Goal: Task Accomplishment & Management: Manage account settings

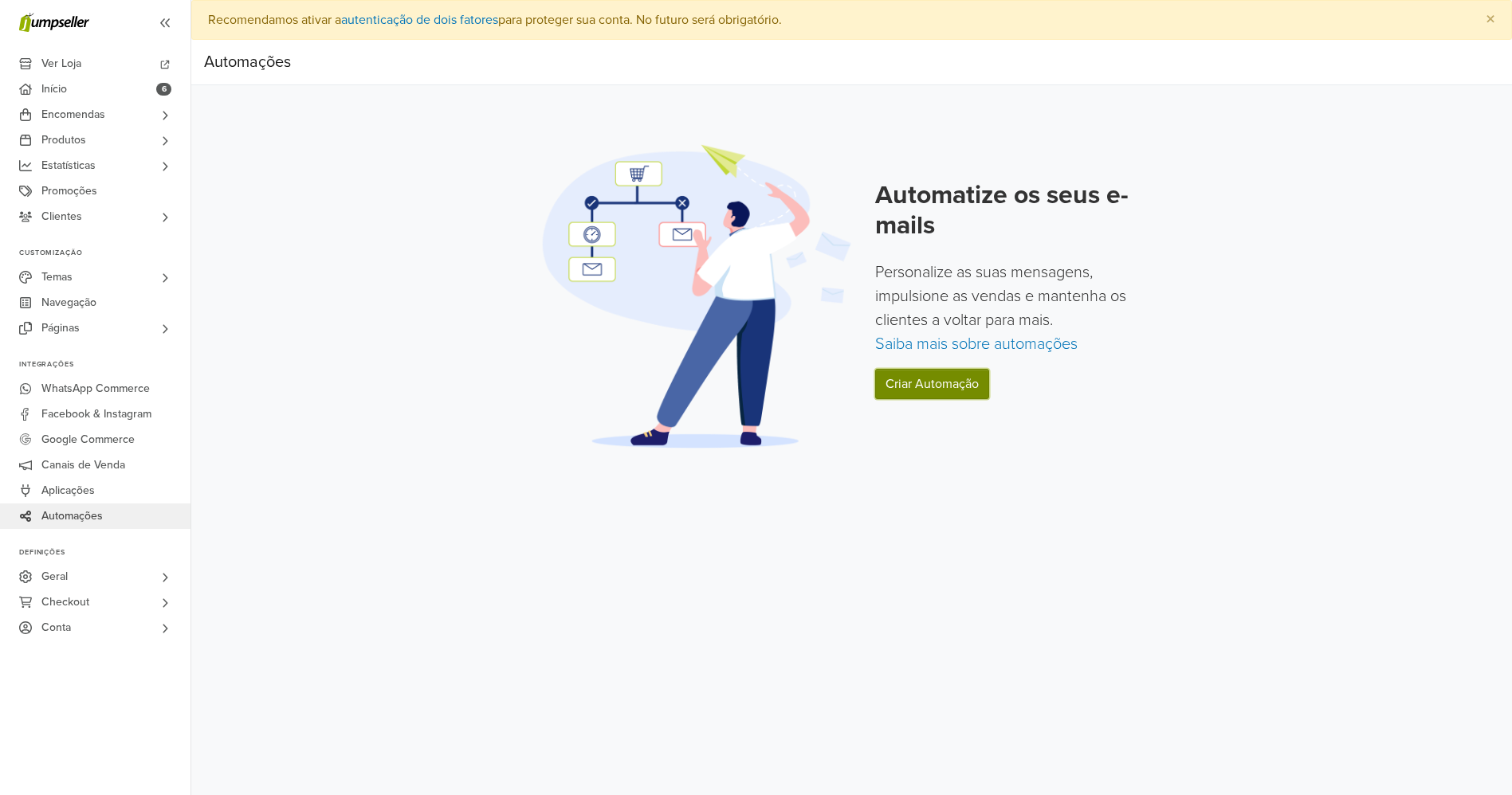
click at [924, 394] on link "Criar Automação" at bounding box center [932, 384] width 114 height 30
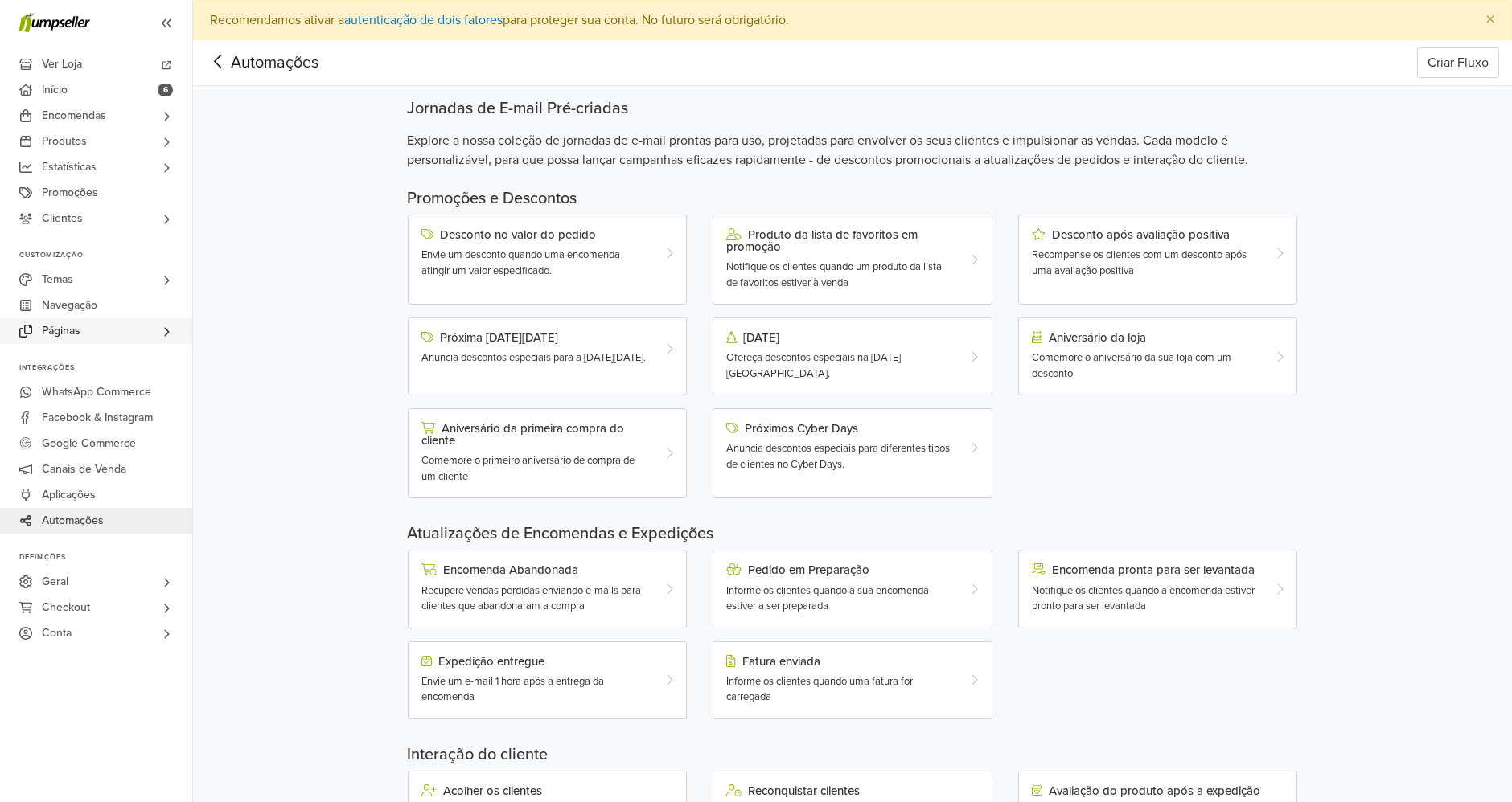
click at [124, 331] on link "Páginas" at bounding box center [96, 331] width 192 height 25
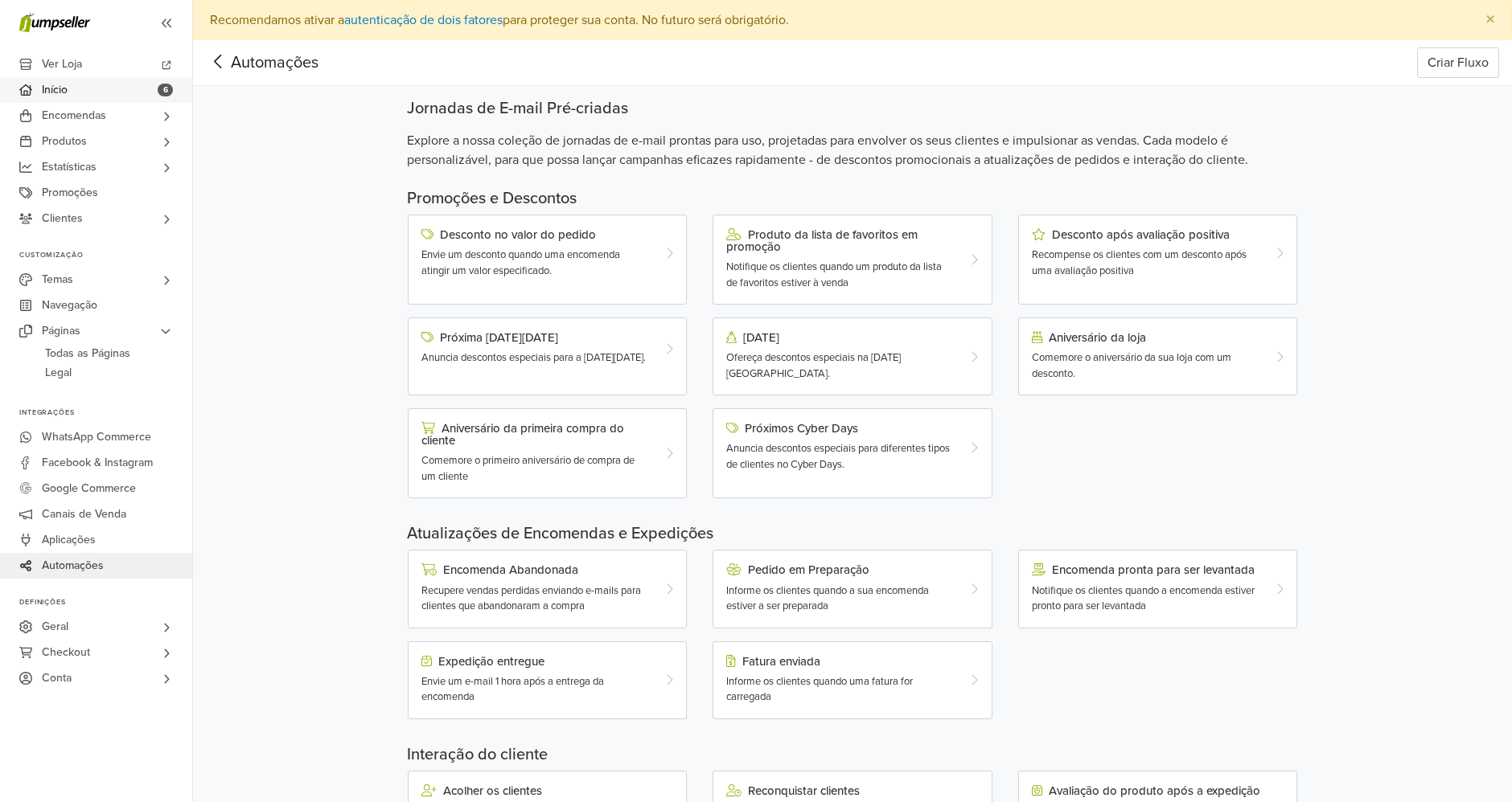
click at [114, 83] on link "Início 6" at bounding box center [96, 89] width 192 height 25
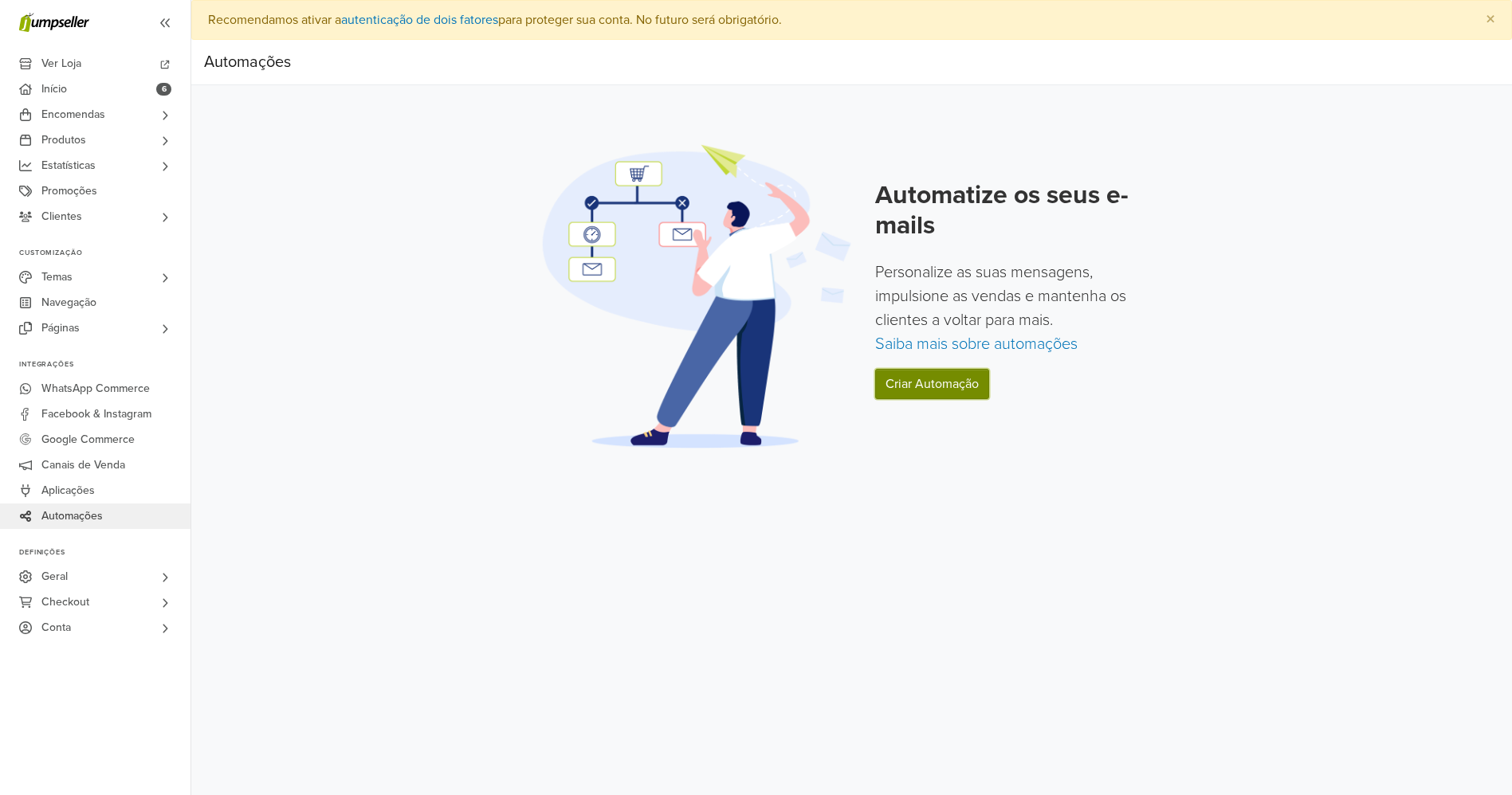
click at [948, 380] on link "Criar Automação" at bounding box center [932, 384] width 114 height 30
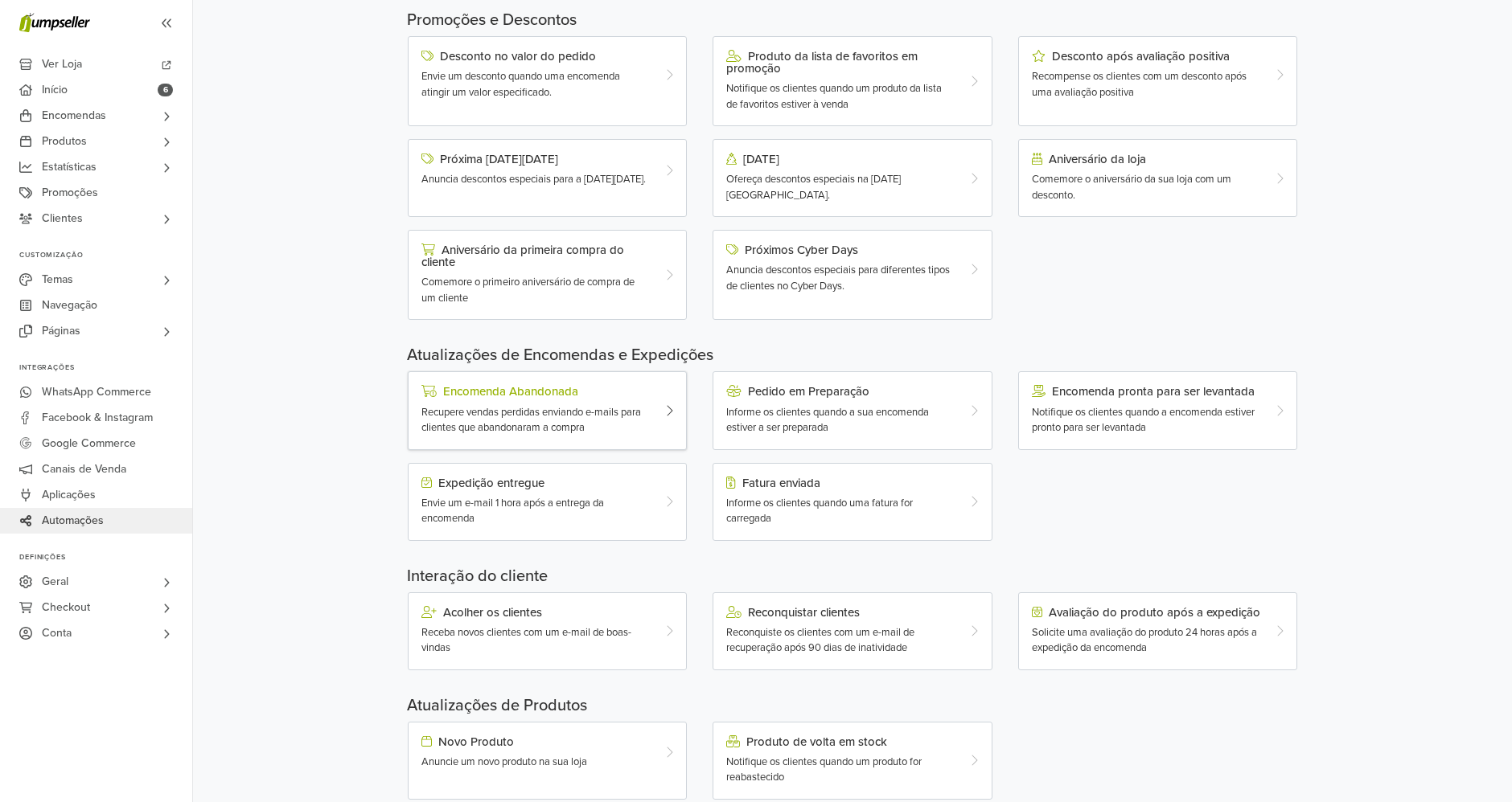
scroll to position [212, 0]
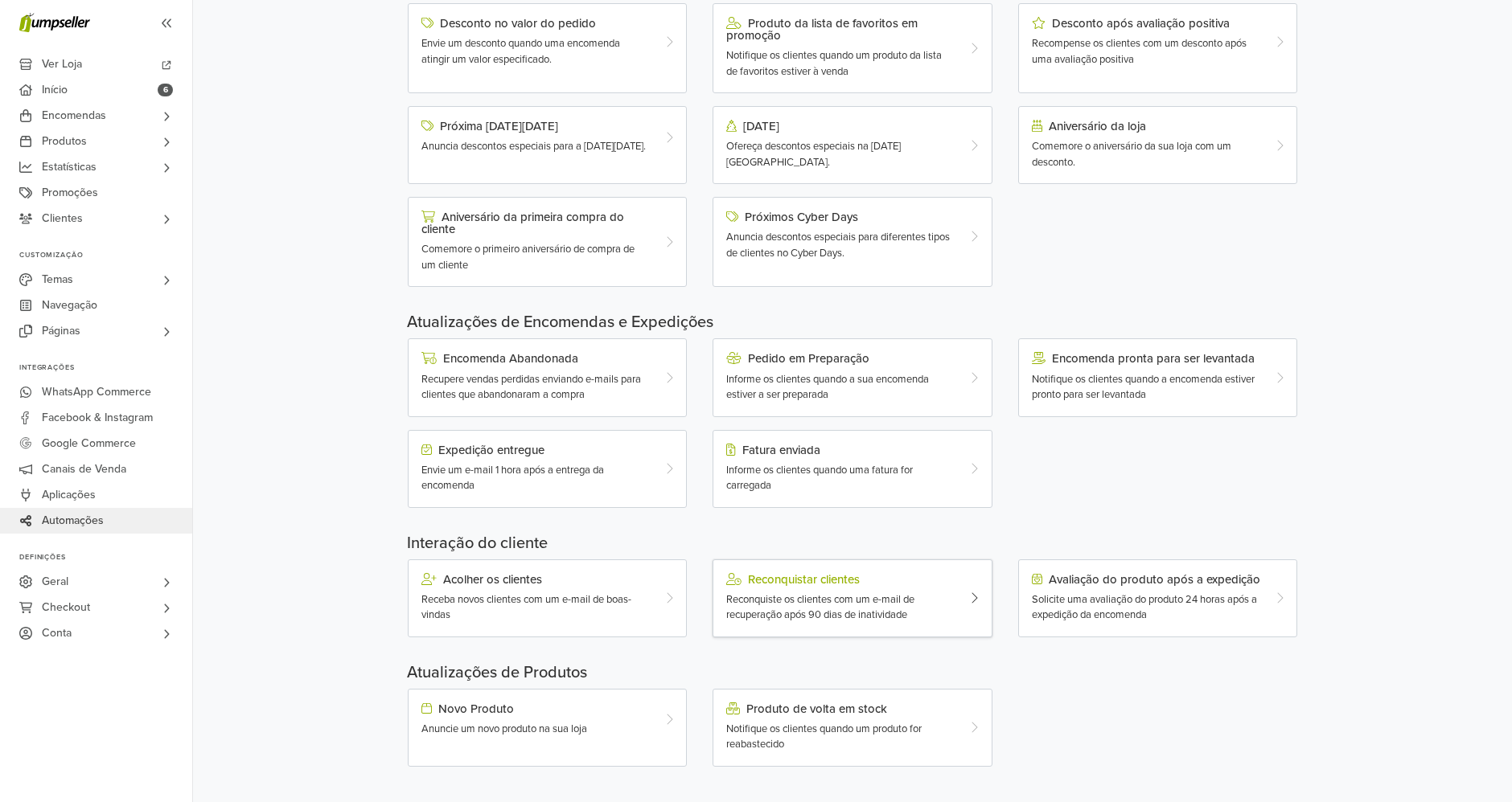
click at [815, 604] on div "Reconquiste os clientes com um e-mail de recuperação após 90 dias de inatividade" at bounding box center [841, 607] width 230 height 31
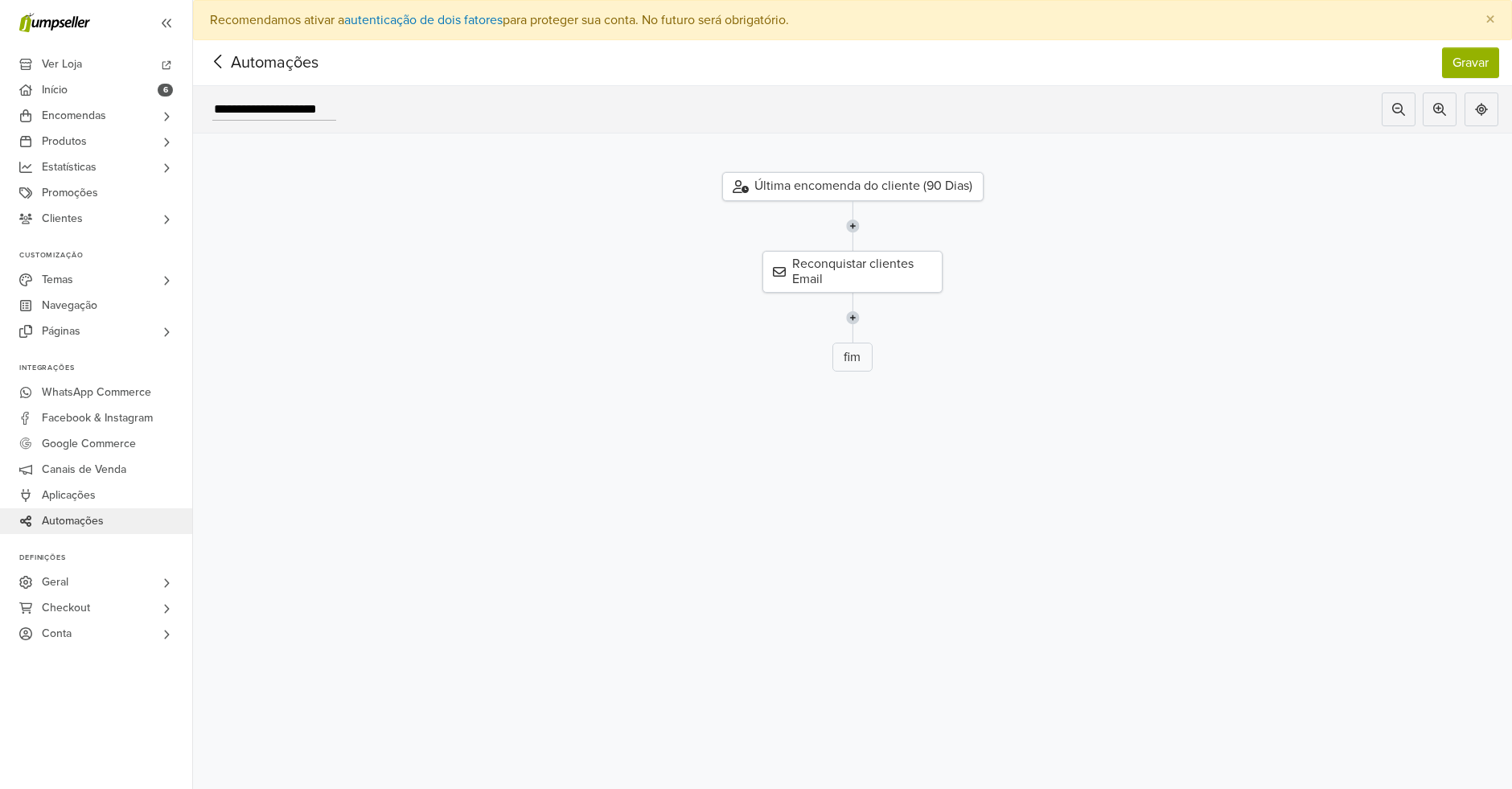
click at [839, 198] on div "Última encomenda do cliente (90 Dias)" at bounding box center [853, 186] width 262 height 29
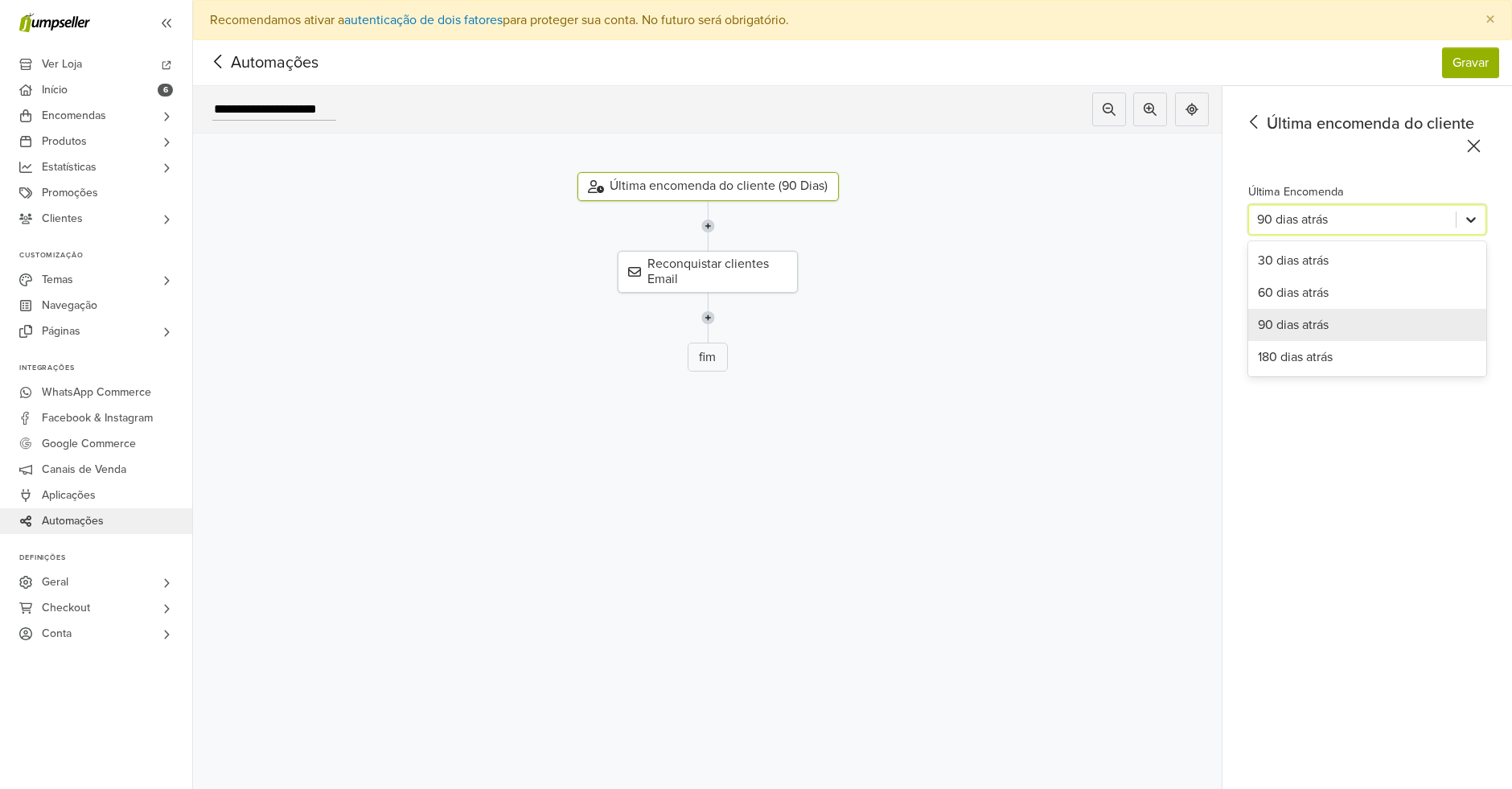
click at [1485, 229] on div at bounding box center [1471, 219] width 29 height 29
click at [1304, 364] on div "180 dias atrás" at bounding box center [1367, 357] width 238 height 32
click at [780, 481] on div "Última encomenda do cliente (180 Dias) Reconquistar clientes Email fim" at bounding box center [708, 447] width 1029 height 628
click at [730, 269] on div "Reconquistar clientes Email" at bounding box center [707, 272] width 180 height 42
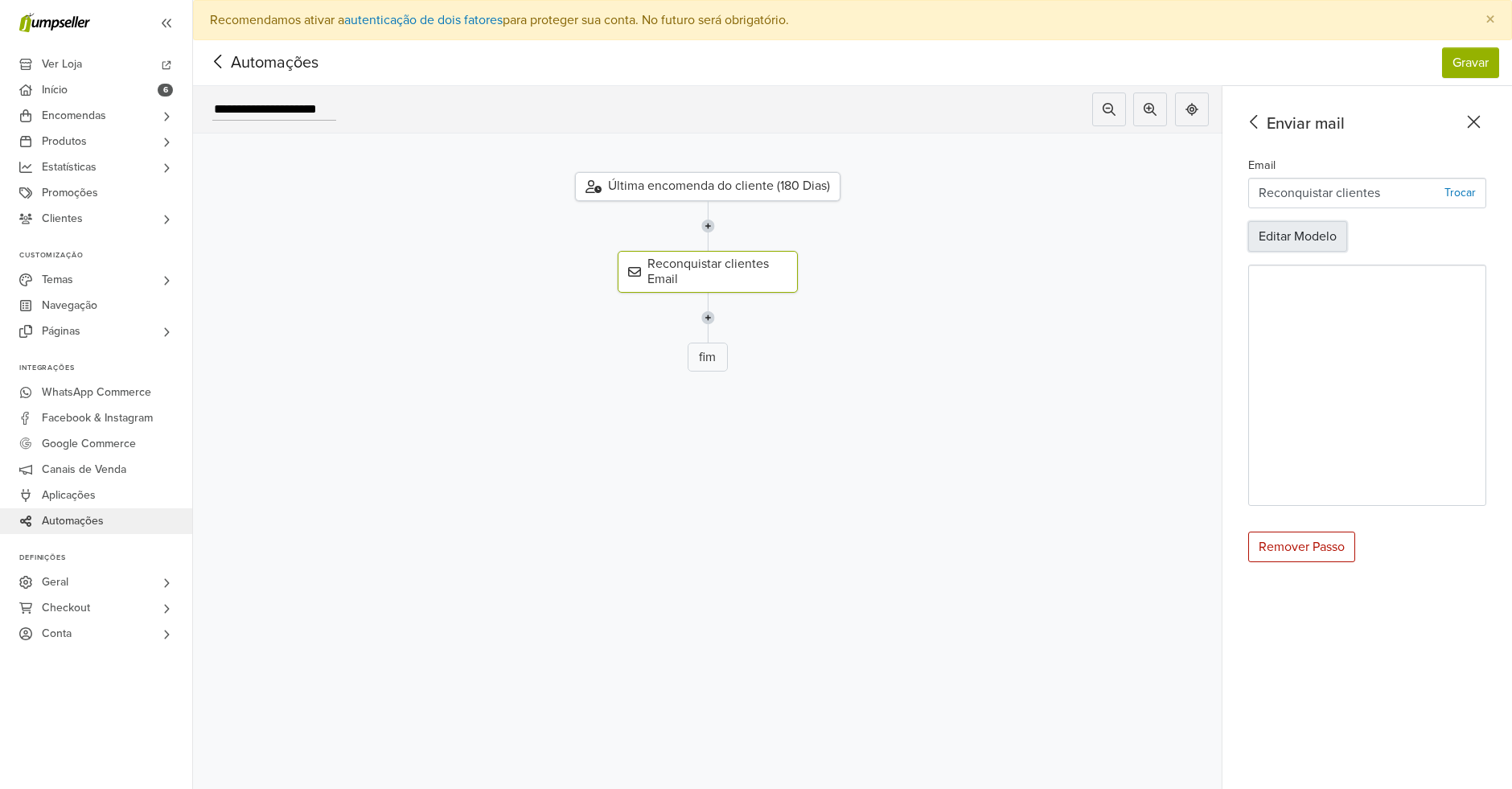
click at [1314, 246] on button "Editar Modelo" at bounding box center [1297, 236] width 99 height 30
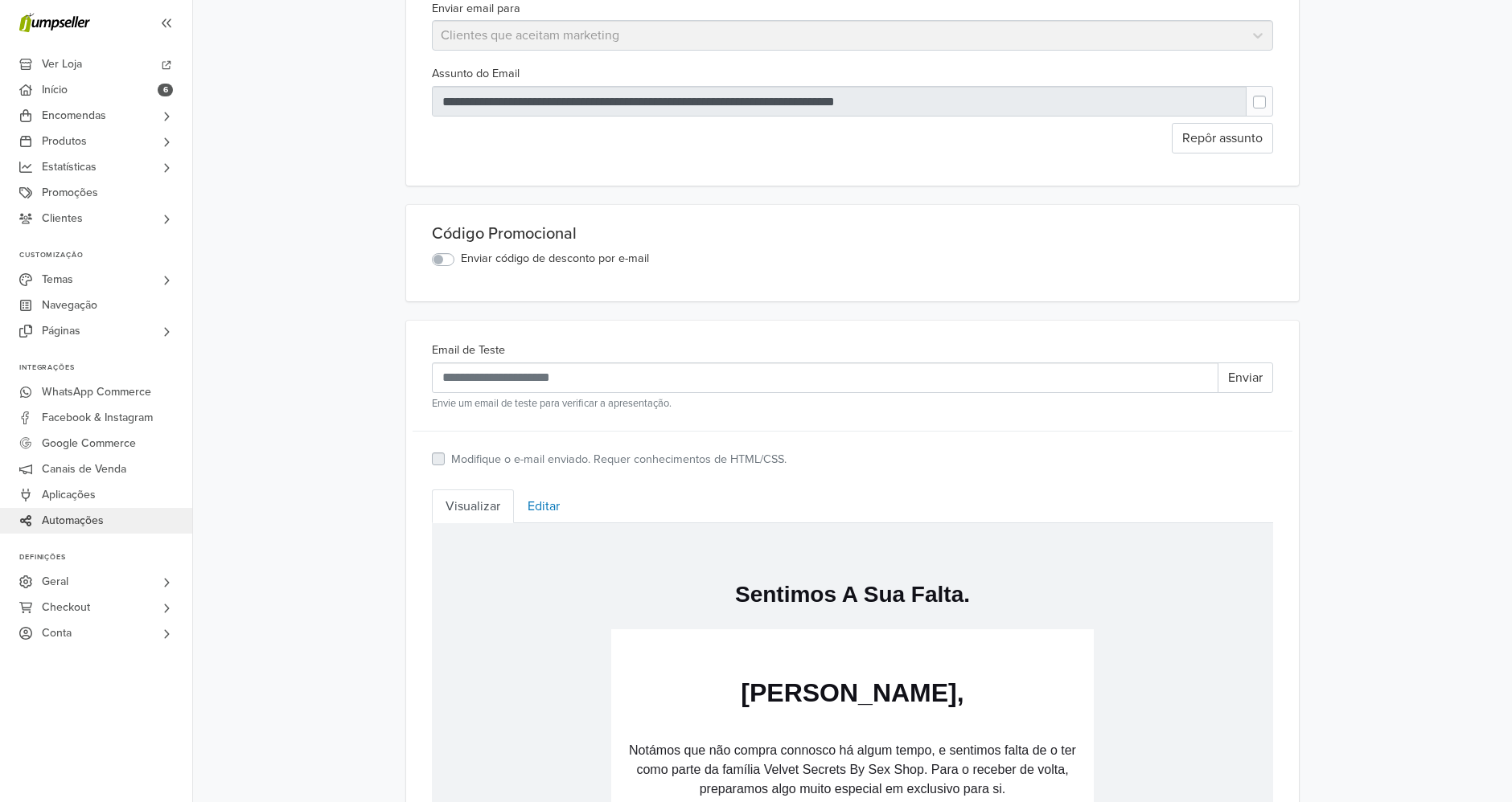
scroll to position [214, 0]
click at [461, 253] on label "Enviar código de desconto por e-mail" at bounding box center [554, 257] width 188 height 18
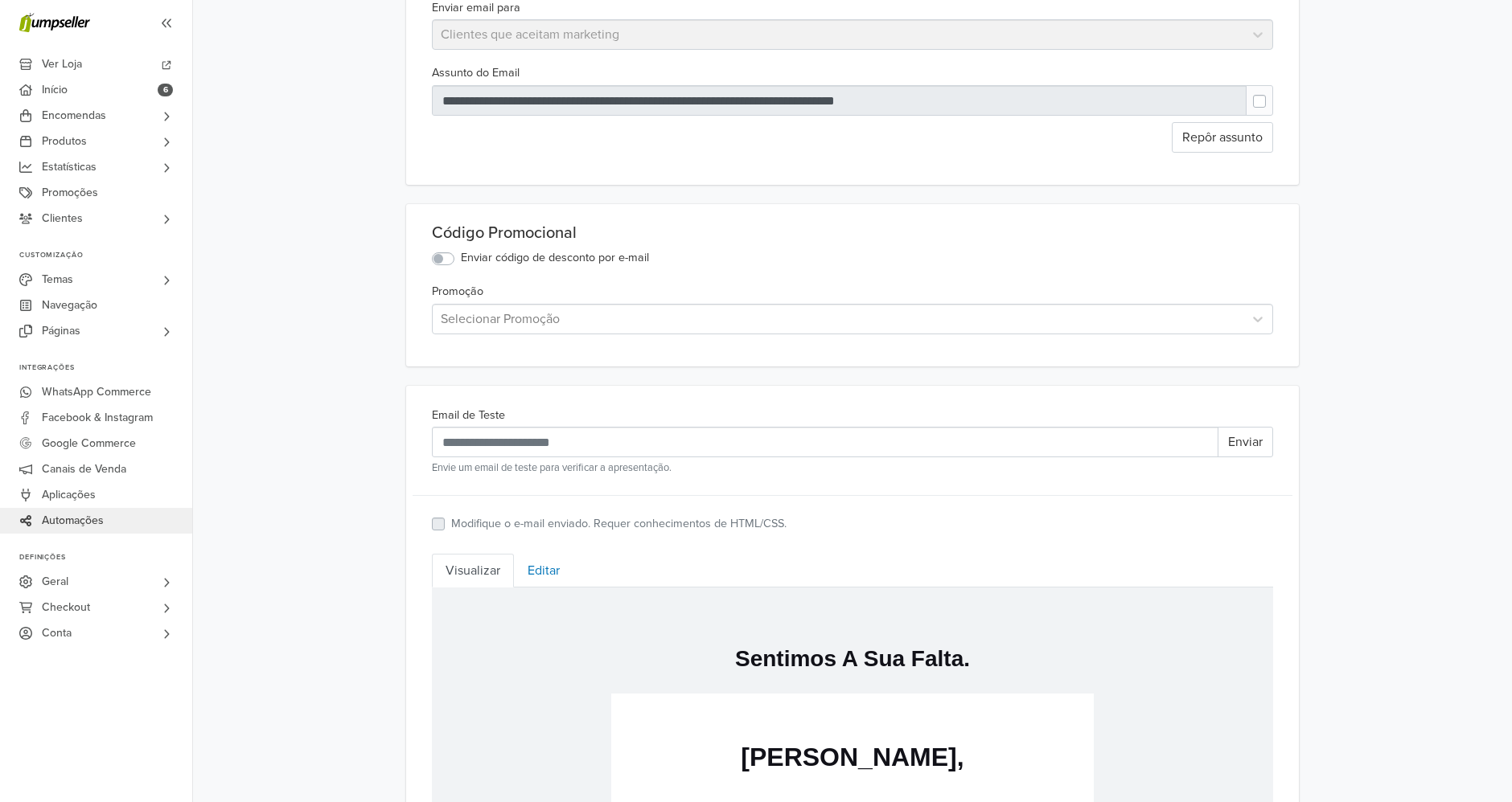
click at [570, 331] on div "Selecionar Promoção" at bounding box center [838, 319] width 811 height 29
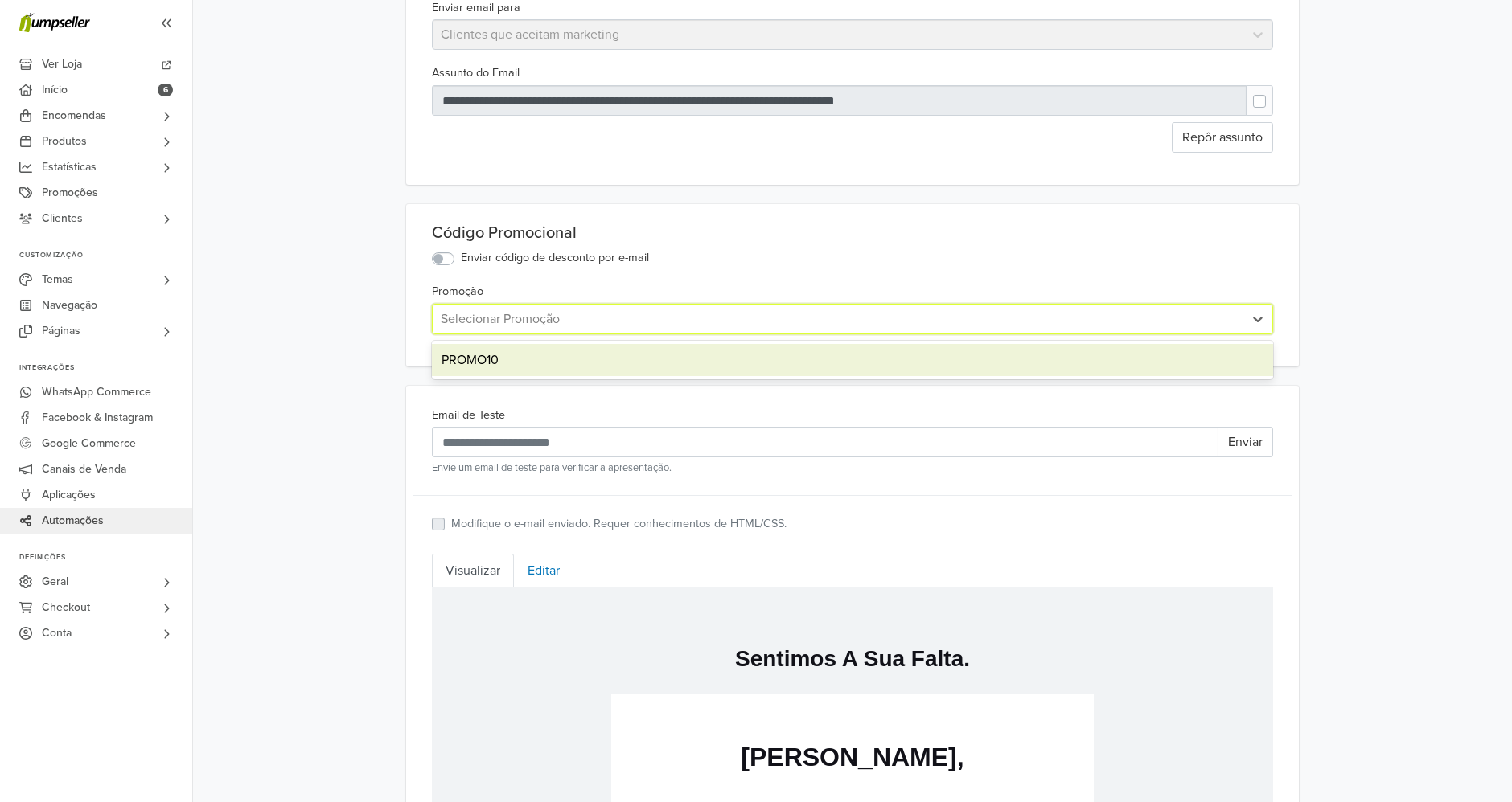
click at [487, 348] on div "PROMO10" at bounding box center [852, 360] width 841 height 32
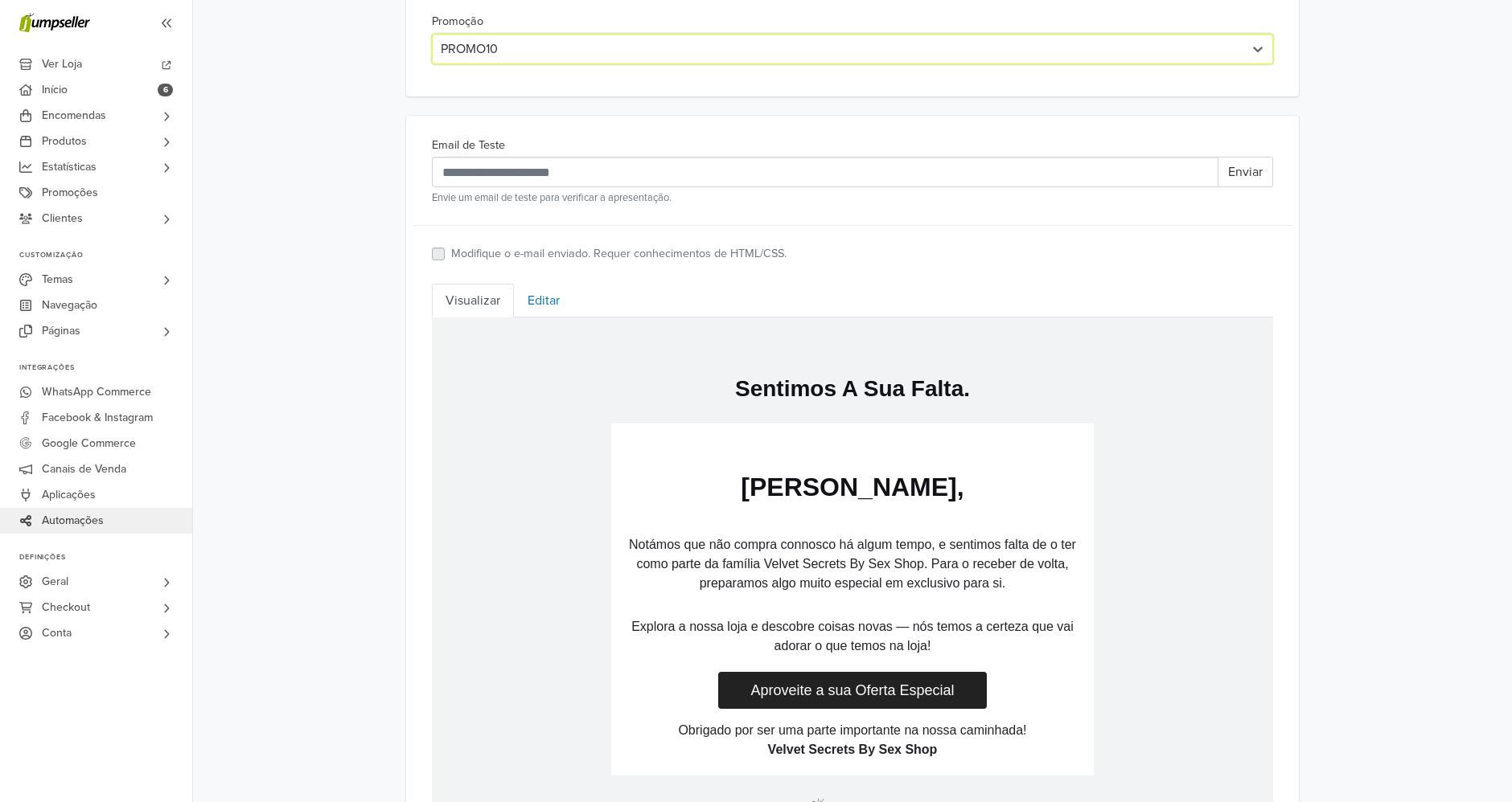
scroll to position [575, 0]
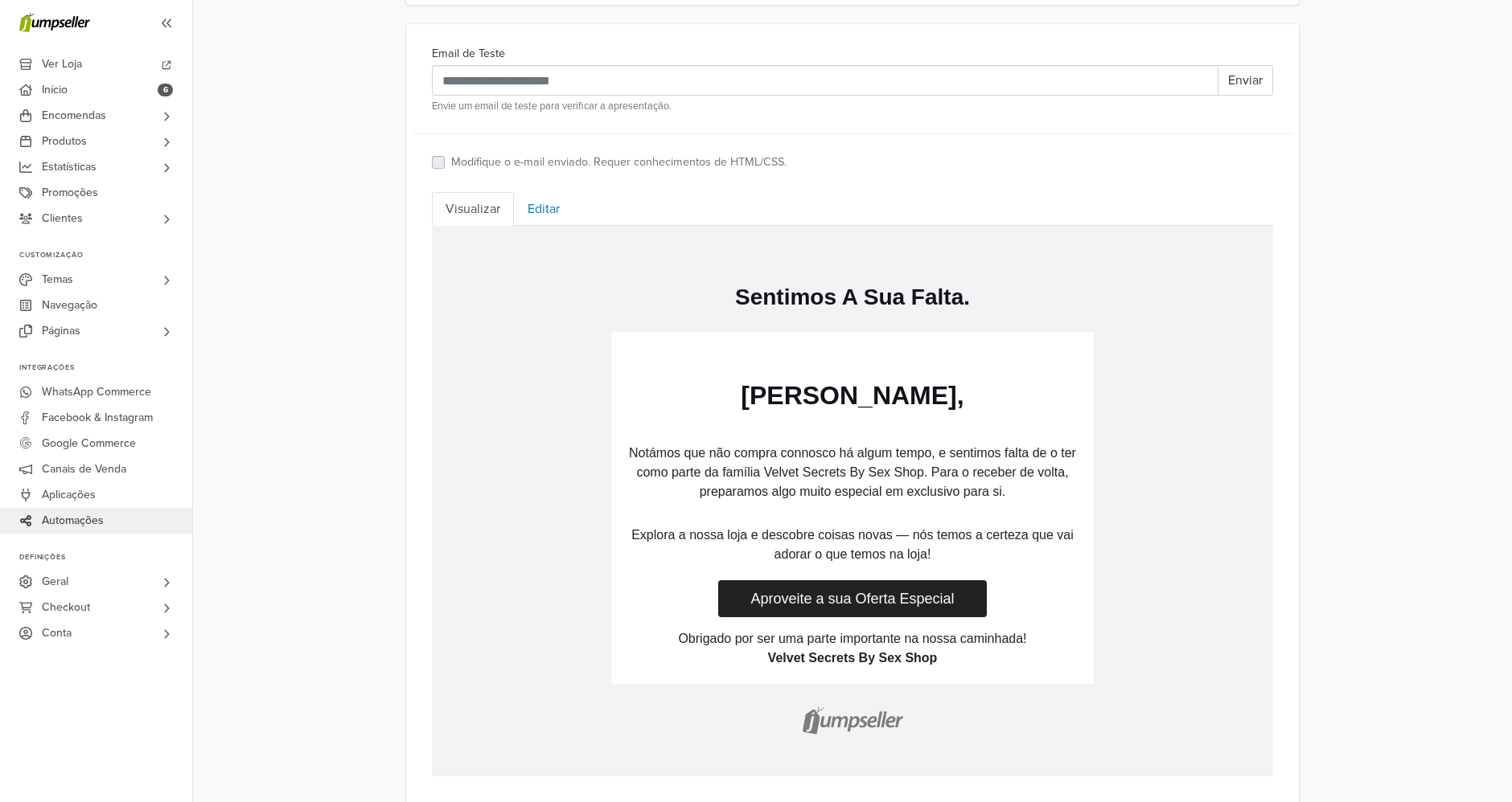
click at [558, 227] on td "Sentimos A Sua Falta. Olá Jessica Borges, Notámos que não compra connosco há al…" at bounding box center [852, 501] width 841 height 551
click at [554, 223] on link "Editar" at bounding box center [543, 209] width 60 height 34
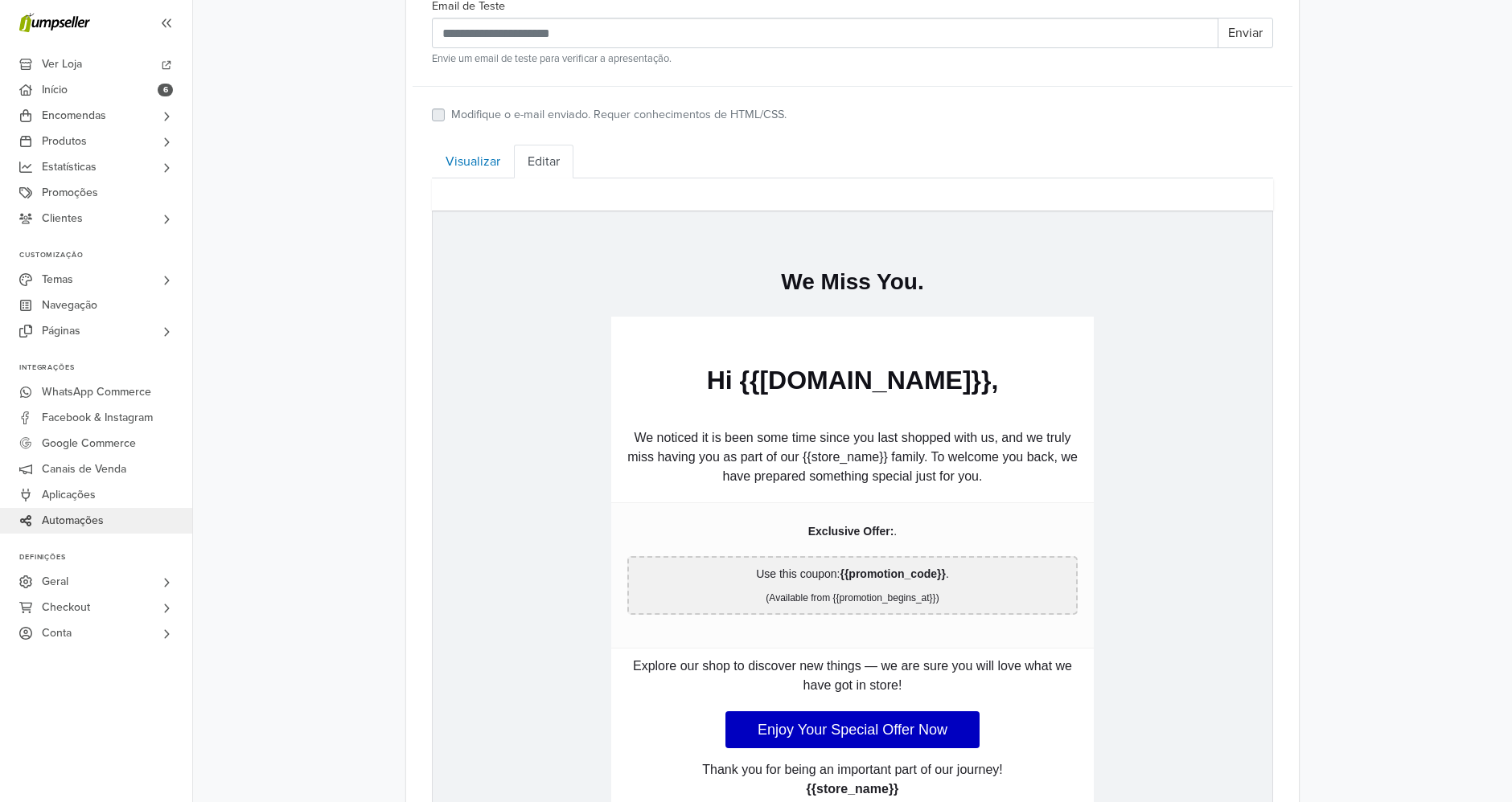
scroll to position [572, 0]
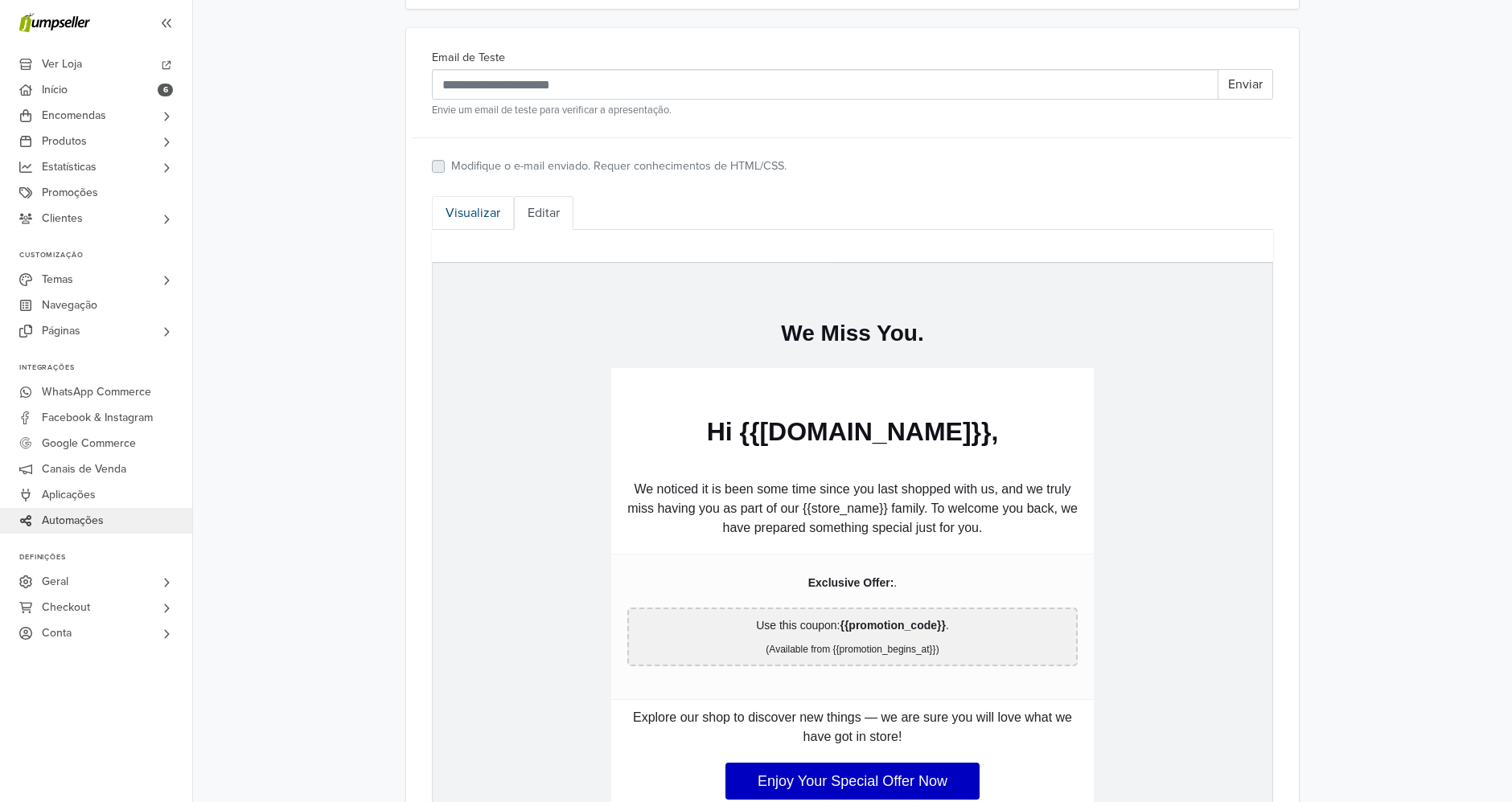
click at [493, 200] on link "Visualizar" at bounding box center [472, 213] width 82 height 34
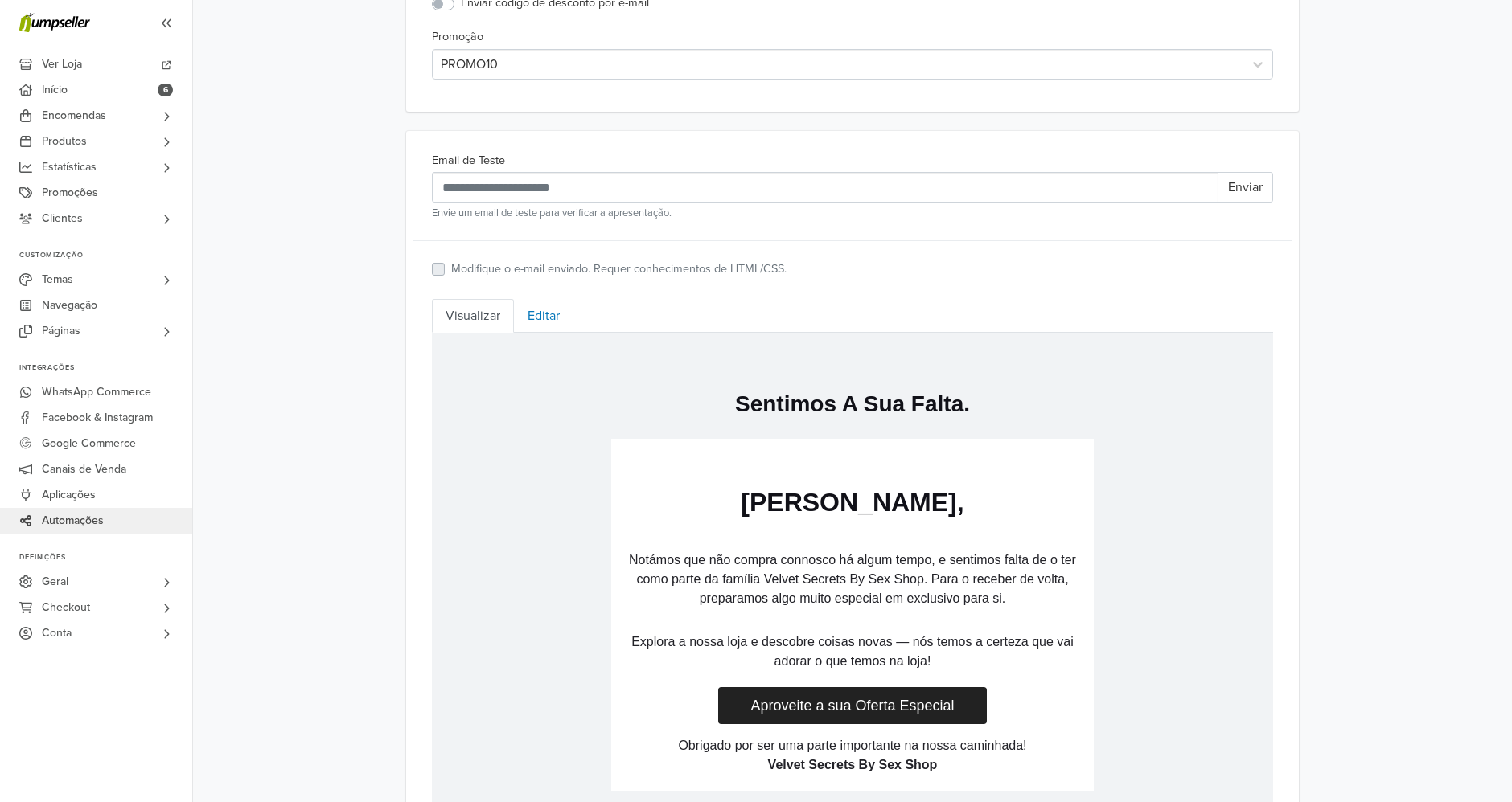
scroll to position [0, 0]
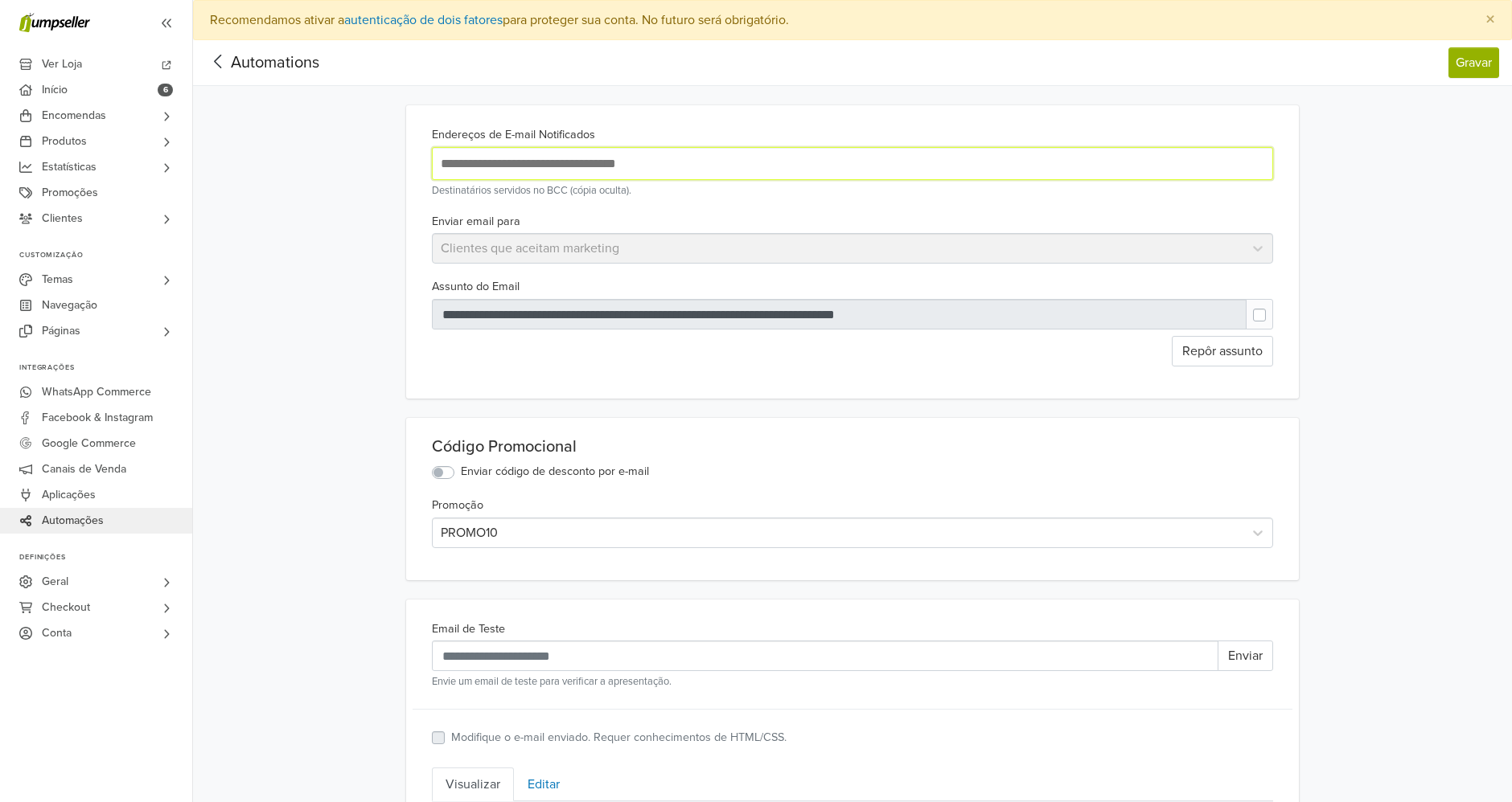
click at [804, 159] on input "text" at bounding box center [699, 164] width 523 height 22
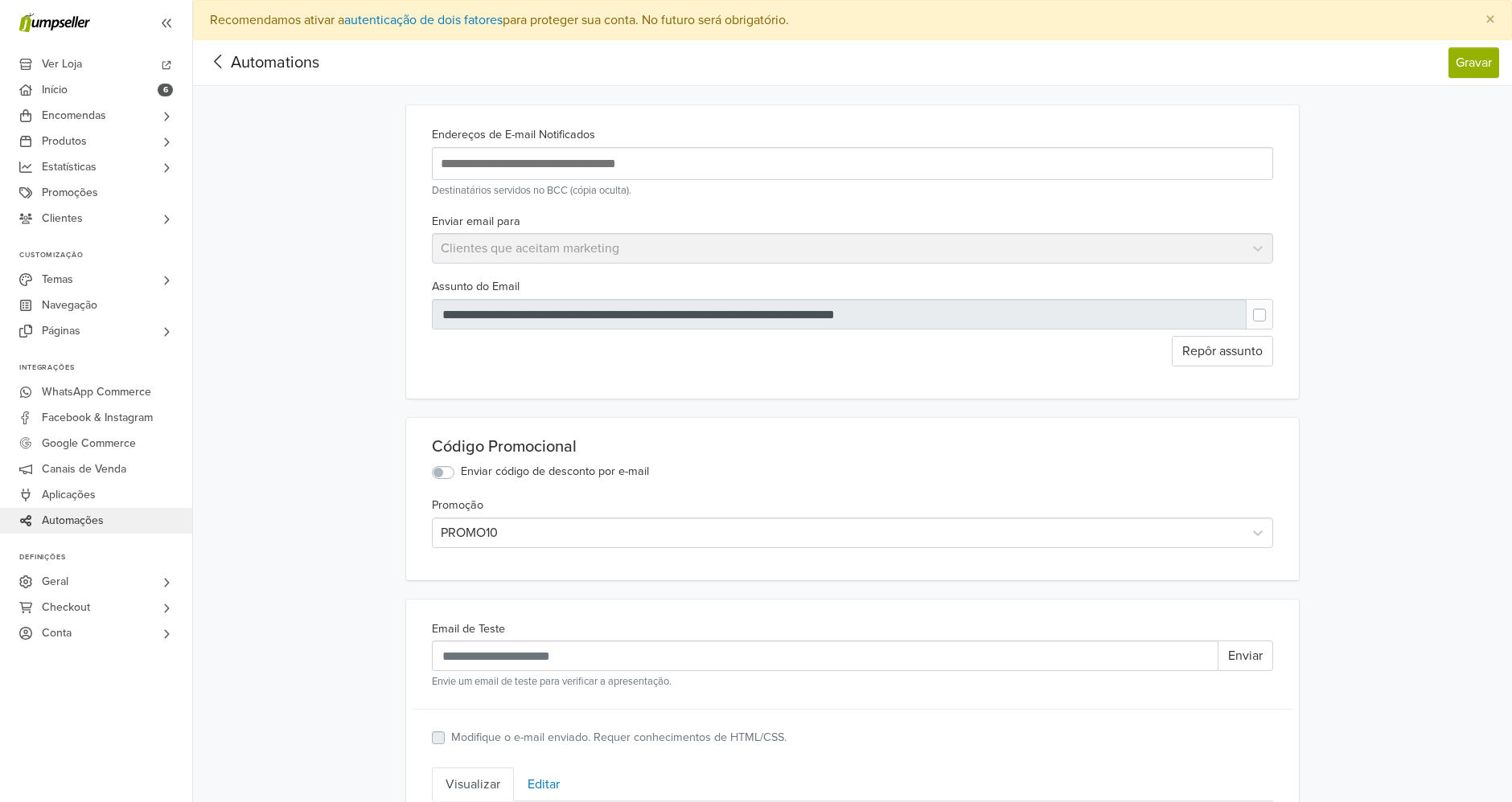
click at [883, 205] on div "**********" at bounding box center [852, 252] width 893 height 293
click at [710, 243] on div "Enviar email para Clientes que aceitam marketing" at bounding box center [852, 238] width 854 height 53
click at [1463, 65] on button "Gravar" at bounding box center [1474, 62] width 51 height 30
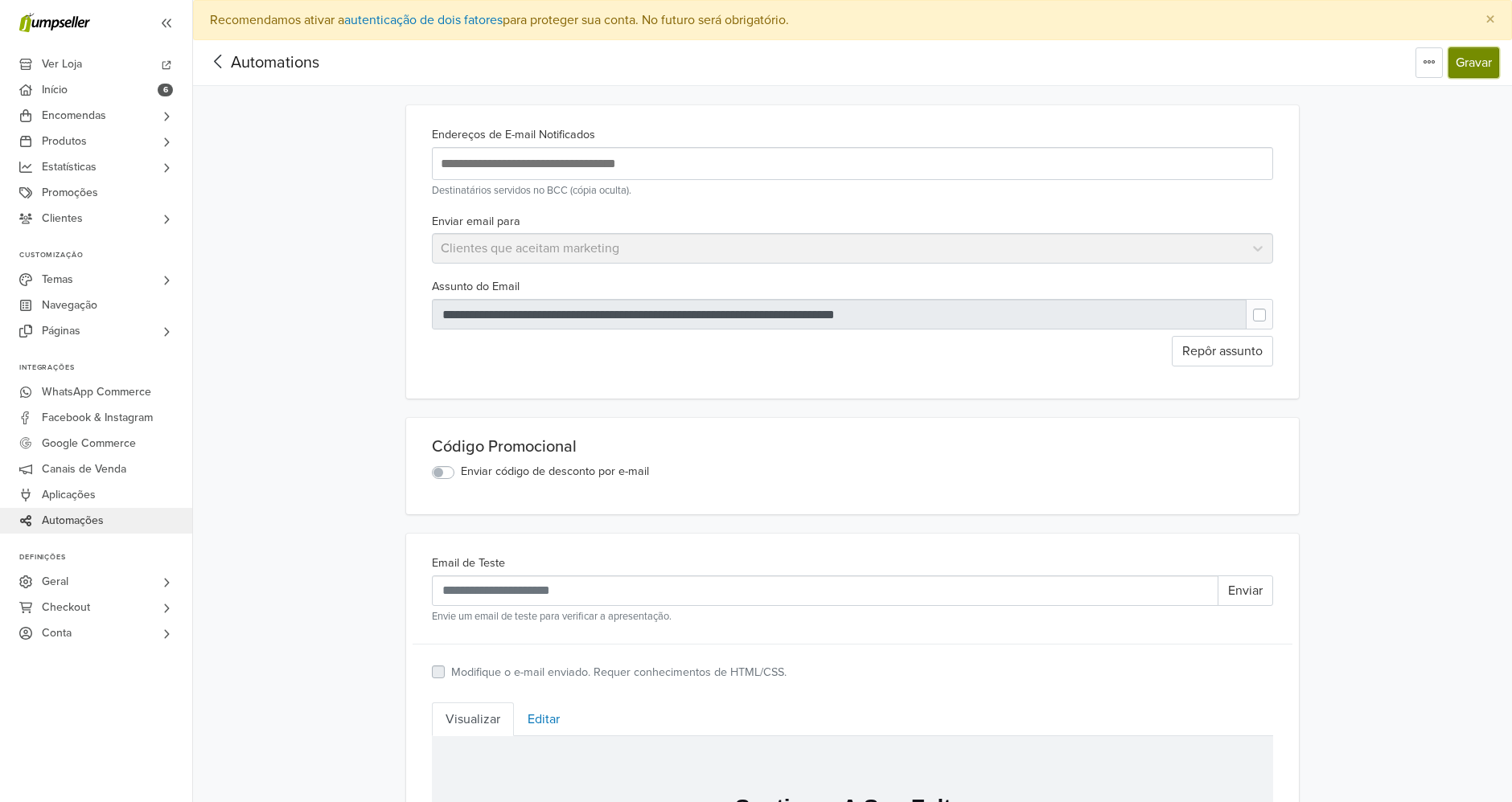
click at [1475, 48] on button "Gravar" at bounding box center [1474, 62] width 51 height 30
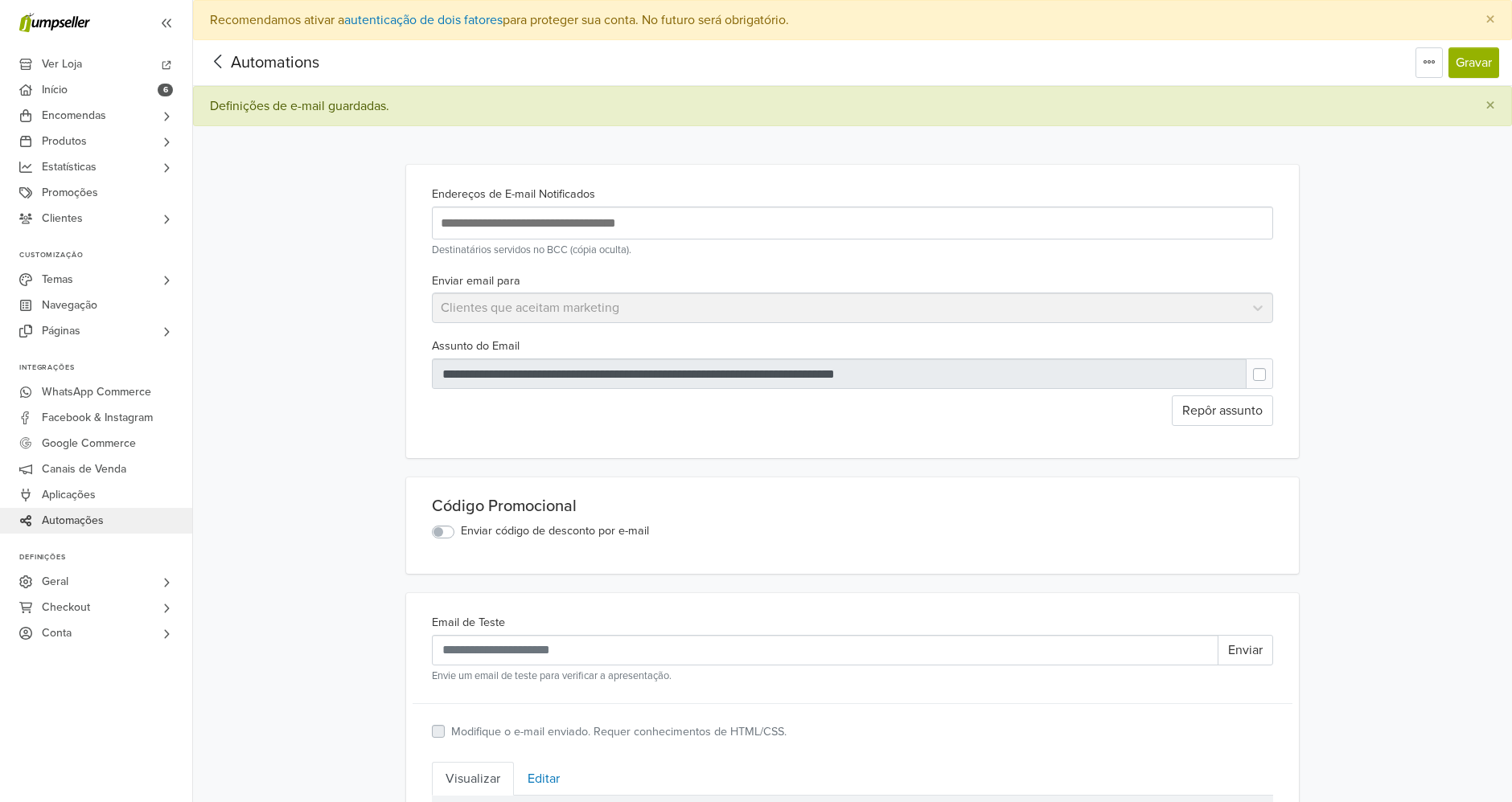
click at [232, 63] on span "Automations" at bounding box center [275, 62] width 89 height 19
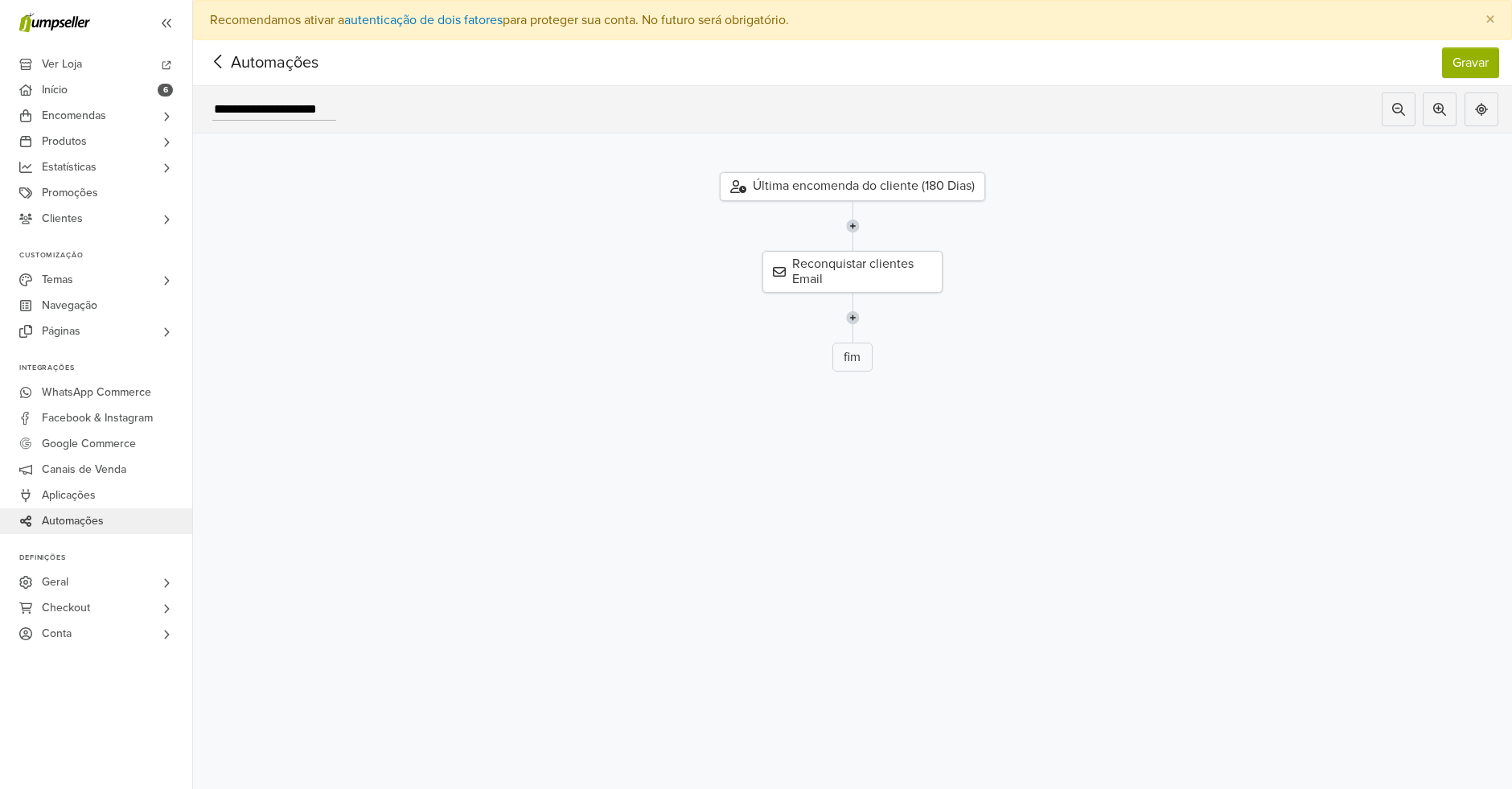
click at [234, 64] on span "Automações" at bounding box center [250, 62] width 88 height 24
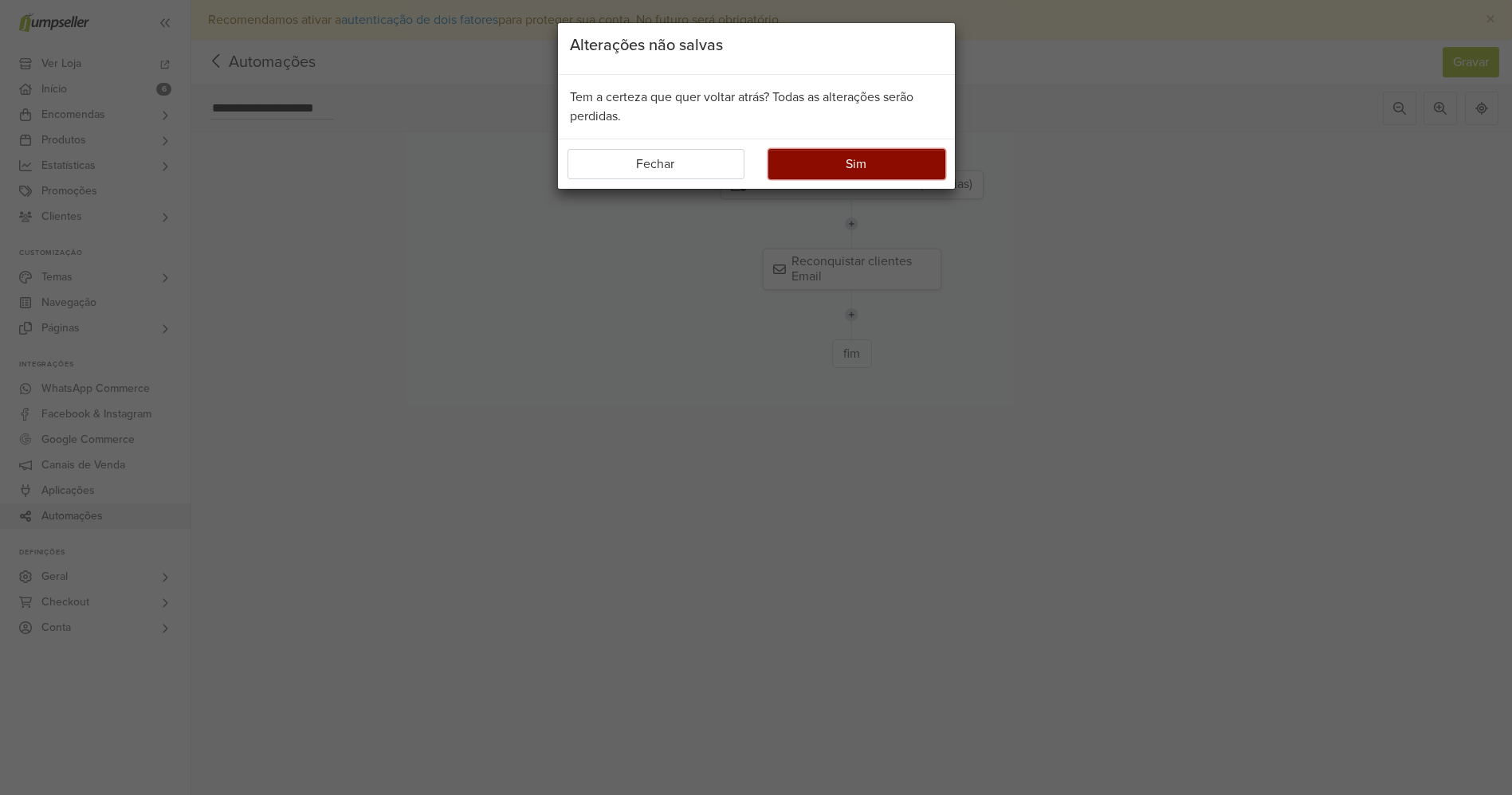
click at [836, 171] on button "Sim" at bounding box center [857, 164] width 177 height 30
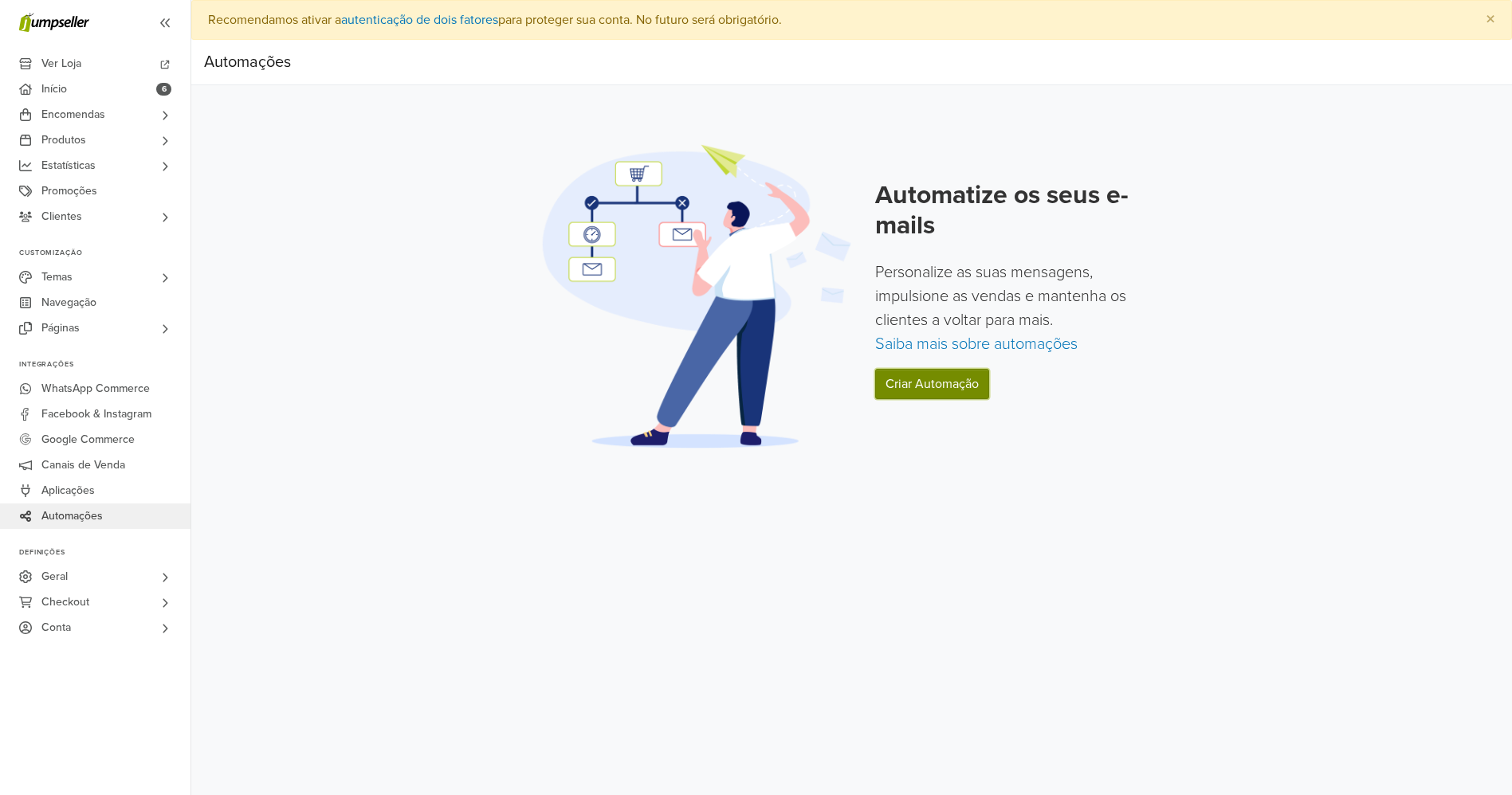
click at [933, 397] on link "Criar Automação" at bounding box center [932, 384] width 114 height 30
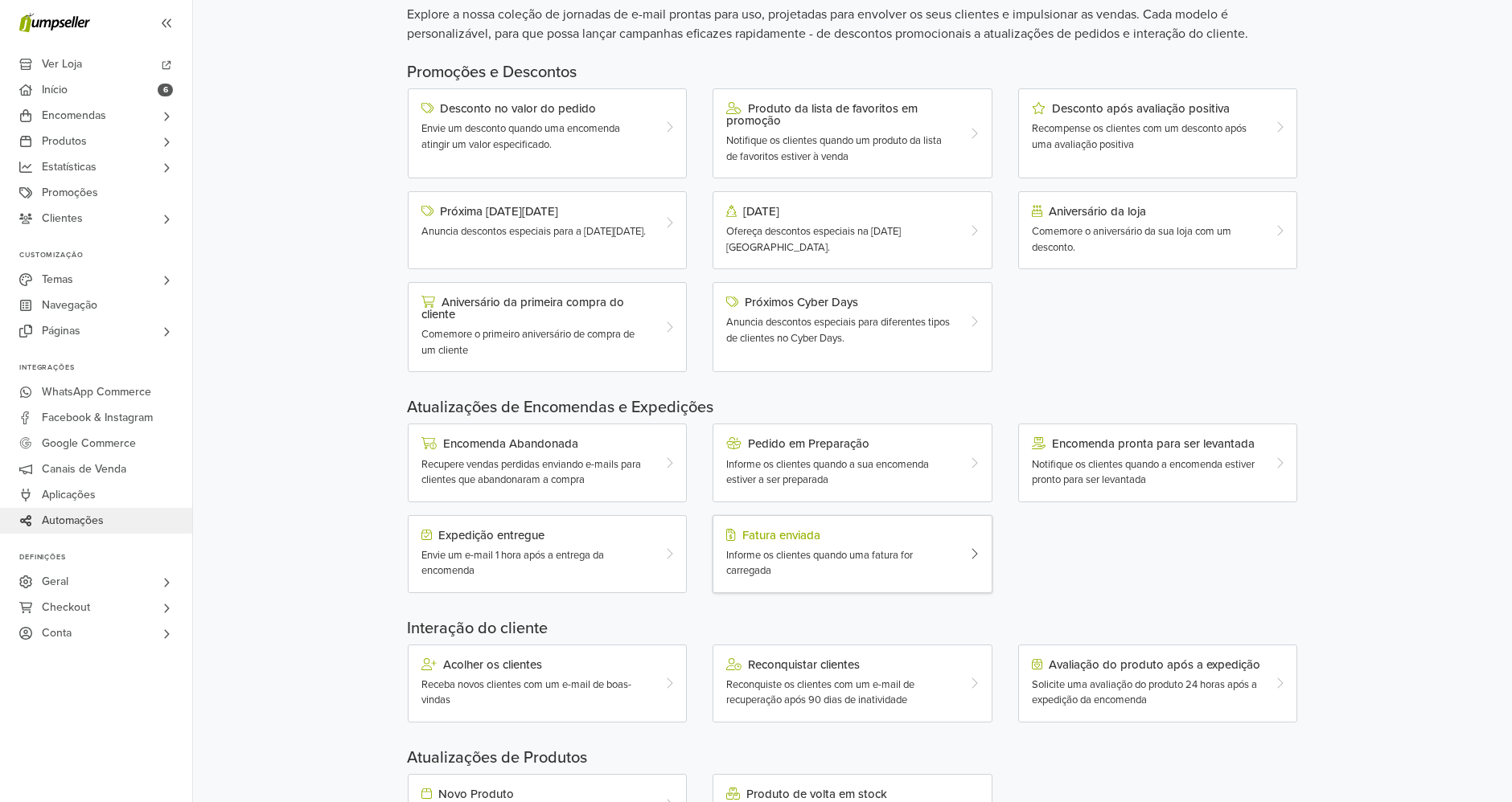
scroll to position [212, 0]
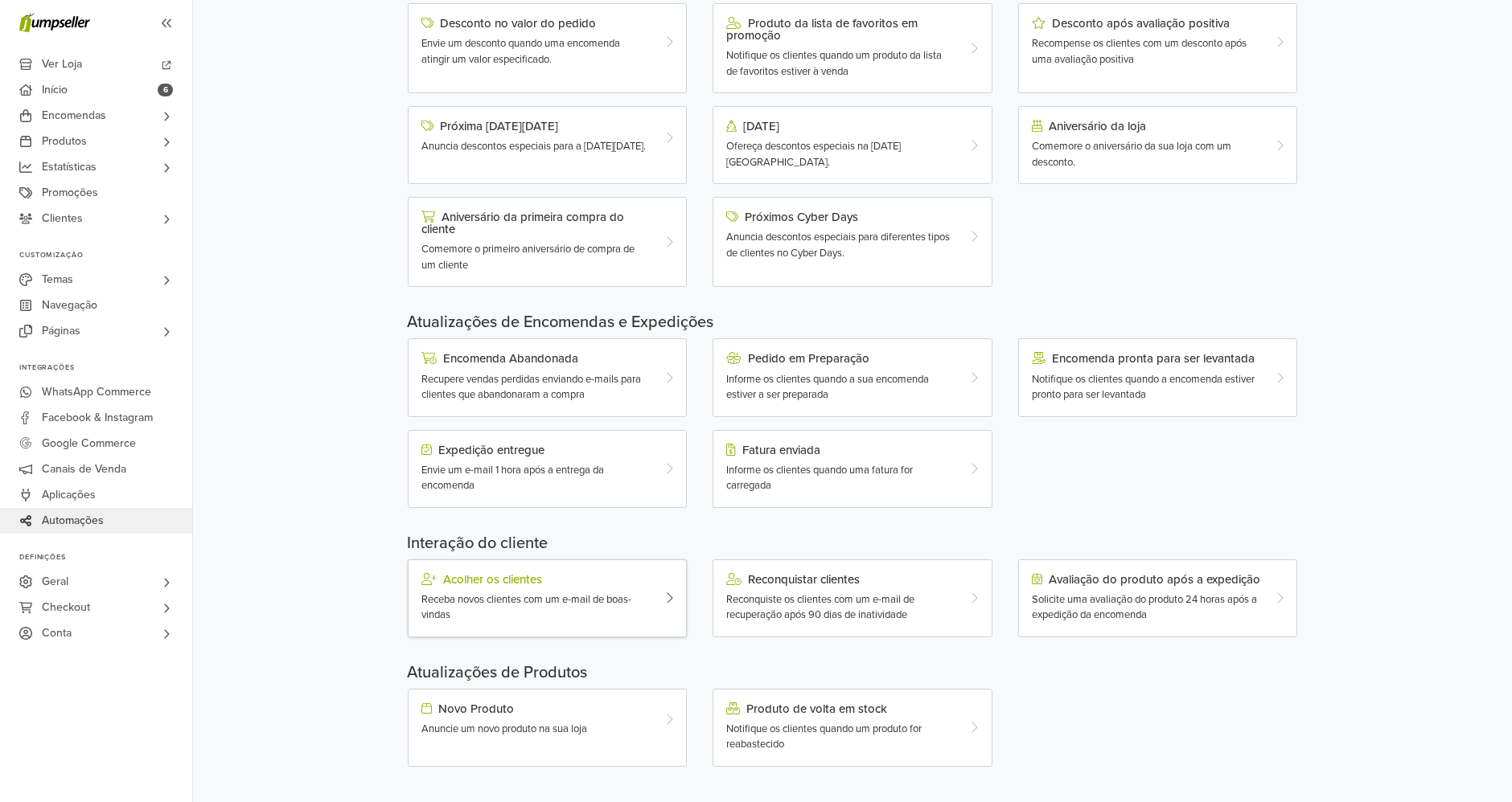
click at [664, 600] on div at bounding box center [674, 599] width 24 height 51
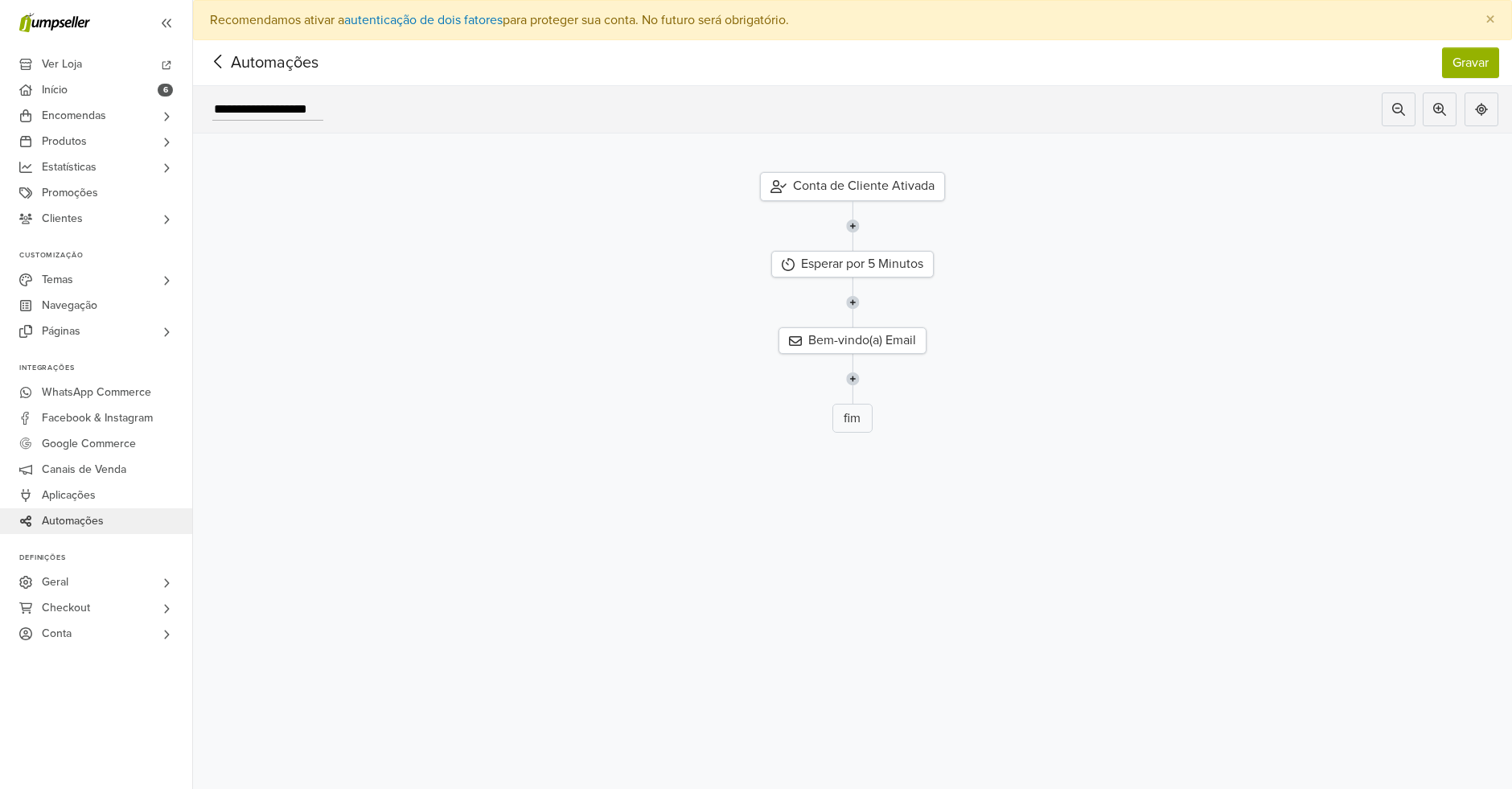
click at [896, 178] on div "Conta de Cliente Ativada" at bounding box center [852, 186] width 185 height 29
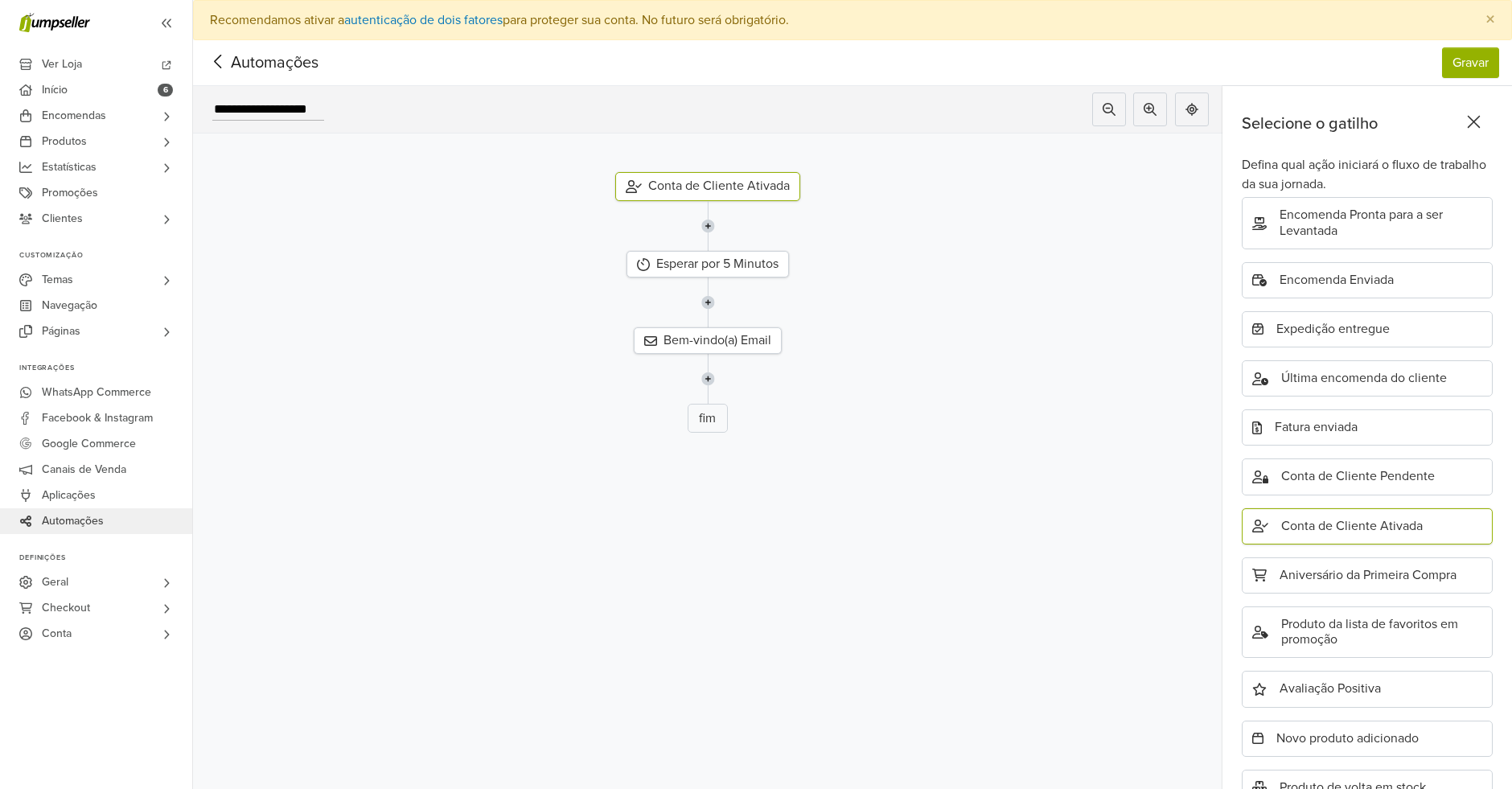
scroll to position [331, 0]
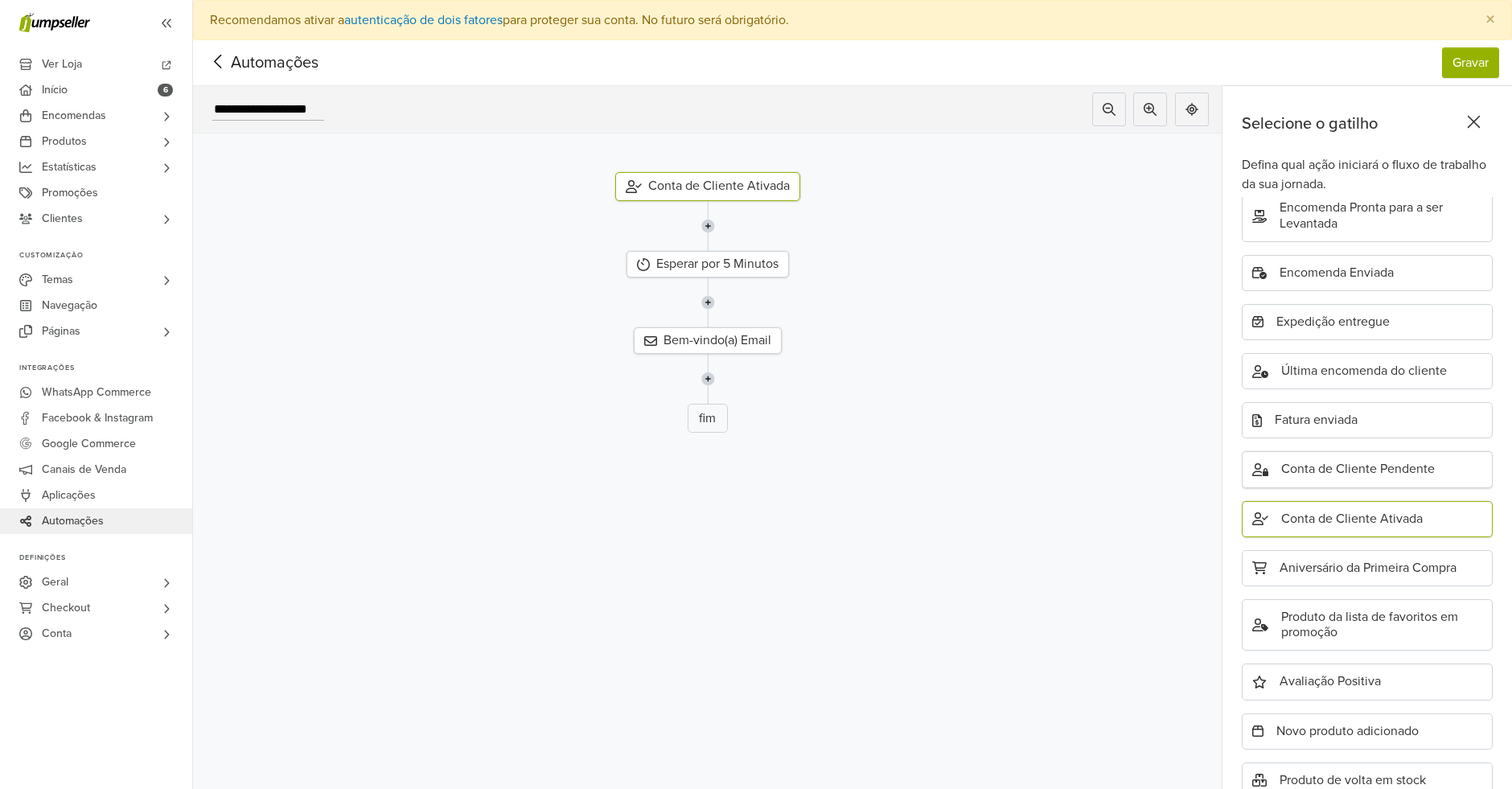
click at [1431, 472] on div "Conta de Cliente Pendente" at bounding box center [1367, 469] width 251 height 36
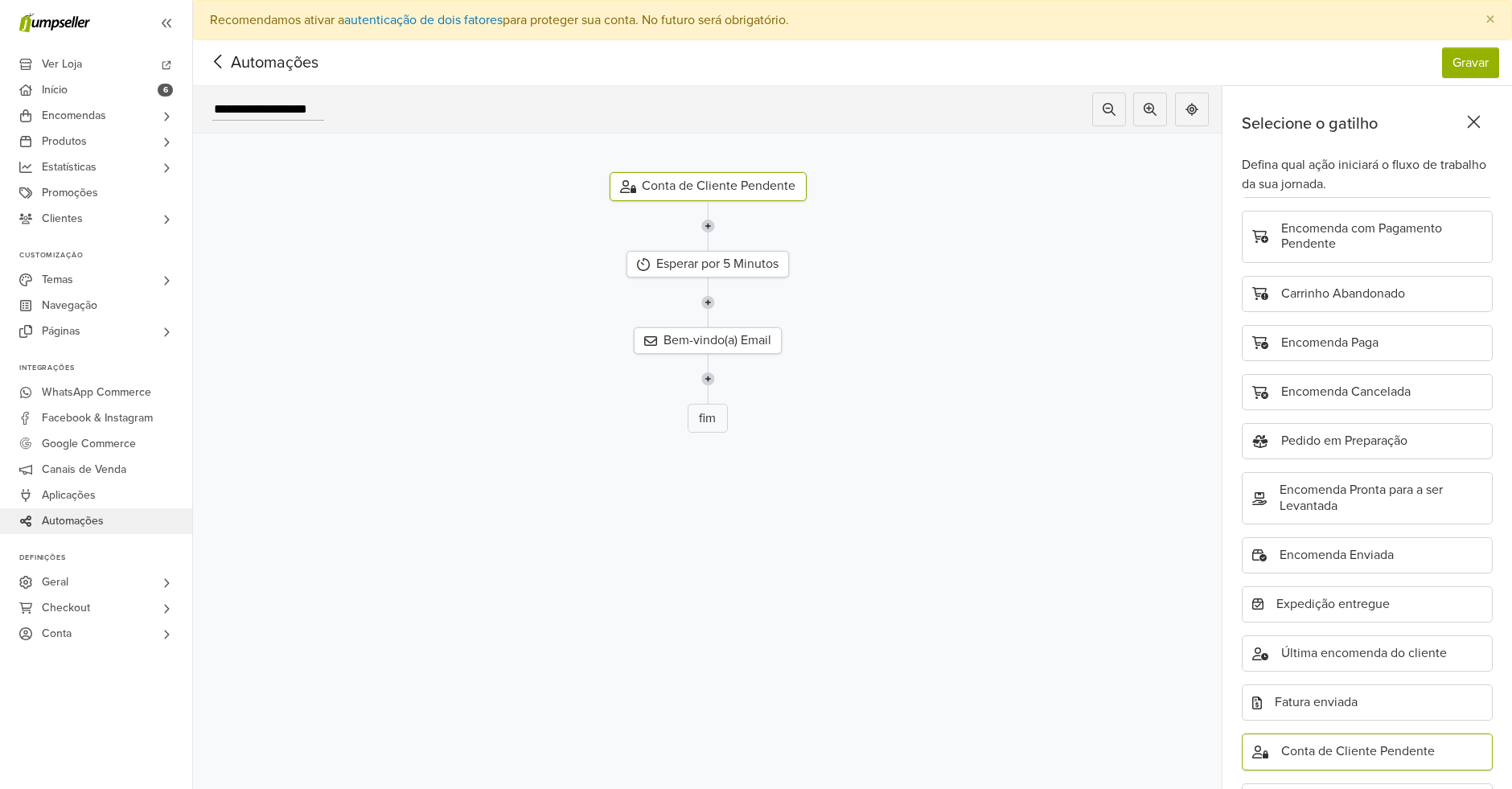
scroll to position [52, 0]
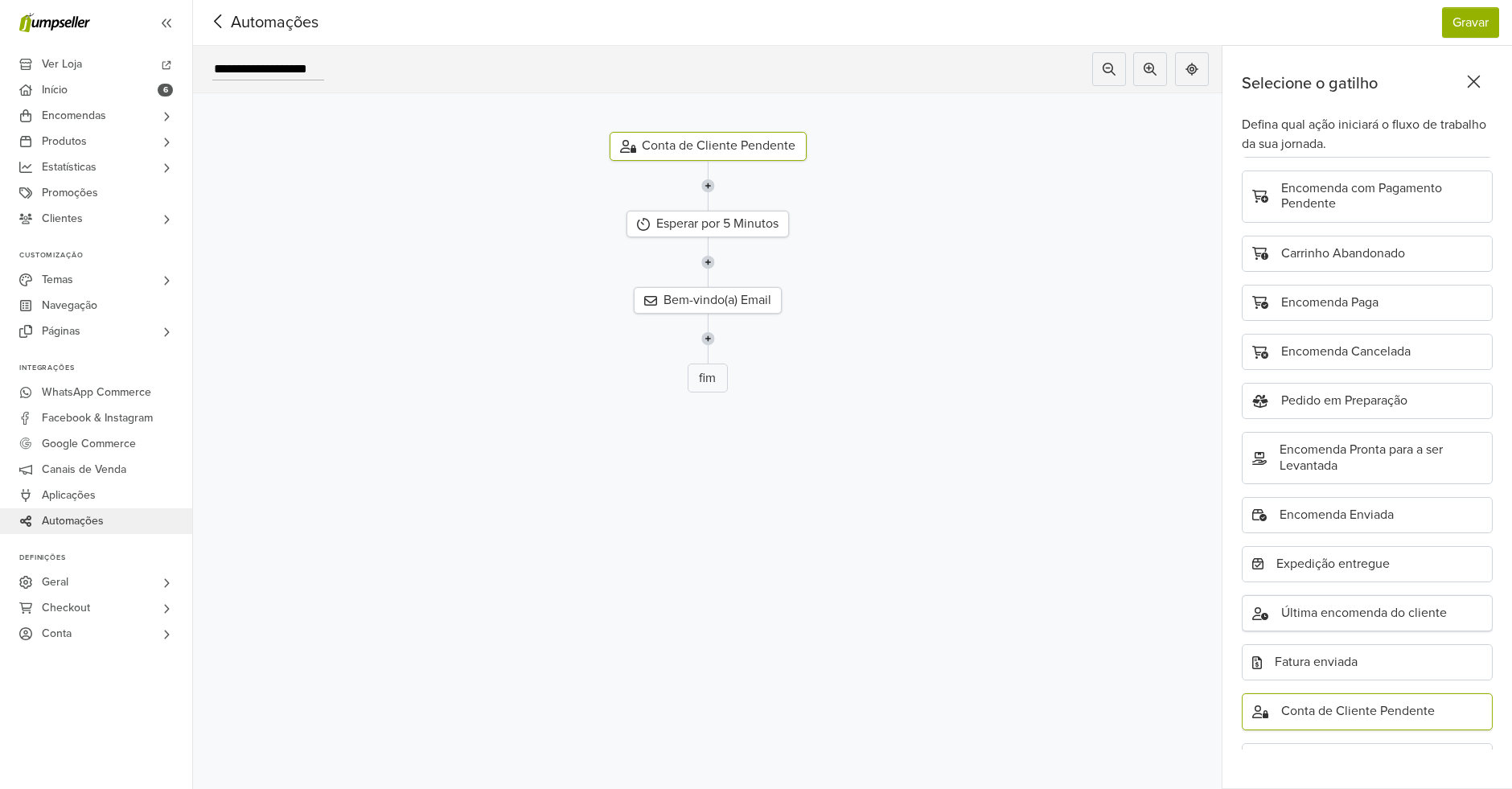
click at [1353, 595] on div "Última encomenda do cliente" at bounding box center [1367, 613] width 251 height 36
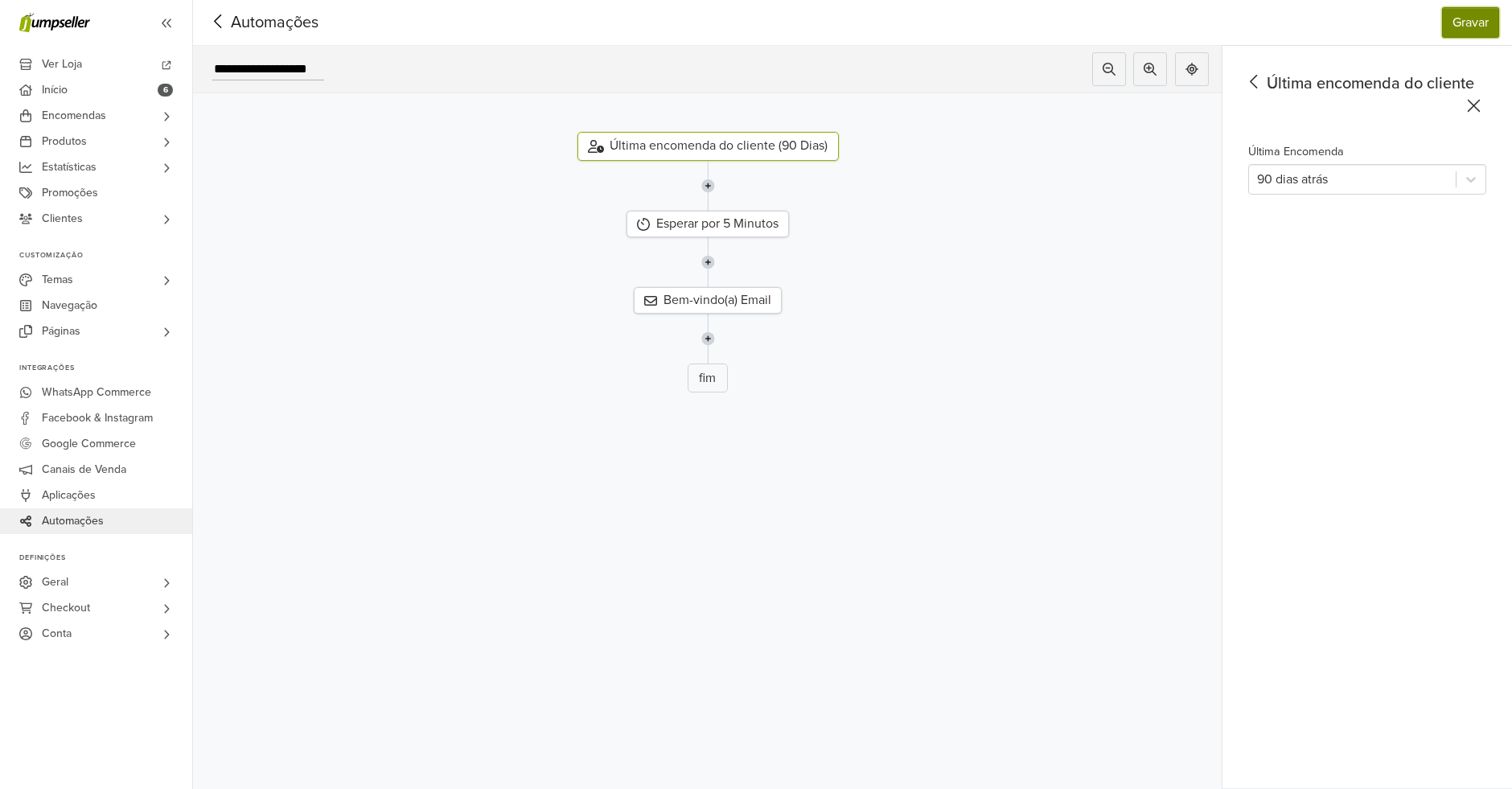
click at [1491, 12] on button "Gravar" at bounding box center [1471, 23] width 57 height 30
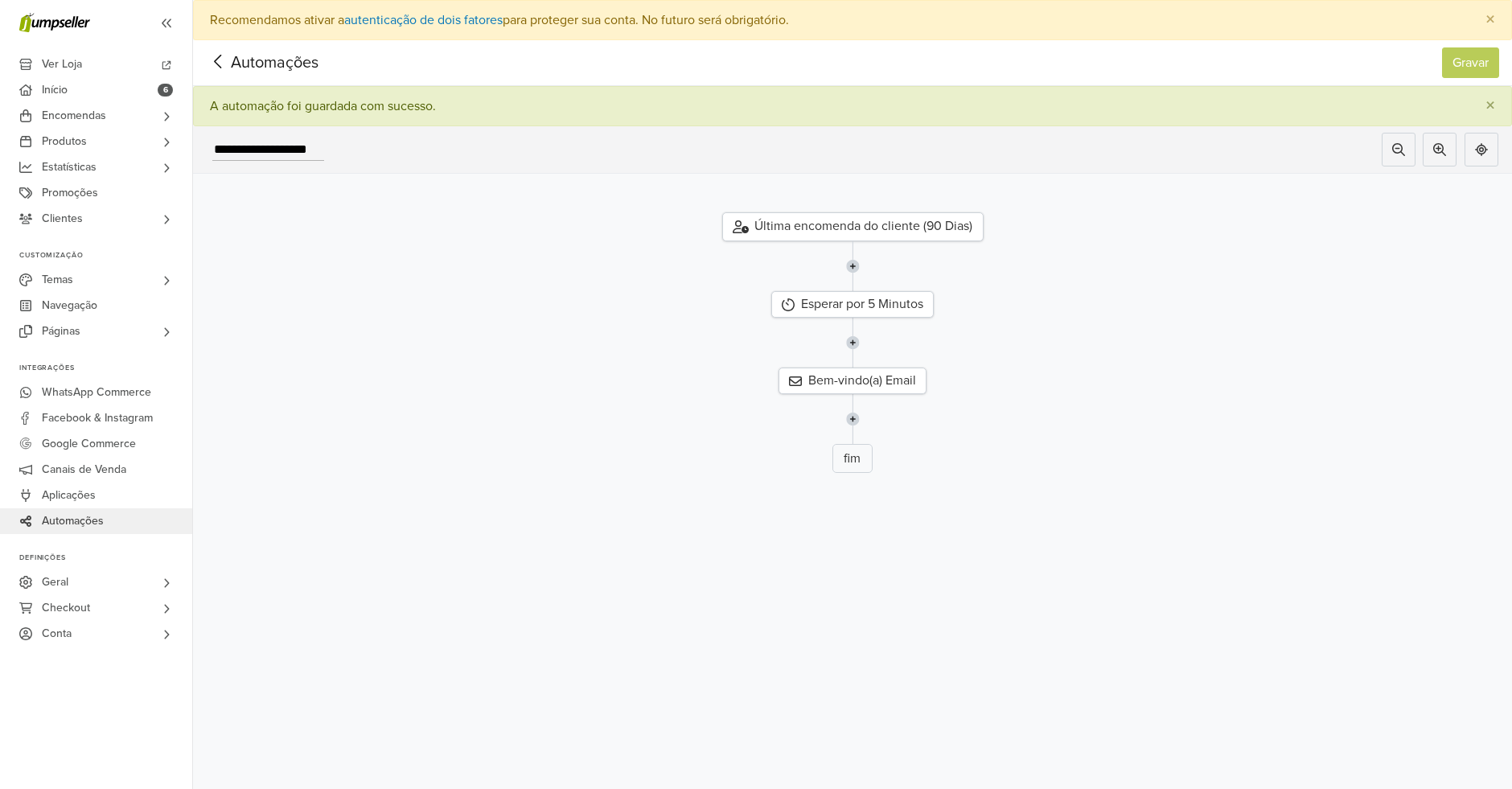
click at [267, 62] on span "Automações" at bounding box center [250, 62] width 88 height 24
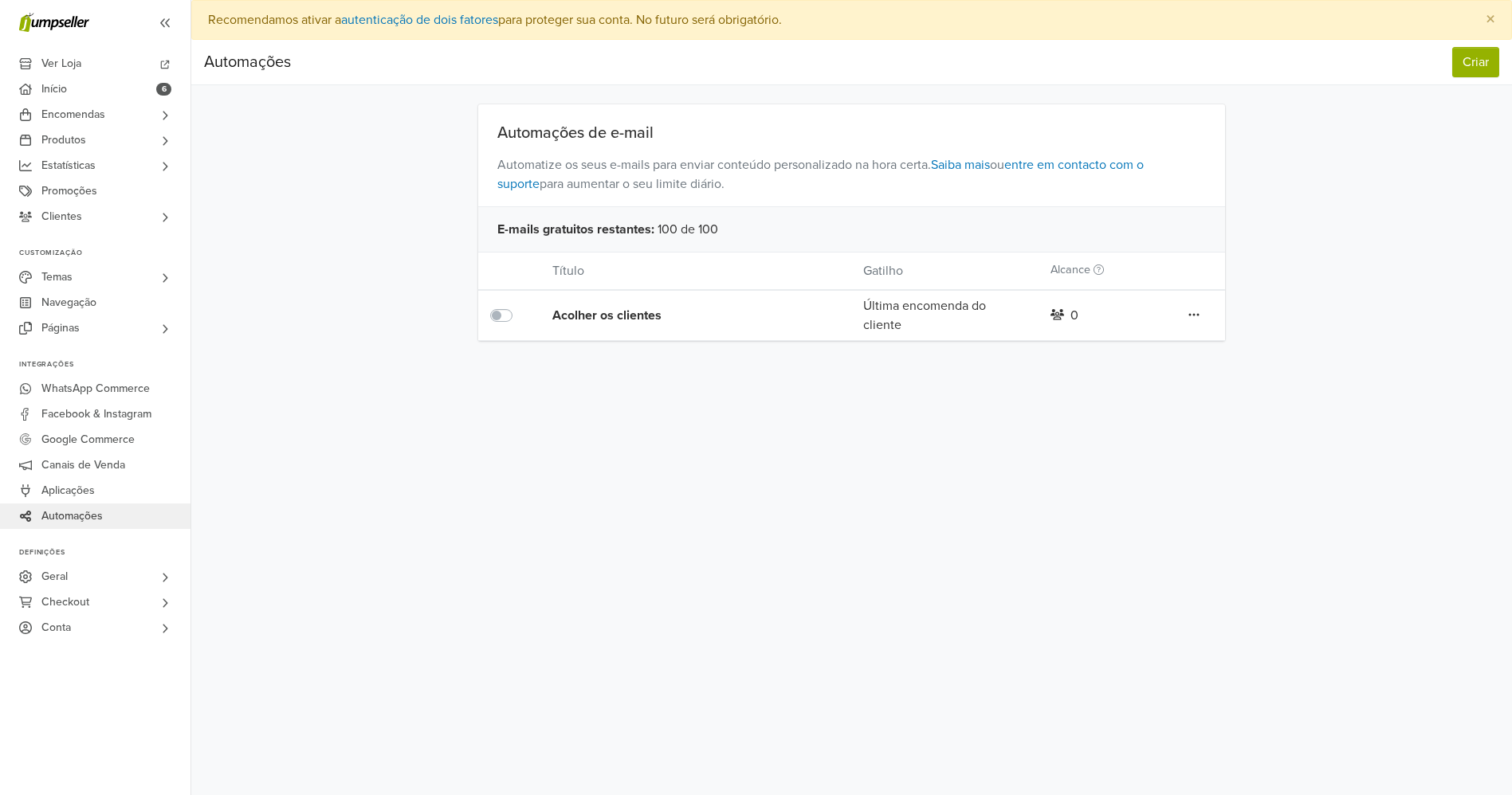
click at [1191, 319] on icon at bounding box center [1193, 314] width 11 height 13
click at [989, 410] on div "Preferências Subscrição Logout × Recomendamos ativar a autenticação de dois fat…" at bounding box center [851, 397] width 1320 height 795
click at [1076, 315] on div "0" at bounding box center [1075, 315] width 8 height 19
click at [1196, 319] on icon at bounding box center [1193, 314] width 11 height 13
click at [1126, 335] on link "Editar" at bounding box center [1137, 347] width 126 height 25
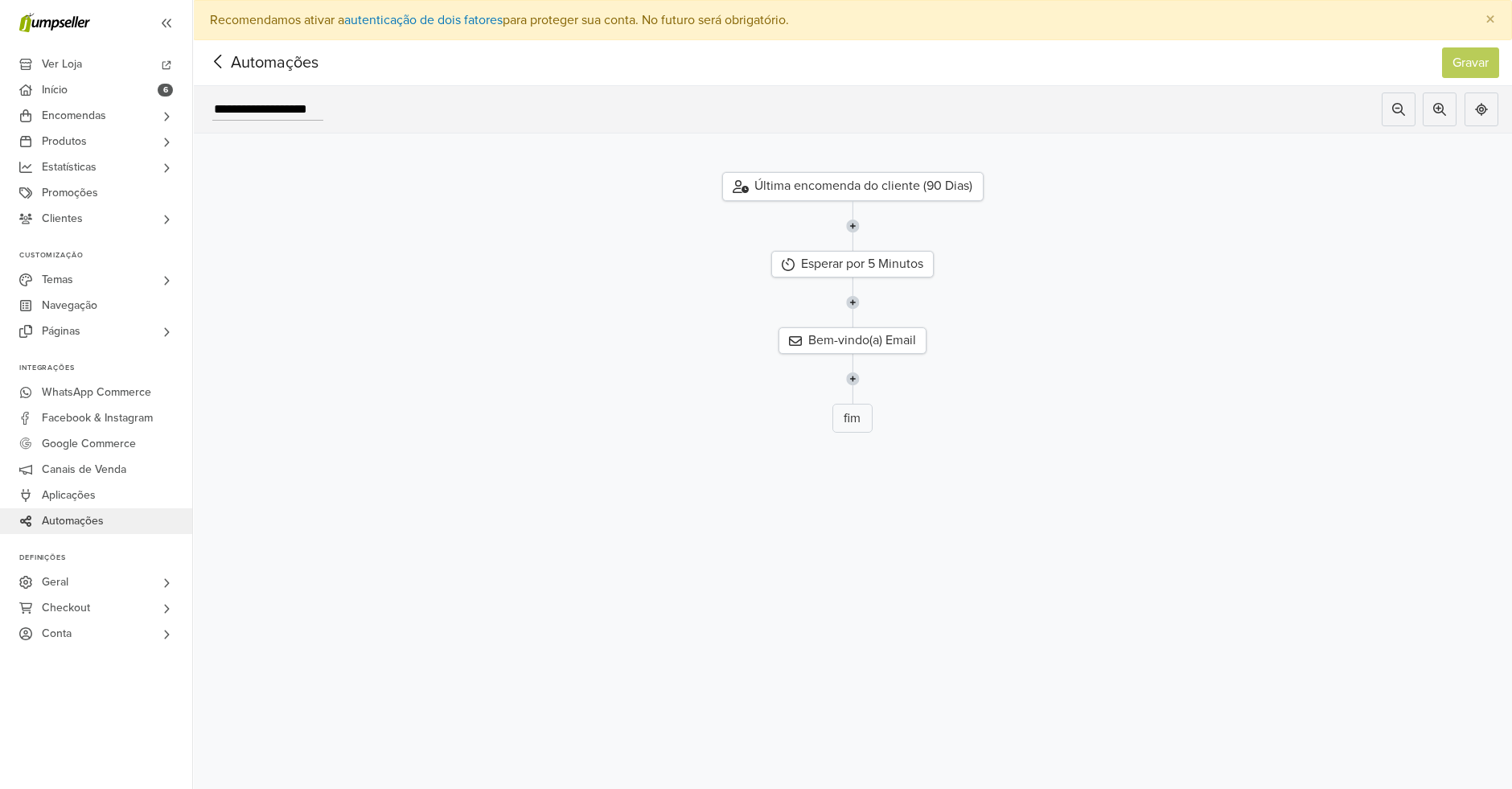
click at [932, 192] on div "Última encomenda do cliente (90 Dias)" at bounding box center [853, 186] width 262 height 29
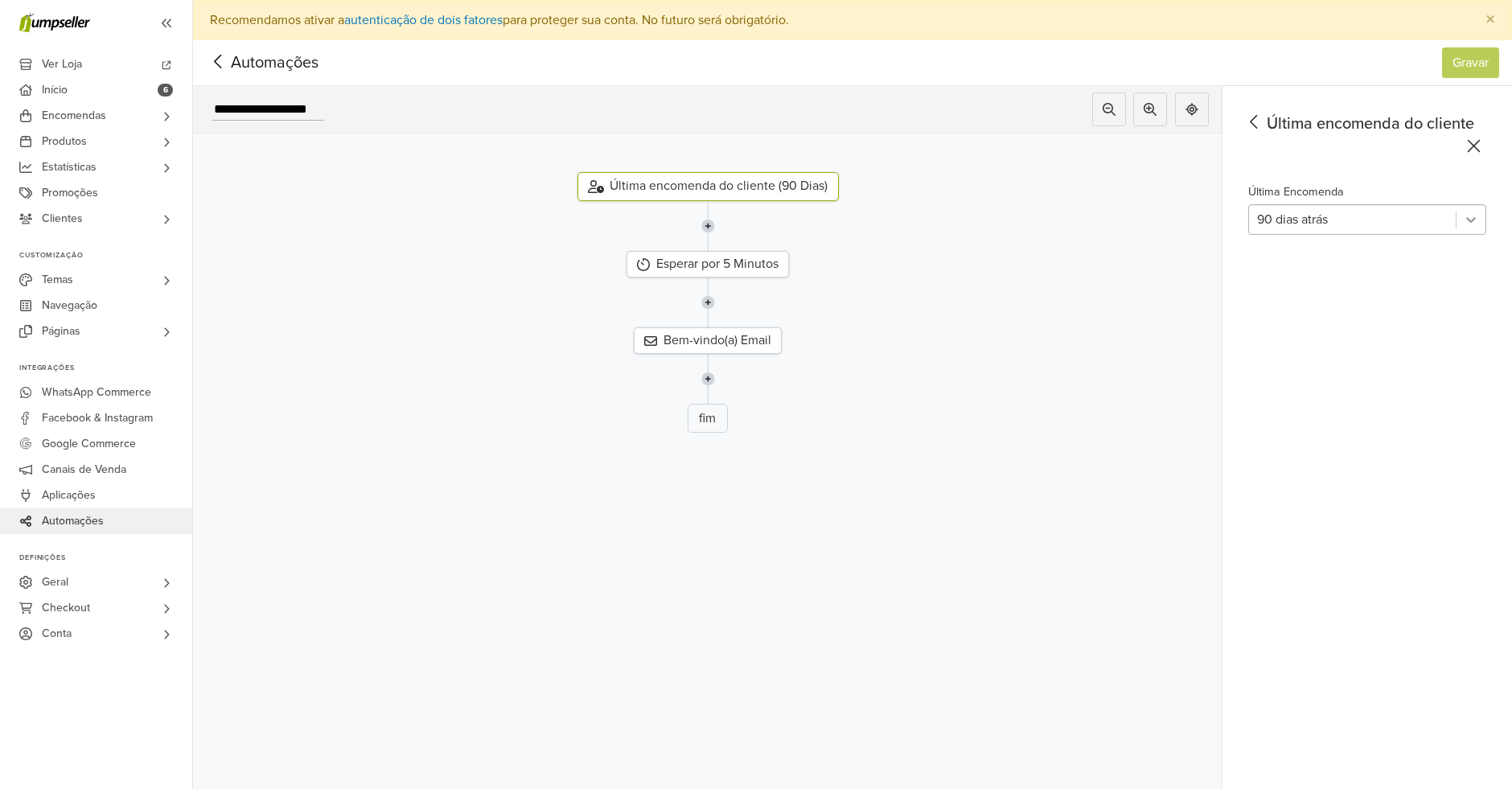
drag, startPoint x: 1491, startPoint y: 235, endPoint x: 1487, endPoint y: 217, distance: 18.4
click at [1487, 217] on div "Última encomenda do cliente Última Encomenda 90 dias atrás" at bounding box center [1367, 457] width 289 height 743
click at [1476, 217] on icon at bounding box center [1470, 219] width 9 height 6
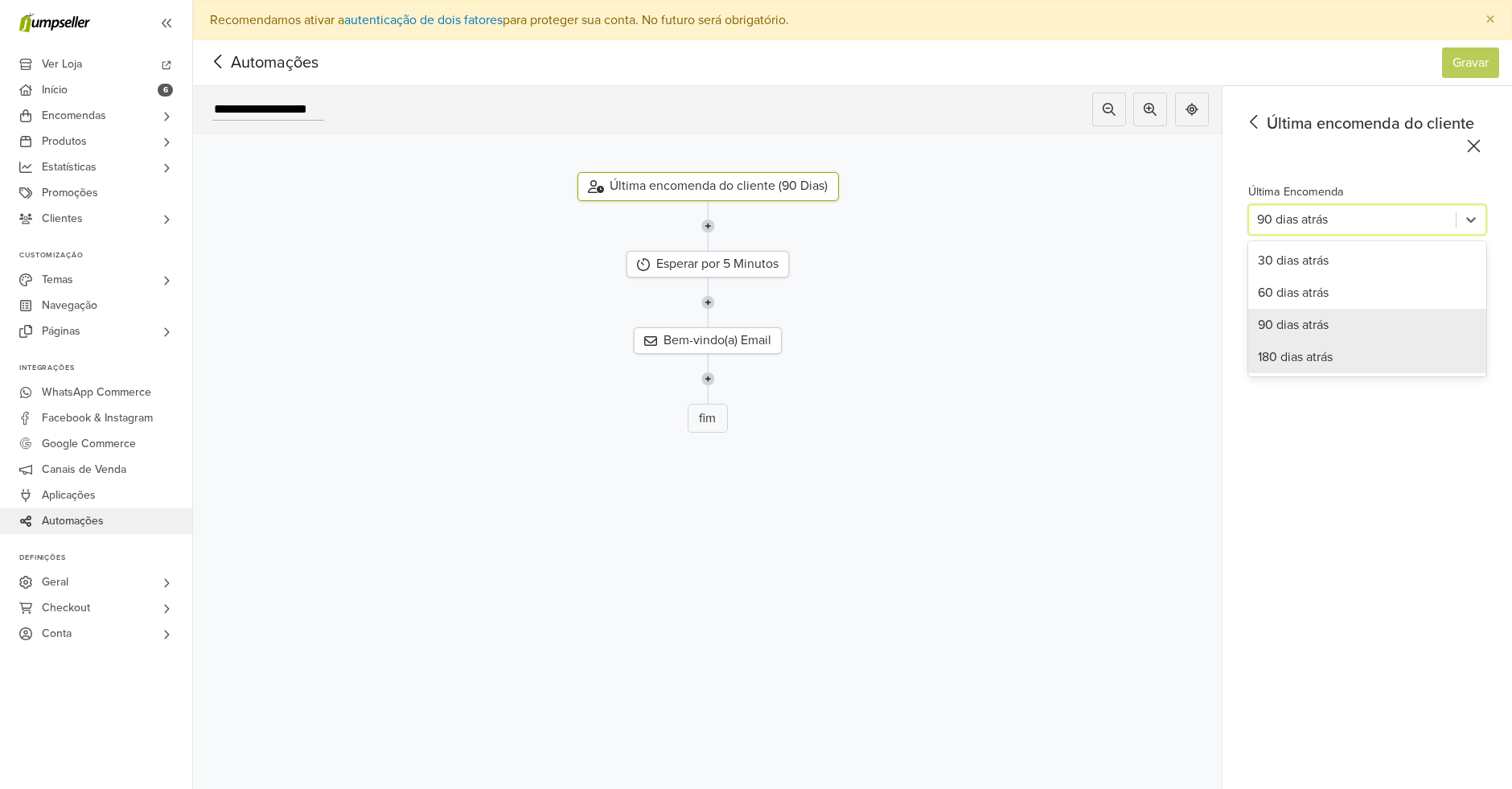
click at [1362, 343] on div "180 dias atrás" at bounding box center [1367, 357] width 238 height 32
click at [1486, 215] on div "180 dias atrás" at bounding box center [1367, 219] width 238 height 30
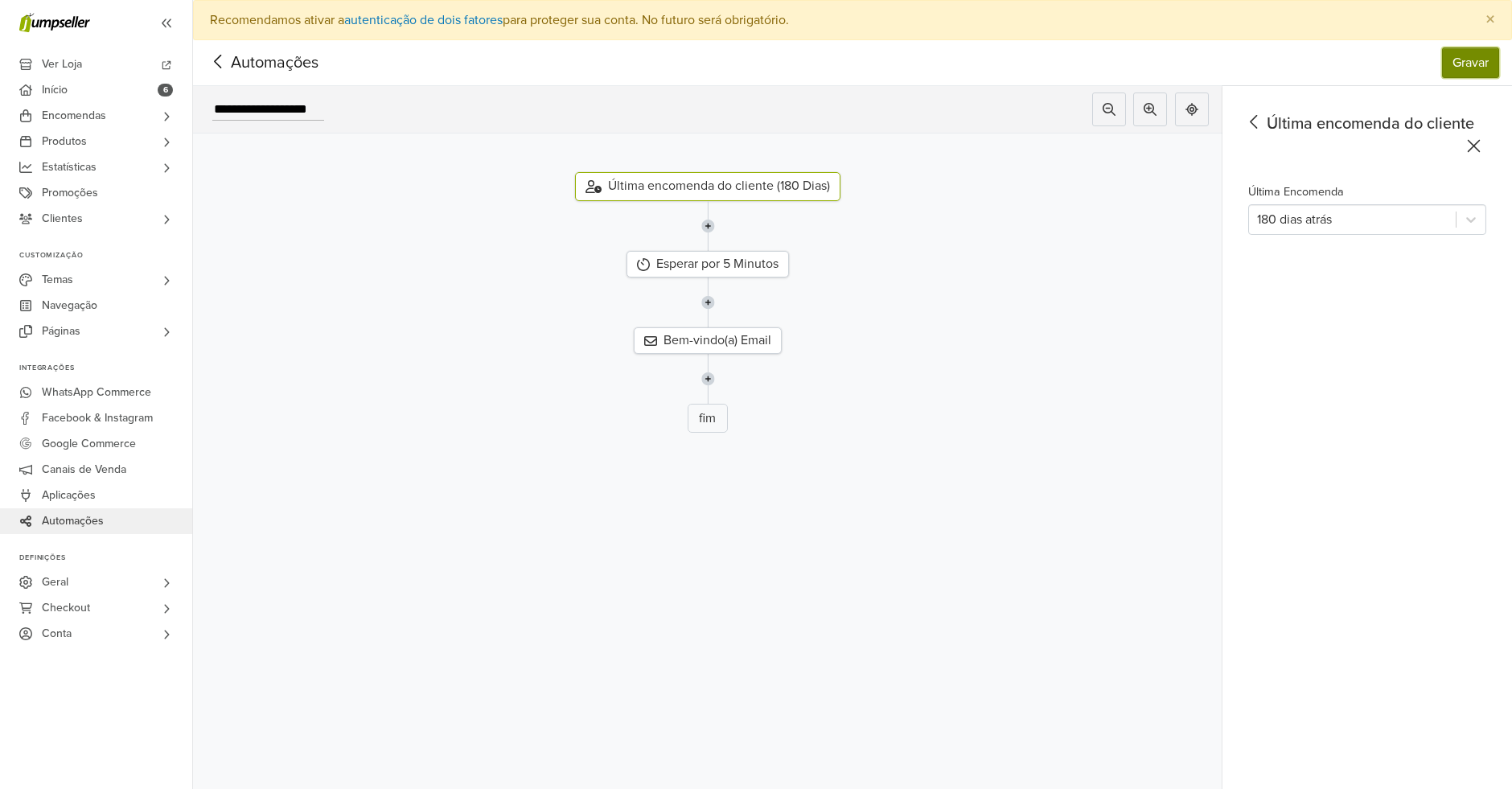
click at [1480, 48] on button "Gravar" at bounding box center [1471, 62] width 57 height 30
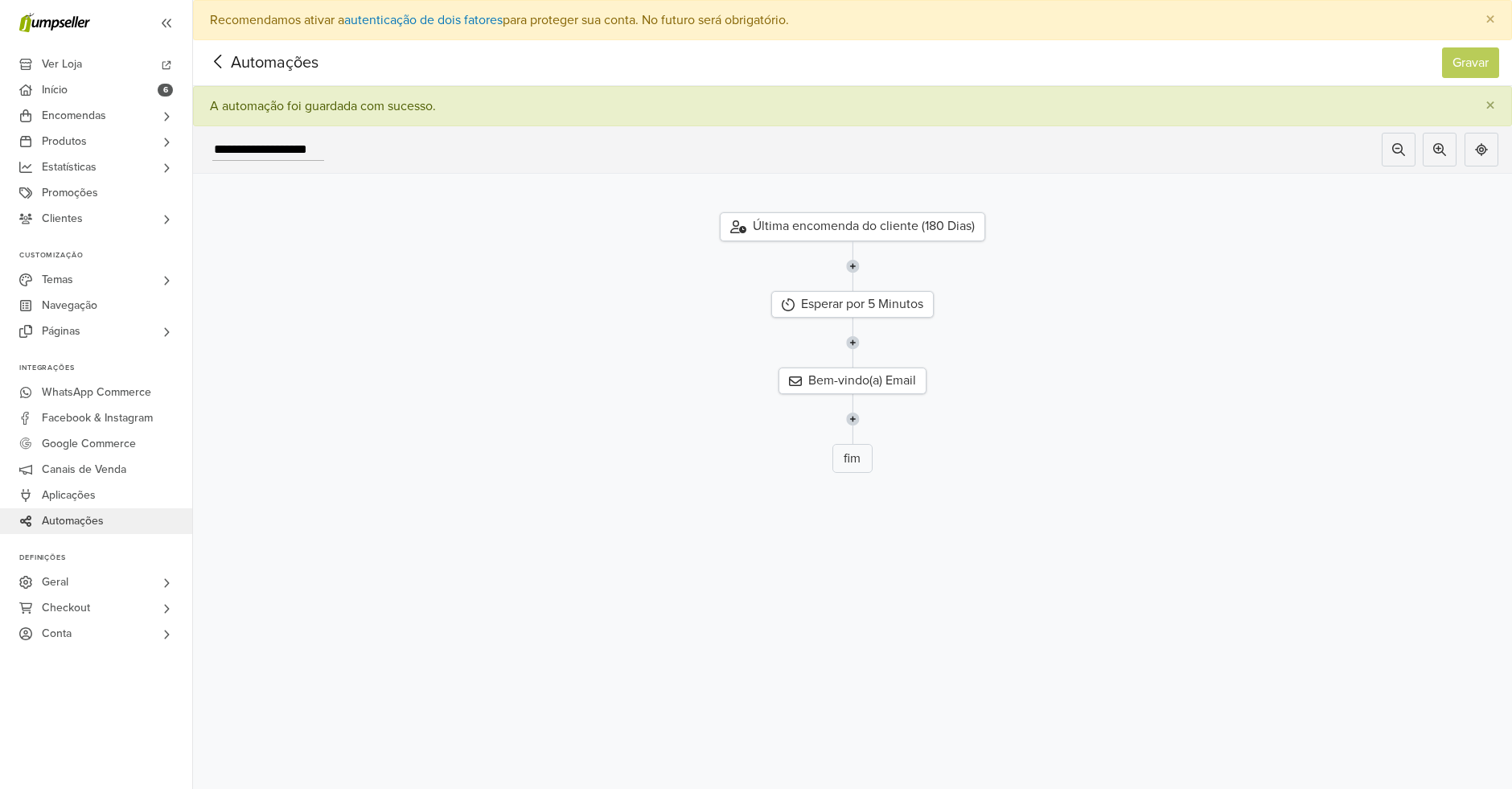
click at [294, 62] on span "Automações" at bounding box center [250, 62] width 88 height 24
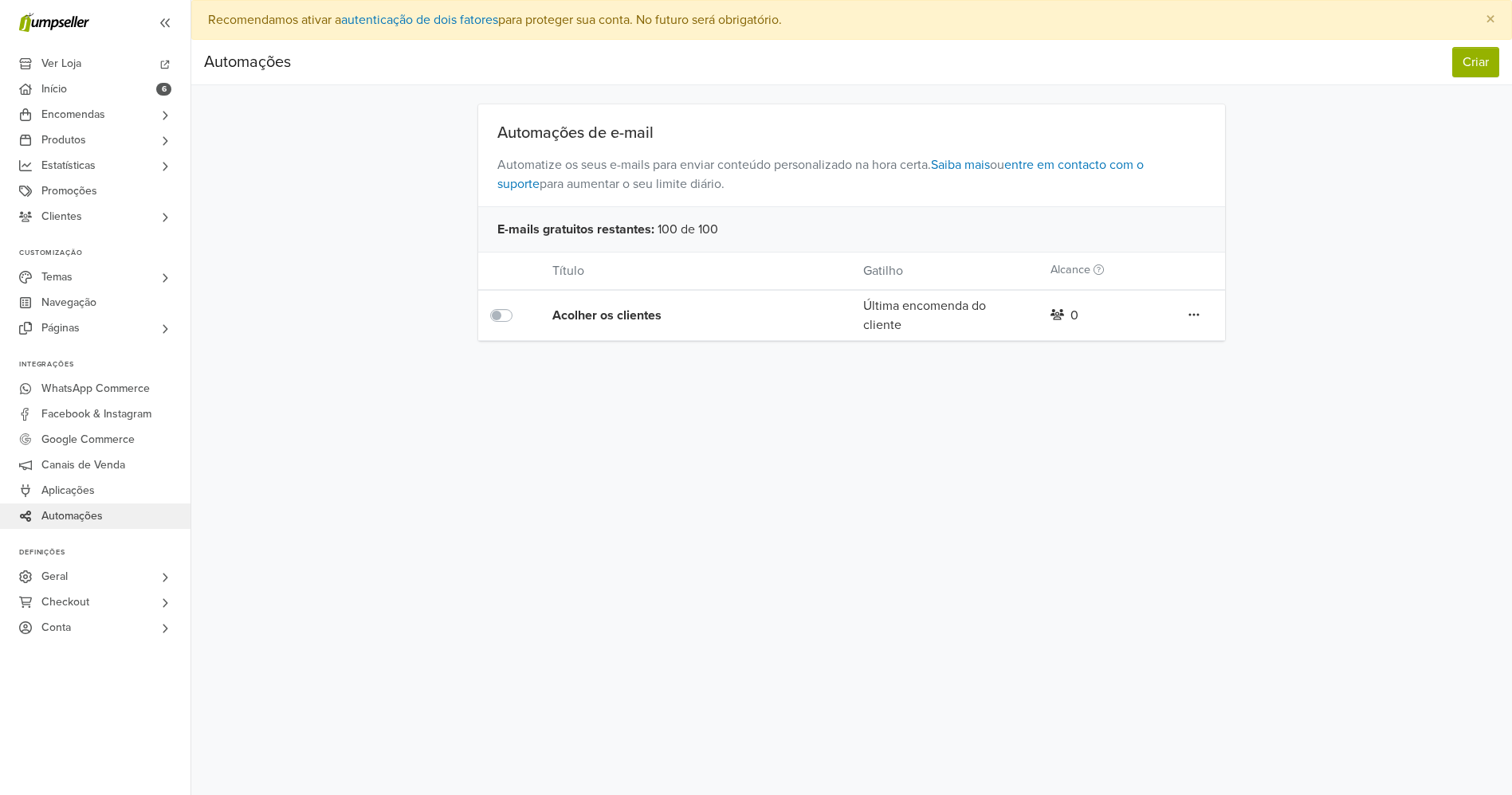
click at [1198, 316] on icon at bounding box center [1193, 314] width 11 height 13
click at [1137, 334] on link "Editar" at bounding box center [1137, 347] width 126 height 25
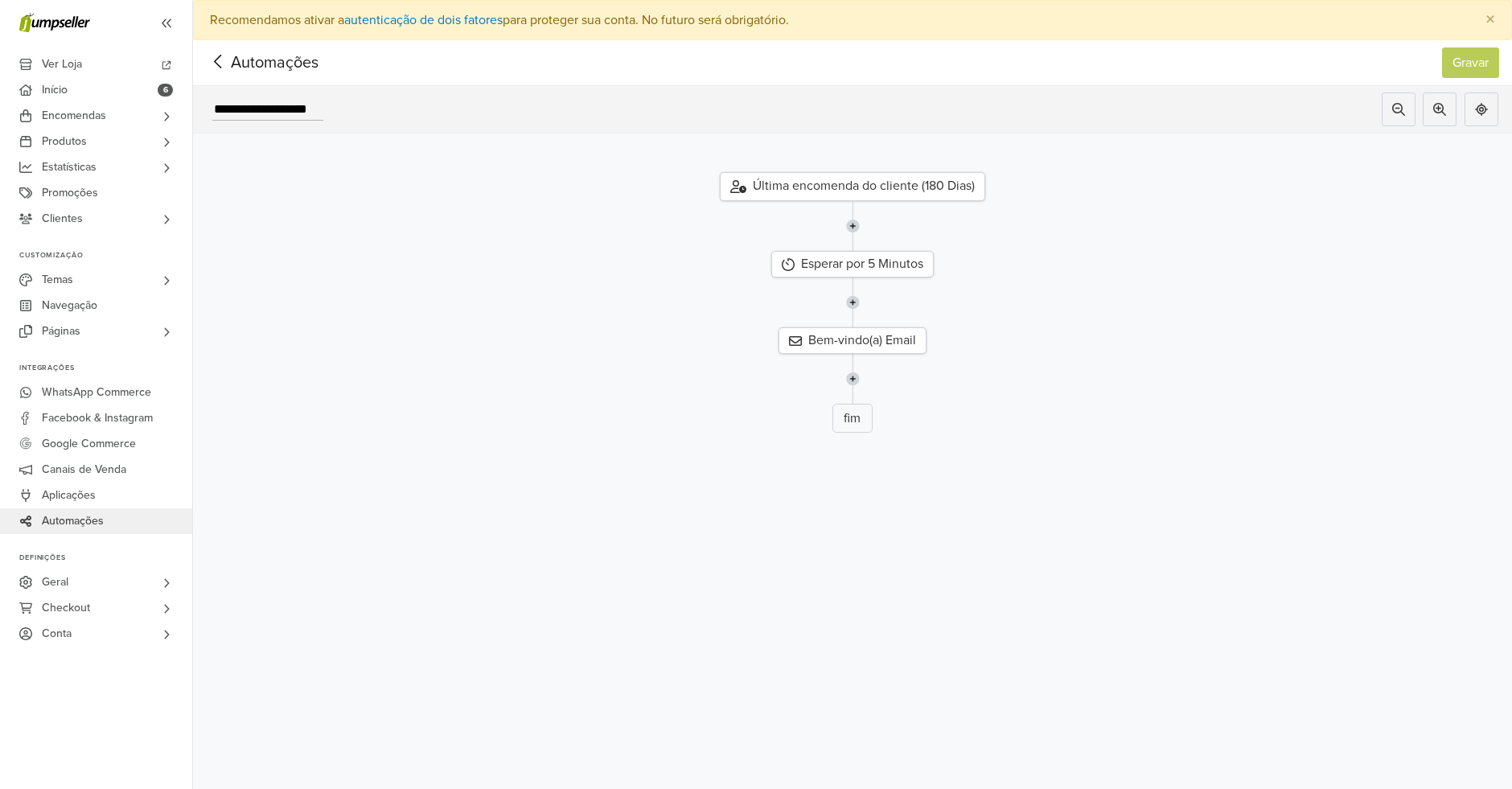
click at [294, 60] on span "Automações" at bounding box center [250, 62] width 88 height 24
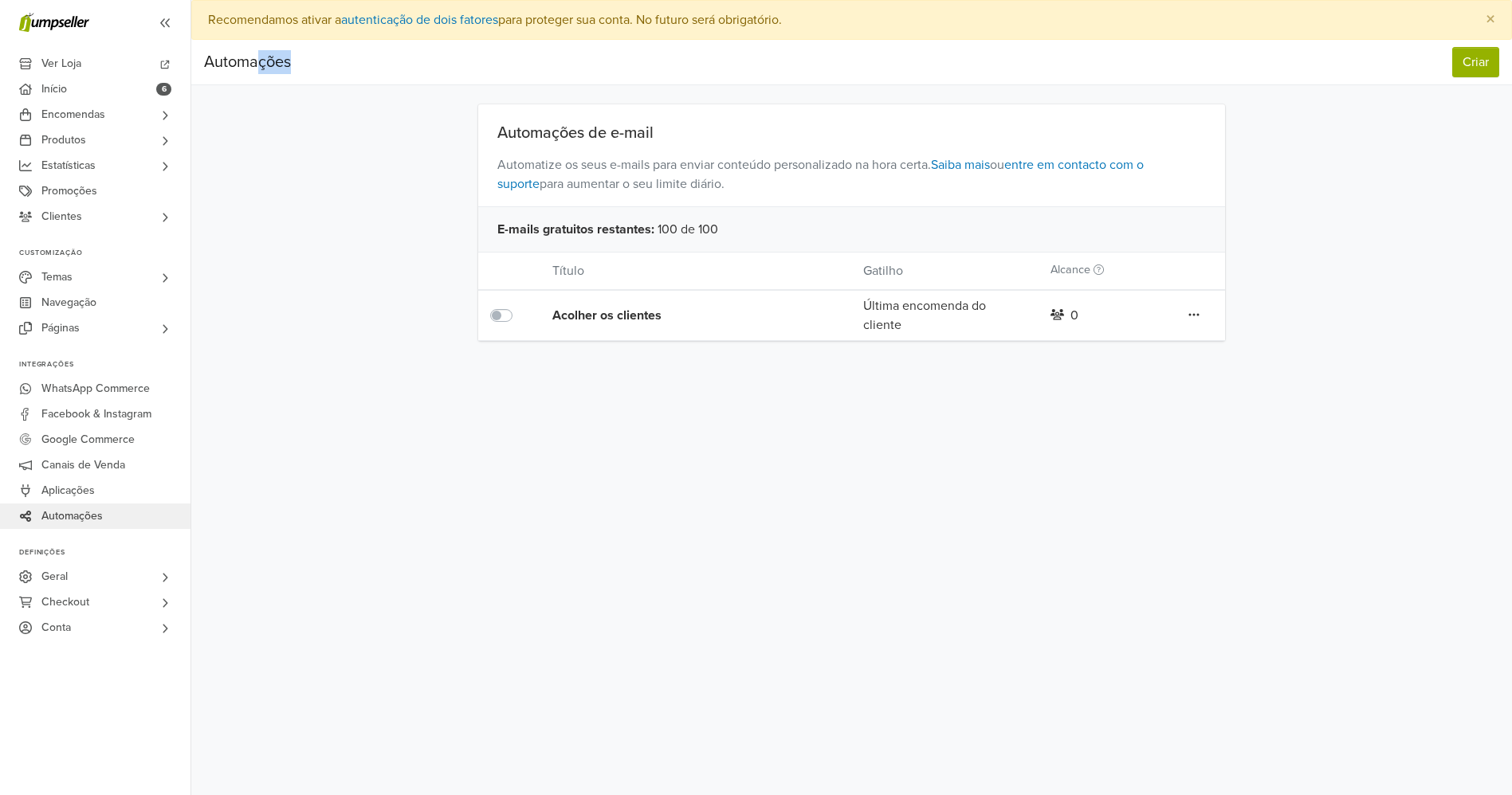
drag, startPoint x: 314, startPoint y: 59, endPoint x: 255, endPoint y: 45, distance: 60.6
click at [255, 45] on nav "Automações Criar Automações Criar" at bounding box center [851, 63] width 1320 height 45
click at [133, 509] on link "Automações" at bounding box center [95, 516] width 191 height 25
click at [1423, 78] on nav "Automações Criar Automações Criar" at bounding box center [851, 63] width 1320 height 45
click at [1463, 76] on nav "Automações Criar Automações Criar" at bounding box center [851, 63] width 1320 height 45
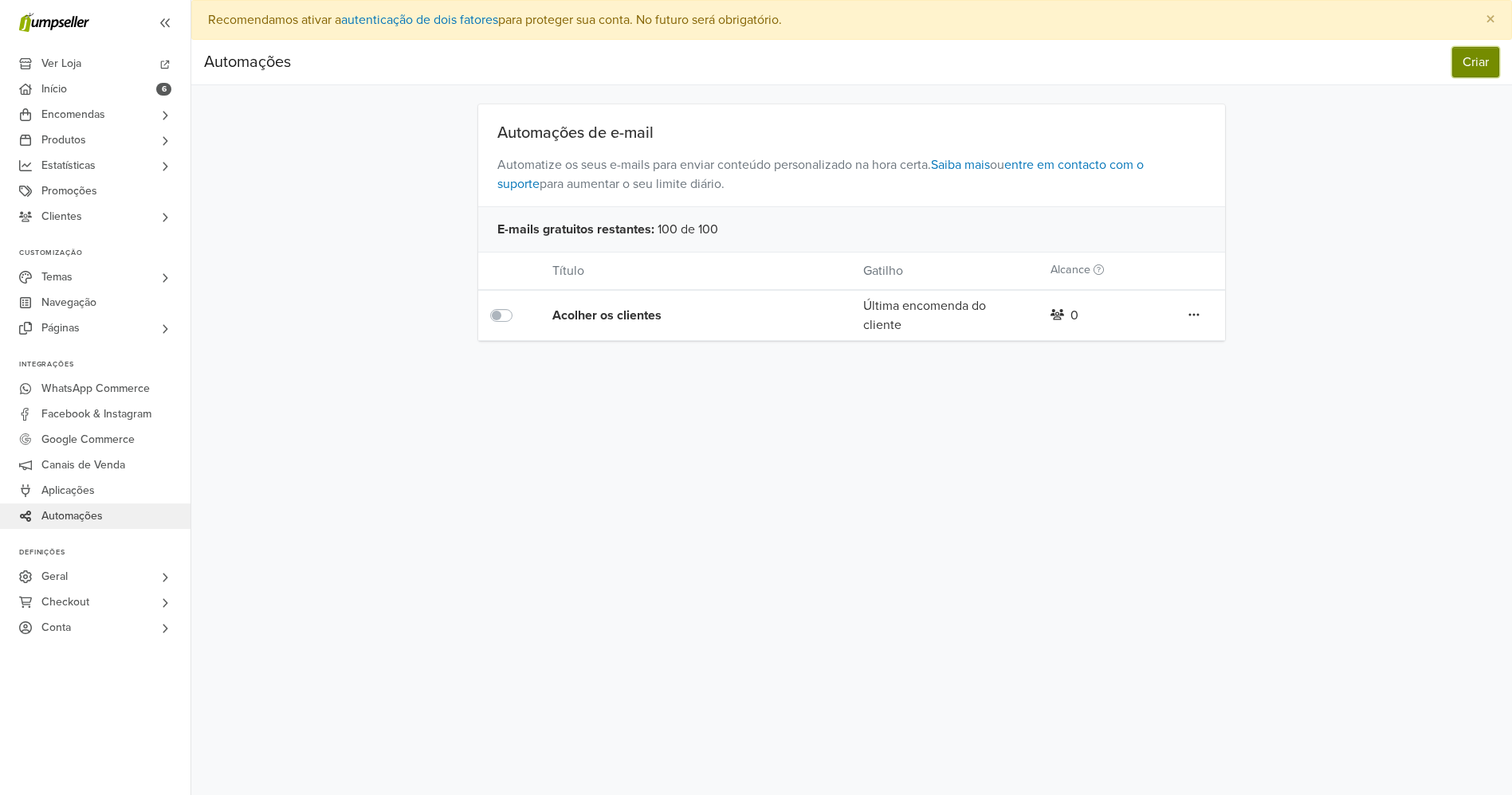
click at [1479, 72] on button "Criar" at bounding box center [1476, 62] width 47 height 30
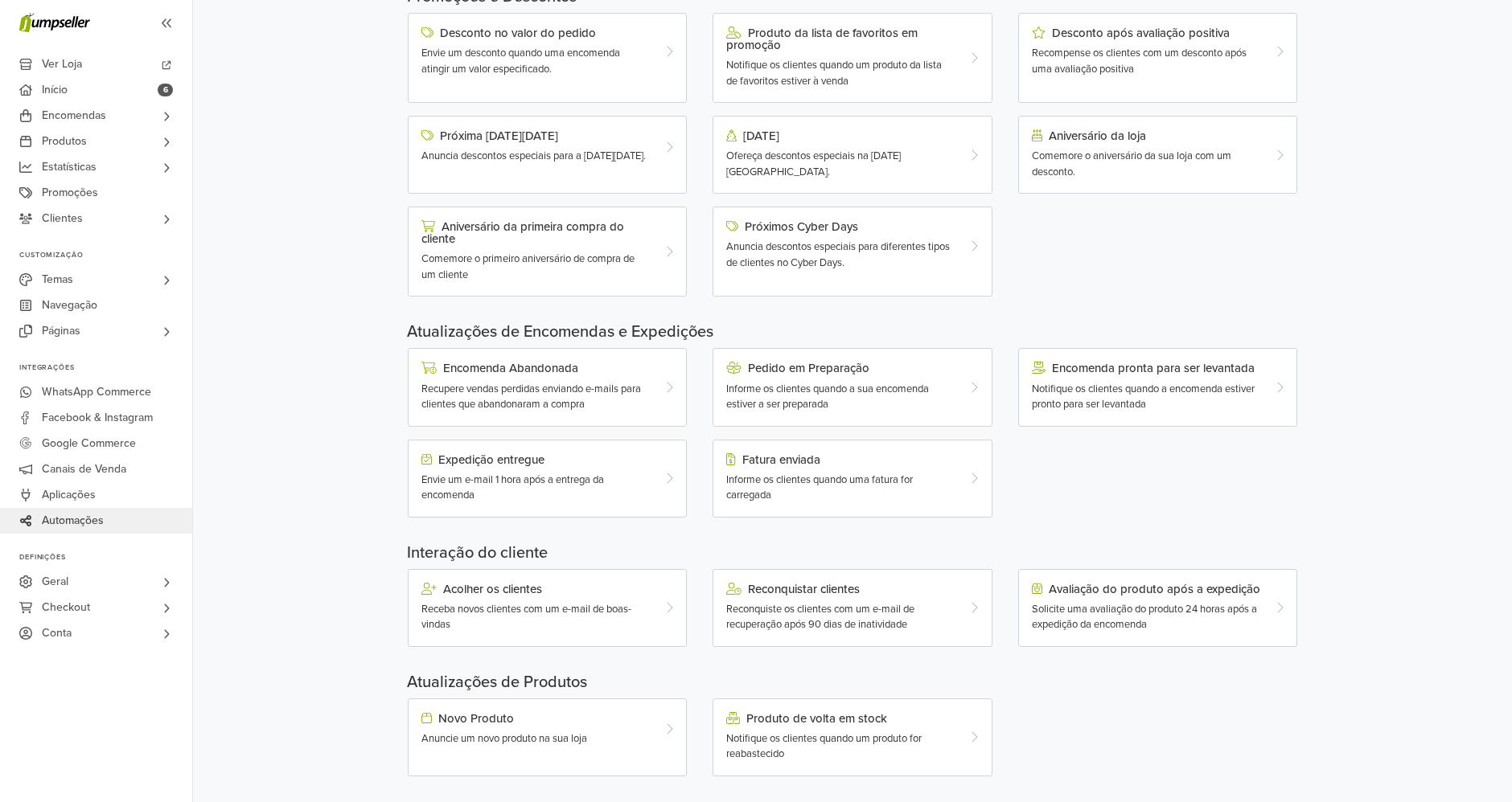
scroll to position [212, 0]
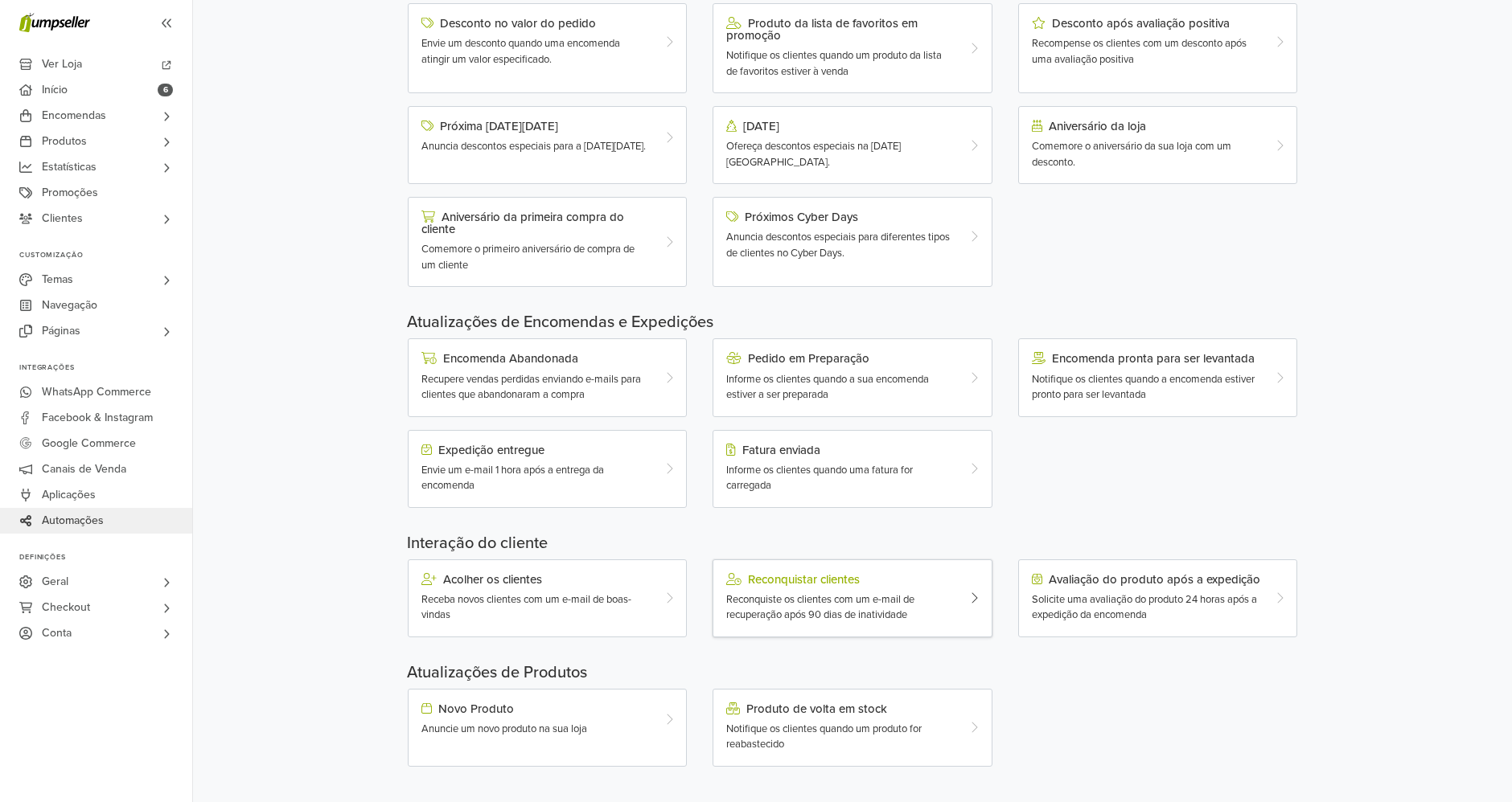
click at [979, 599] on div at bounding box center [980, 599] width 24 height 51
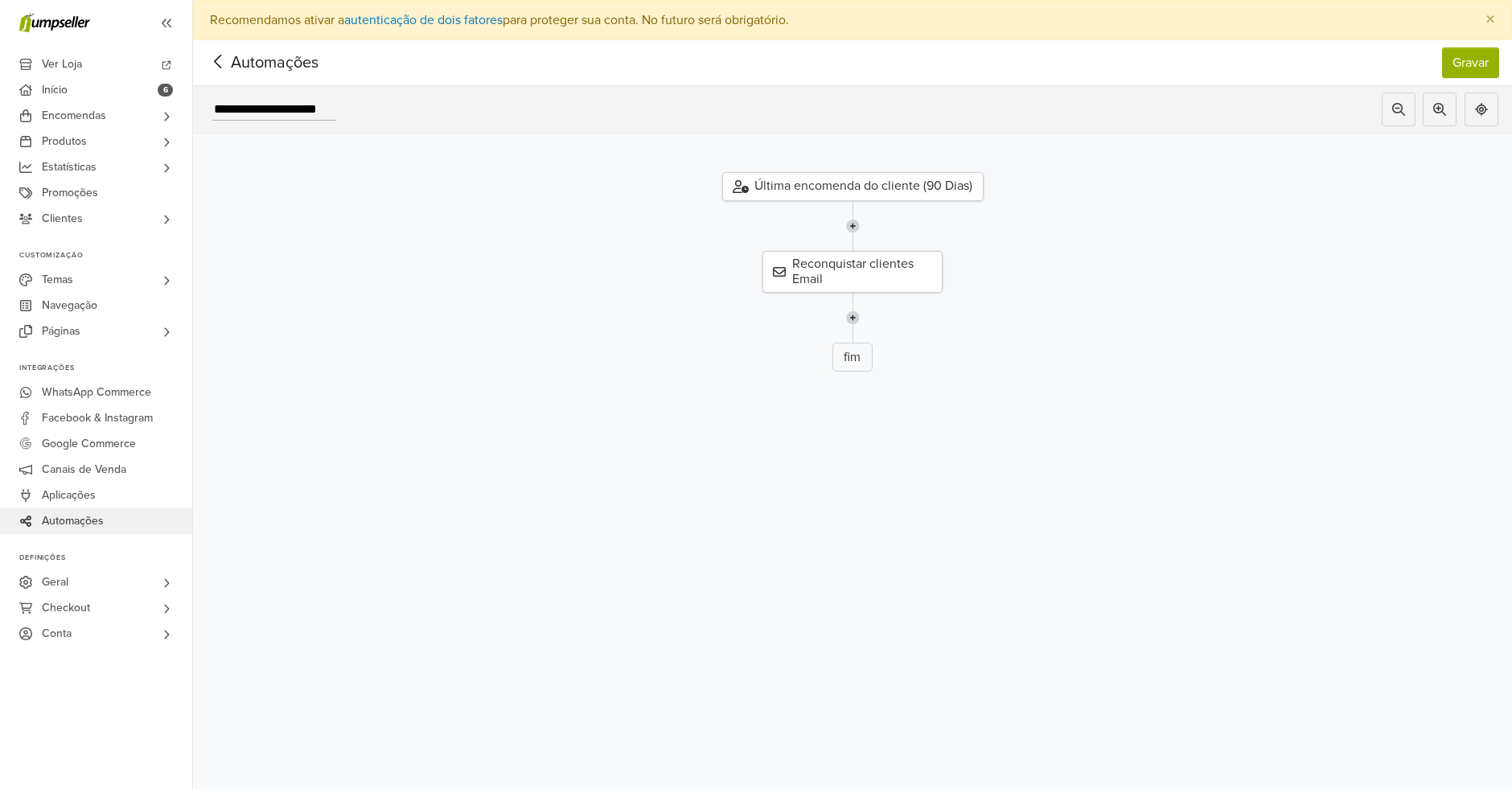
click at [942, 189] on div "Última encomenda do cliente (90 Dias)" at bounding box center [853, 186] width 262 height 29
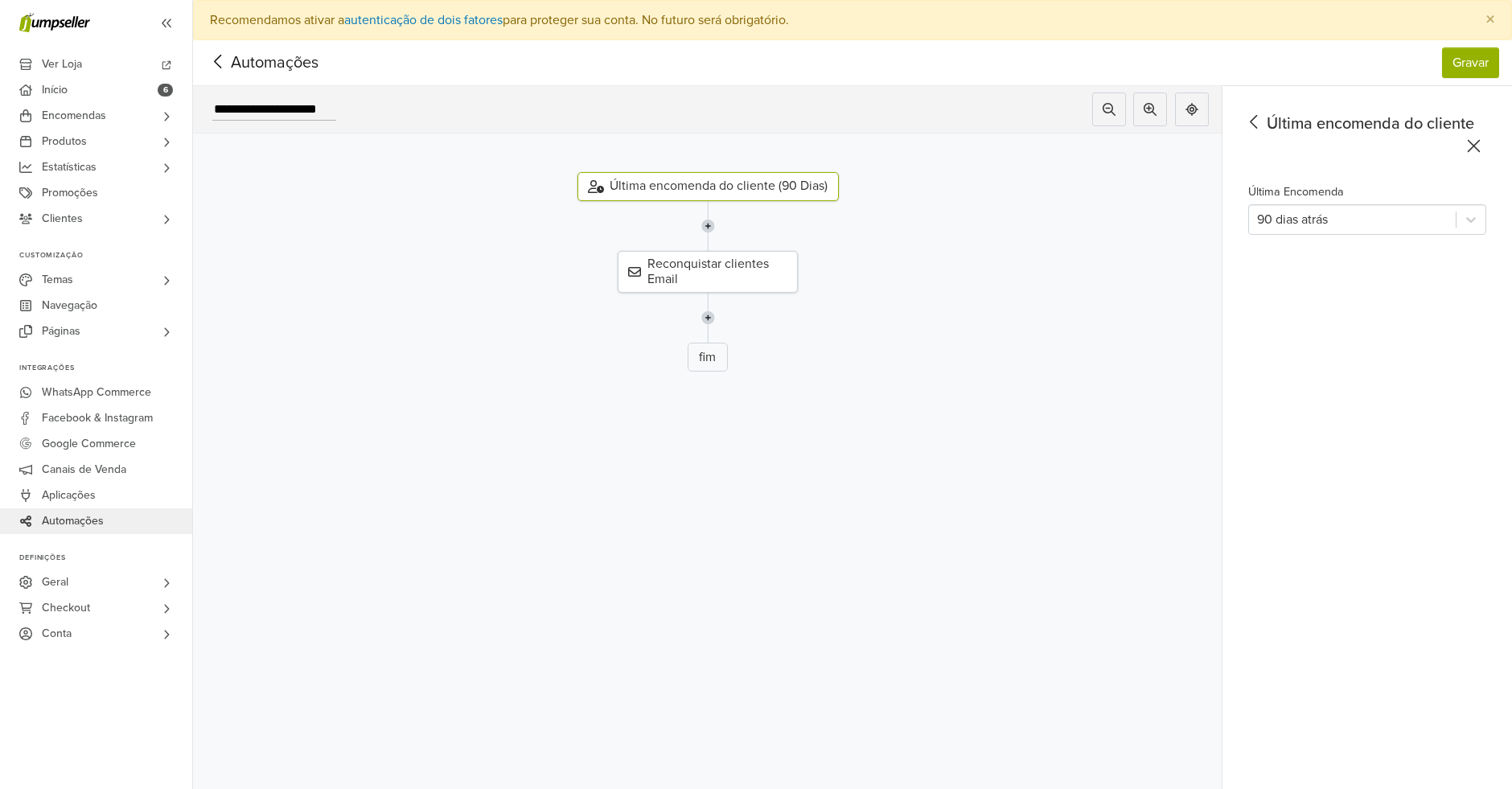
click at [294, 73] on span "Automações" at bounding box center [250, 62] width 88 height 24
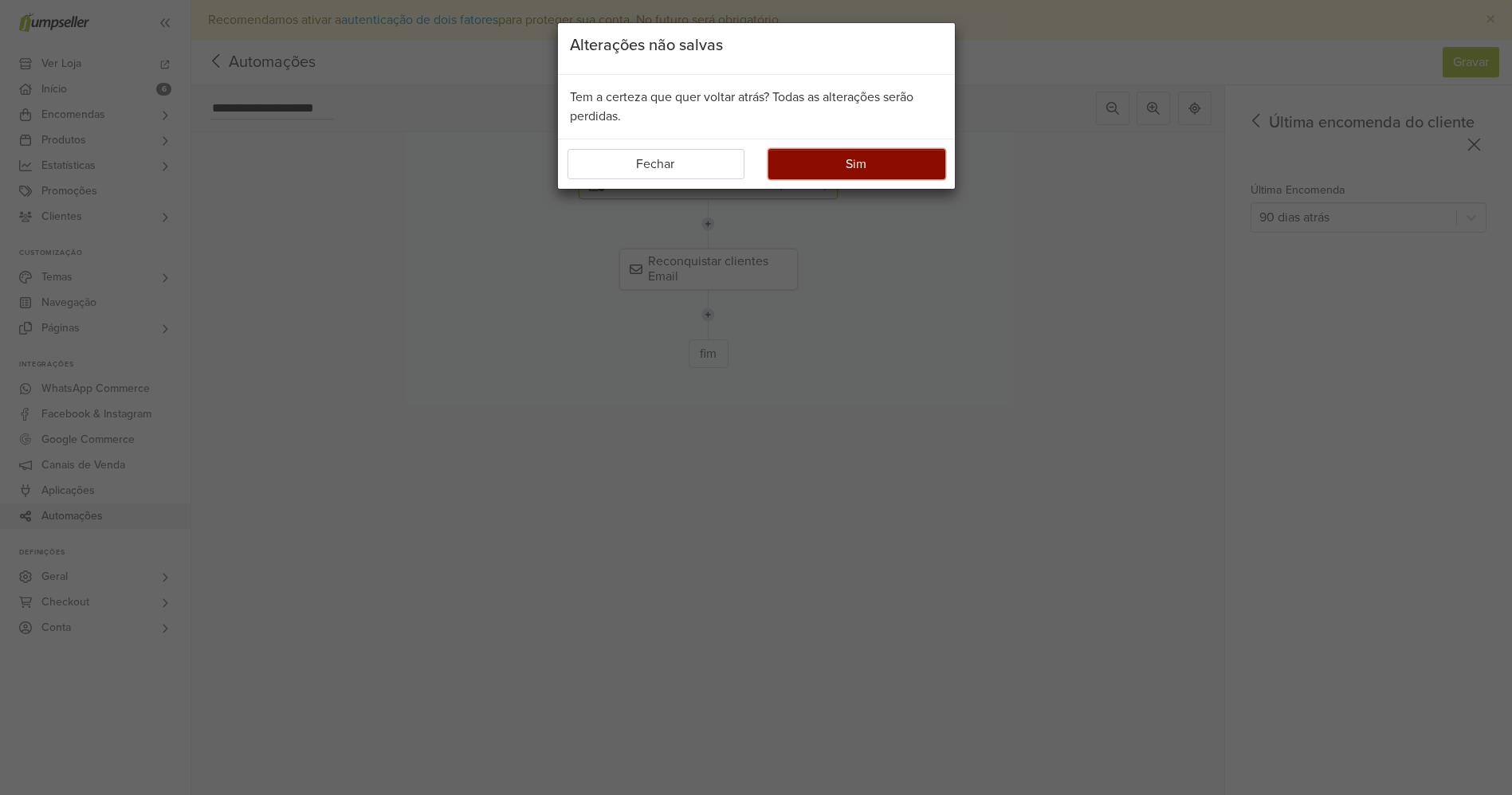
click at [808, 168] on button "Sim" at bounding box center [857, 164] width 177 height 30
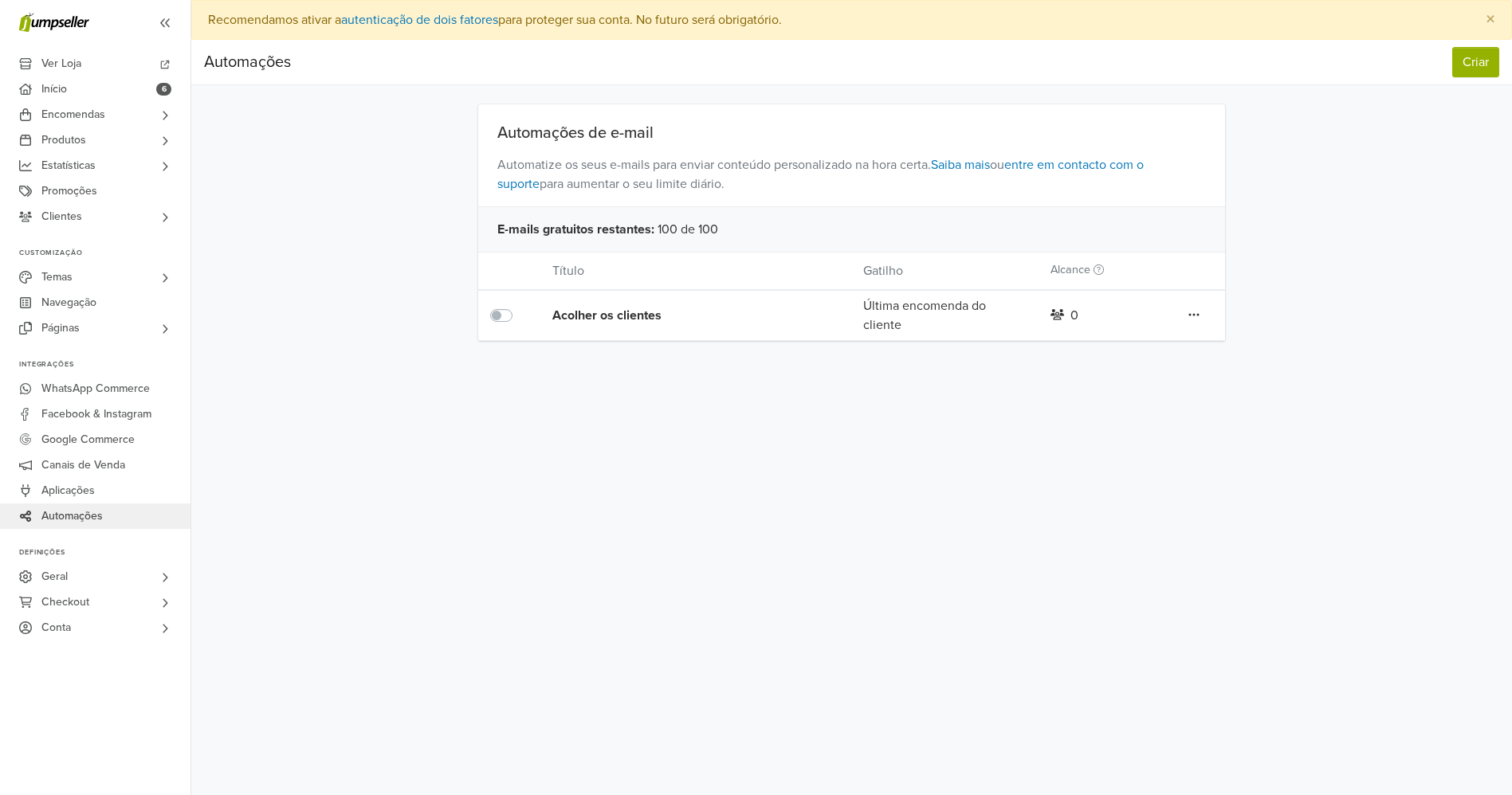
click at [635, 310] on div "Acolher os clientes" at bounding box center [676, 315] width 248 height 19
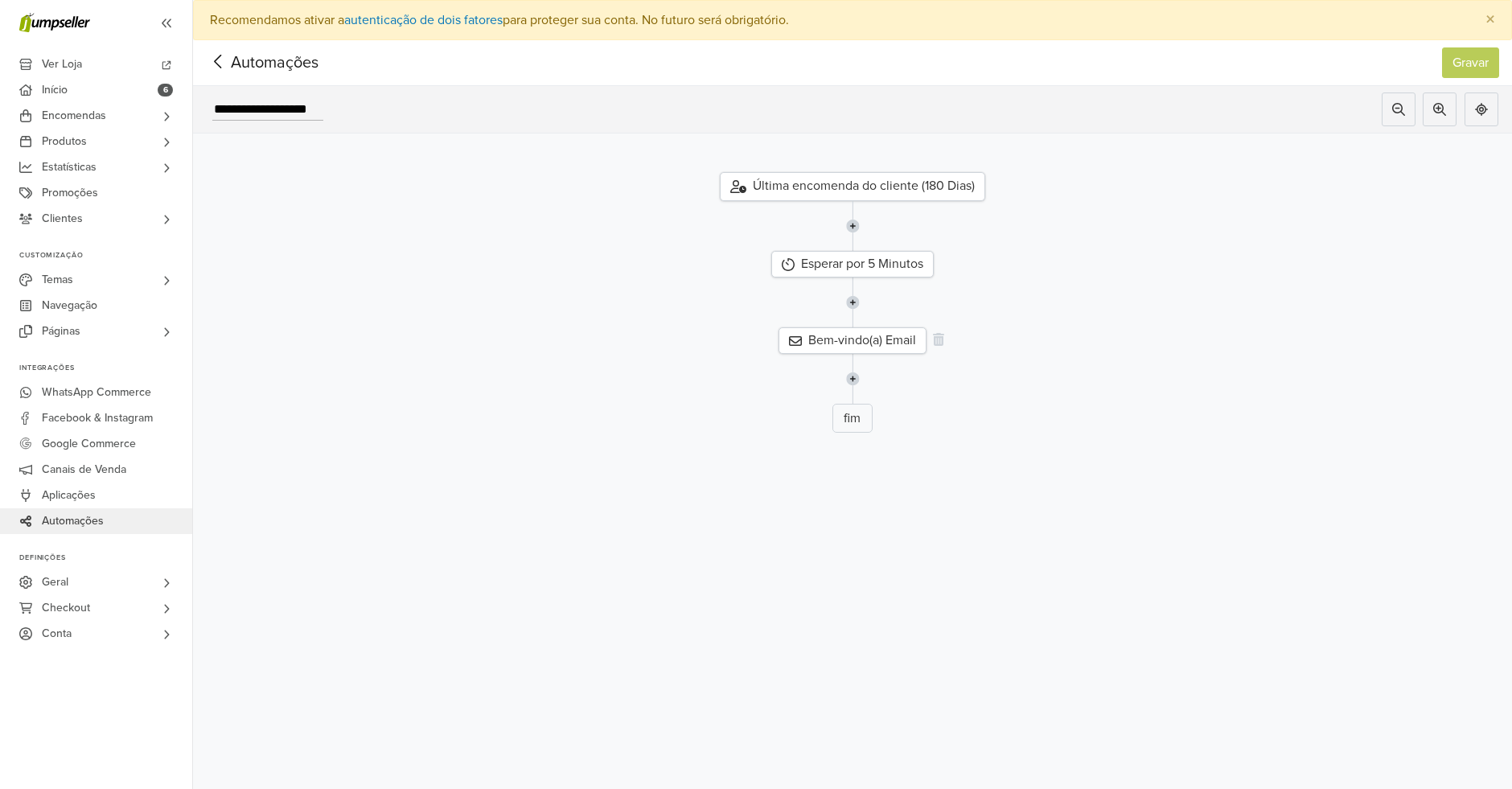
click at [894, 342] on div "Bem-vindo(a) Email" at bounding box center [852, 340] width 148 height 26
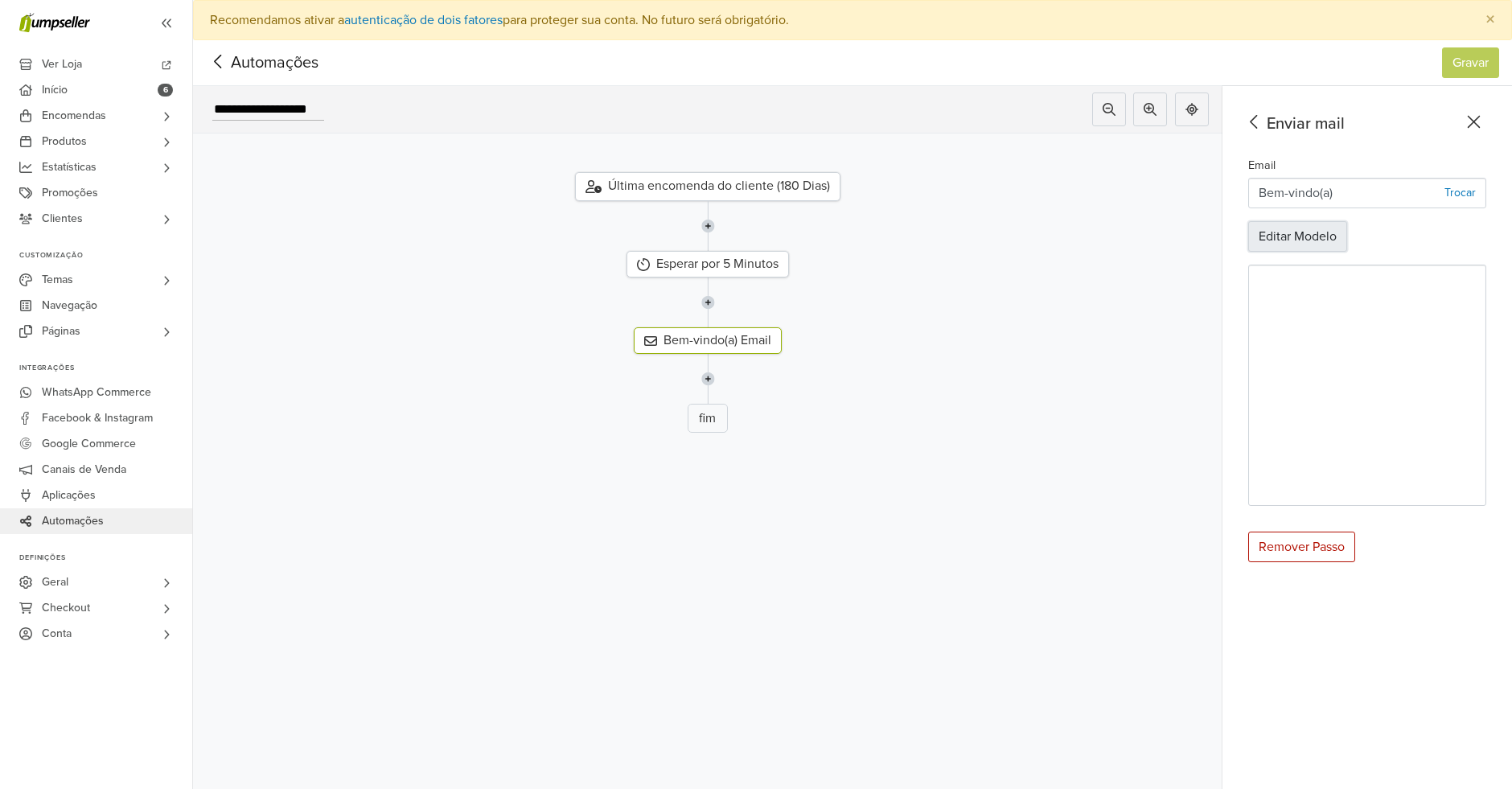
click at [1314, 235] on button "Editar Modelo" at bounding box center [1297, 236] width 99 height 30
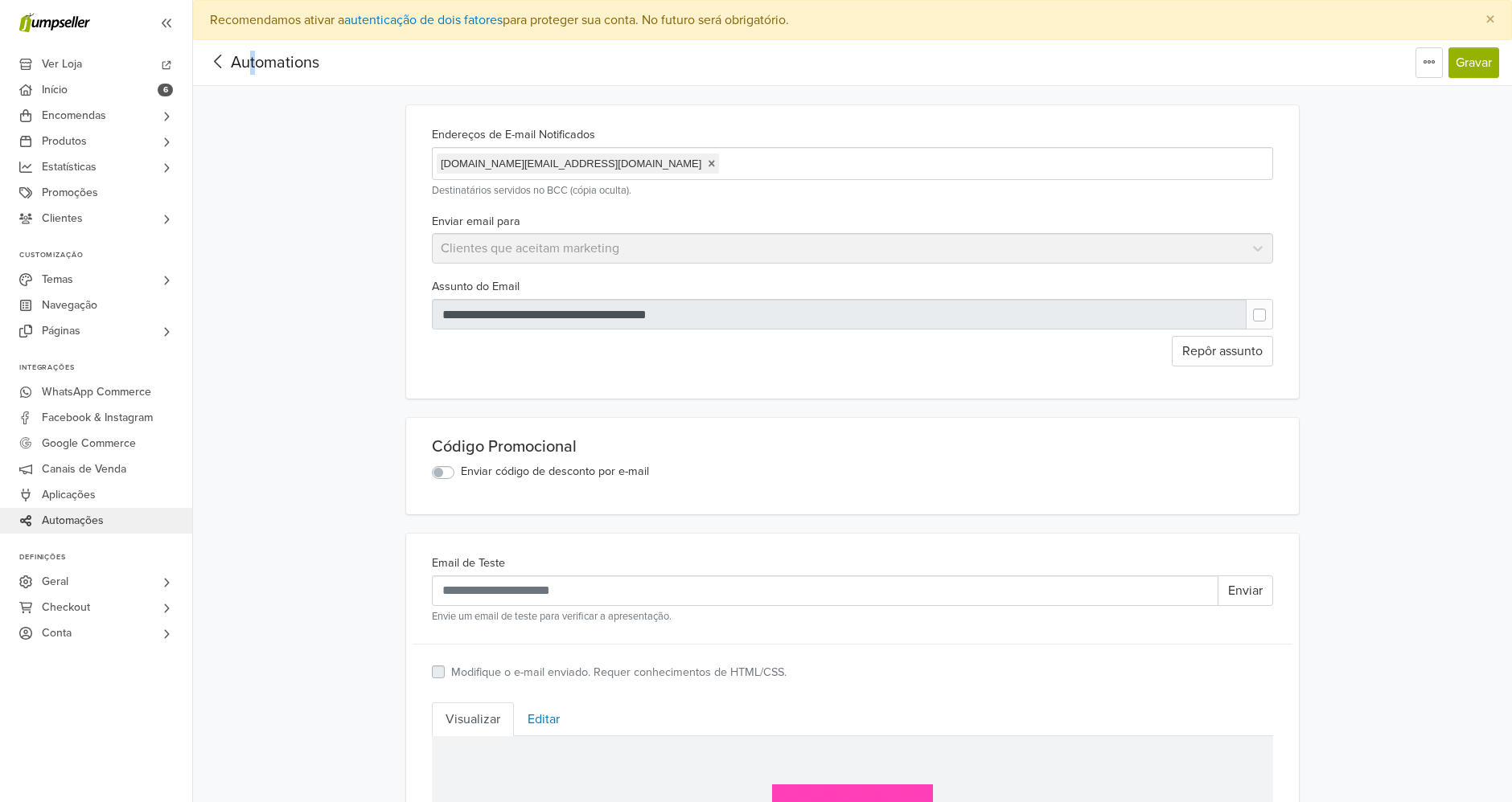
drag, startPoint x: 252, startPoint y: 83, endPoint x: 249, endPoint y: 64, distance: 19.2
click at [249, 64] on nav "Automations Editar Título Apagar modelo Gravar Automations Editar Título Apagar…" at bounding box center [852, 63] width 1319 height 46
click at [249, 64] on span "Automations" at bounding box center [275, 62] width 89 height 19
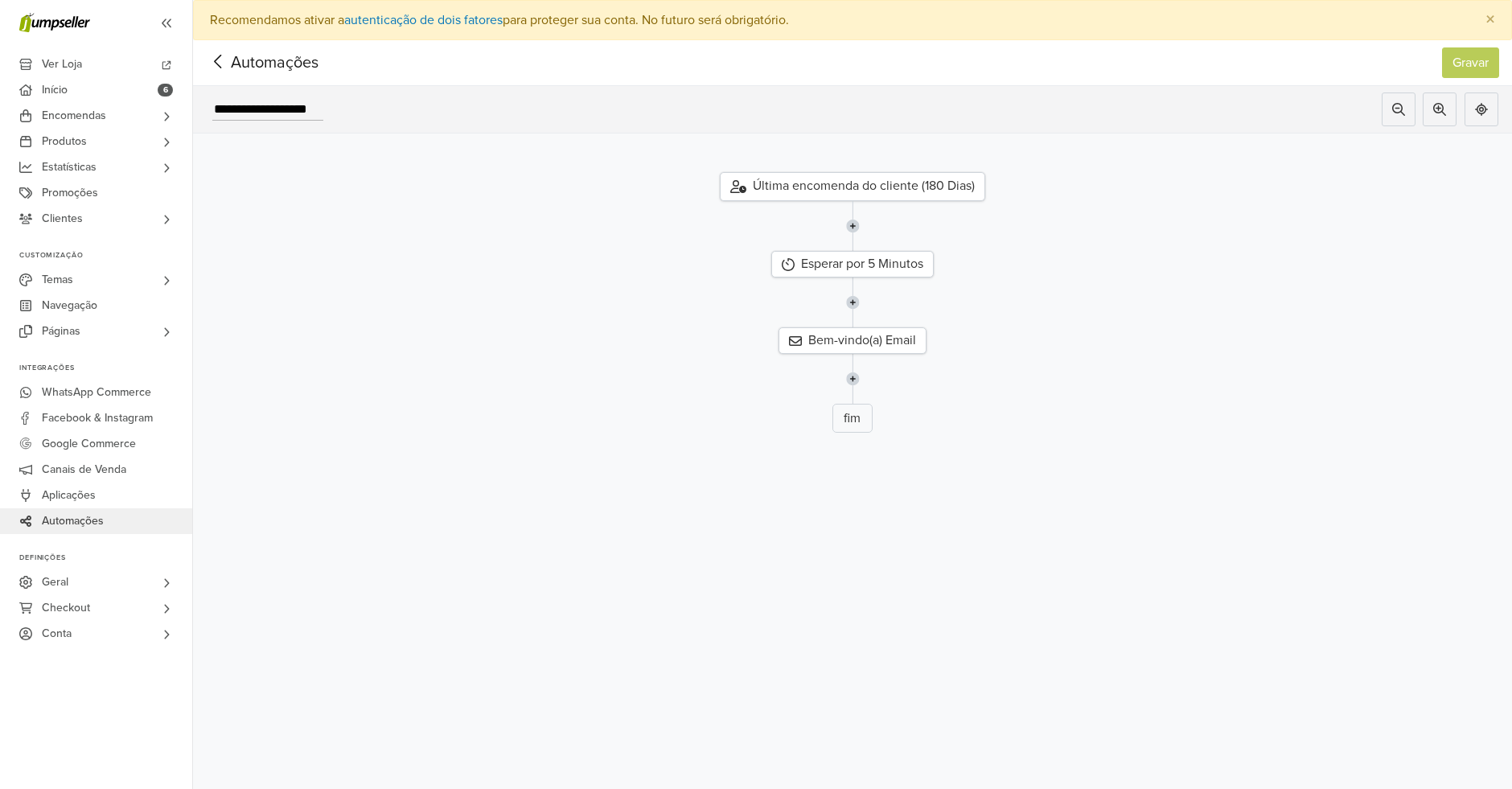
click at [925, 197] on div "Última encomenda do cliente (180 Dias)" at bounding box center [852, 186] width 266 height 29
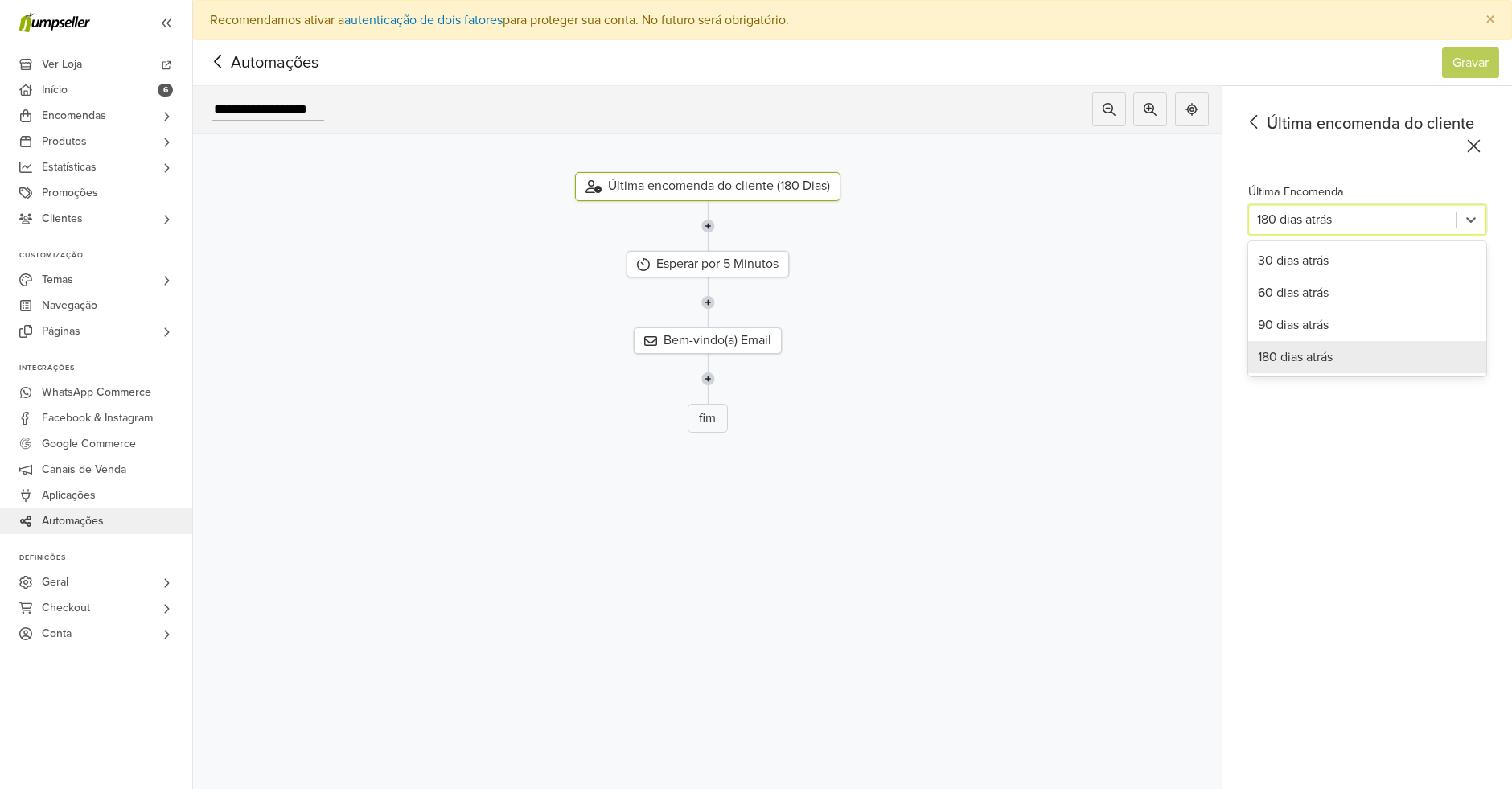
click at [1399, 227] on div at bounding box center [1353, 219] width 191 height 23
click at [1363, 254] on div "30 dias atrás" at bounding box center [1367, 261] width 238 height 32
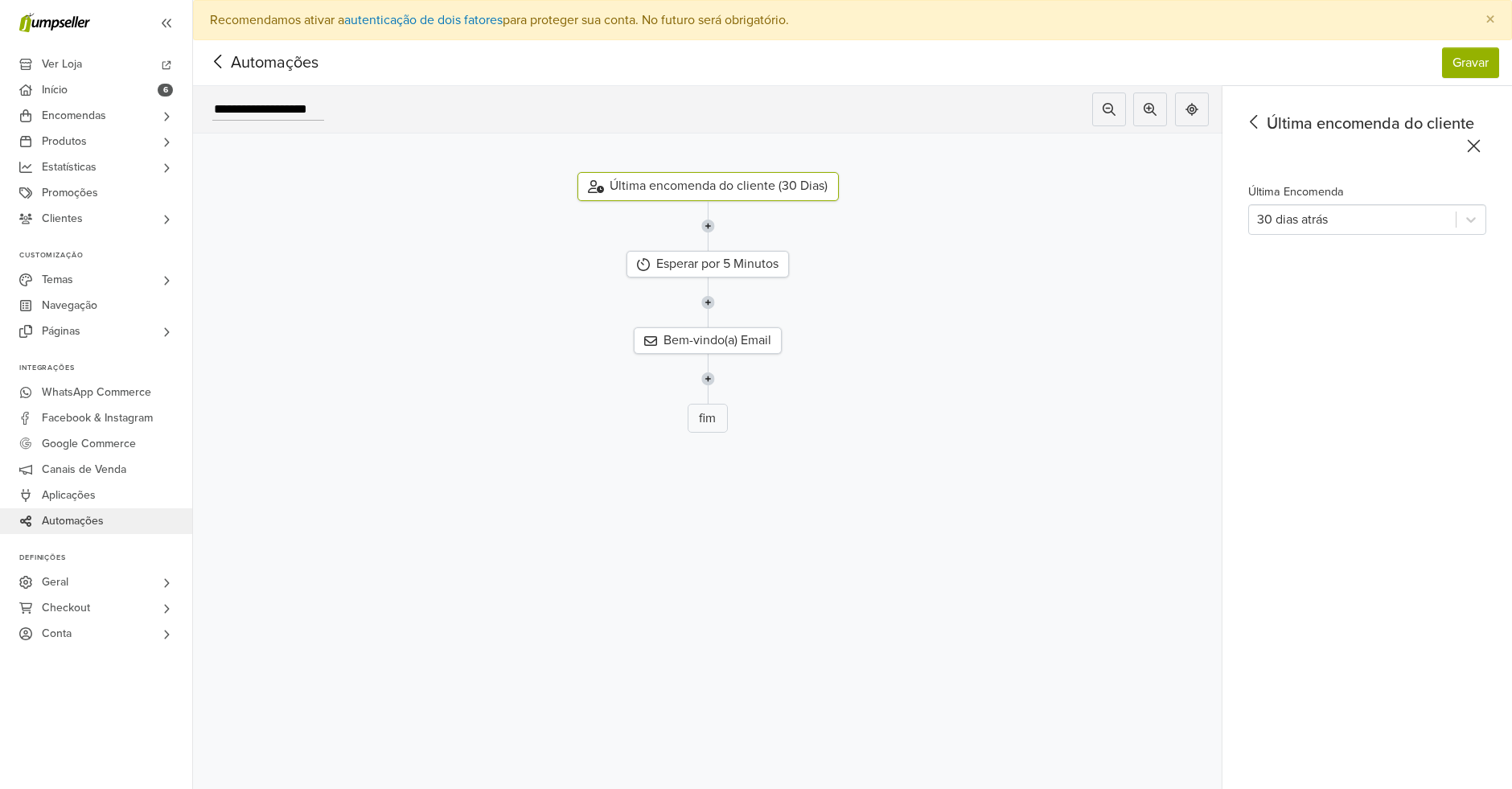
click at [278, 68] on span "Automações" at bounding box center [250, 62] width 88 height 24
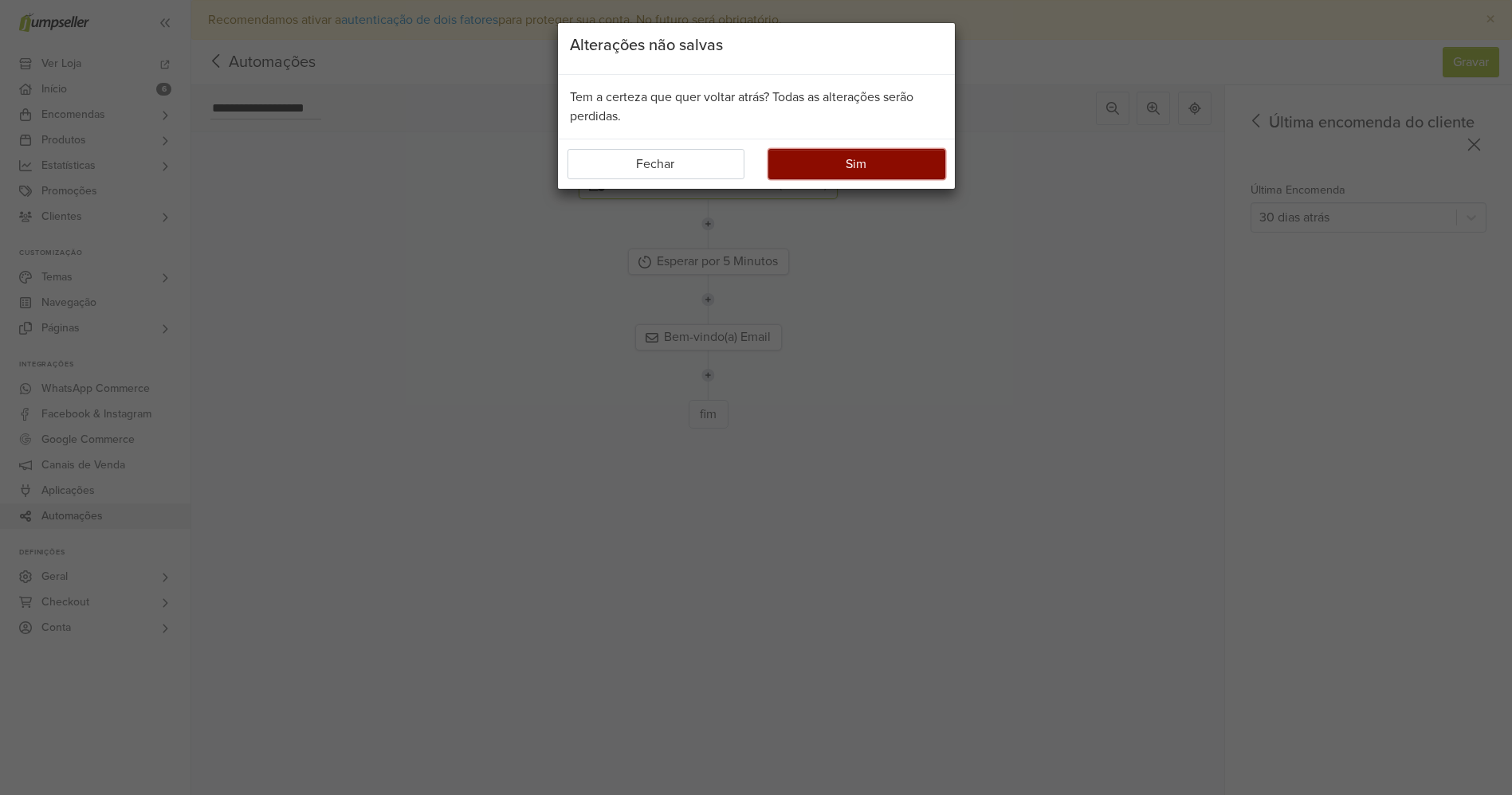
click at [825, 171] on button "Sim" at bounding box center [857, 164] width 177 height 30
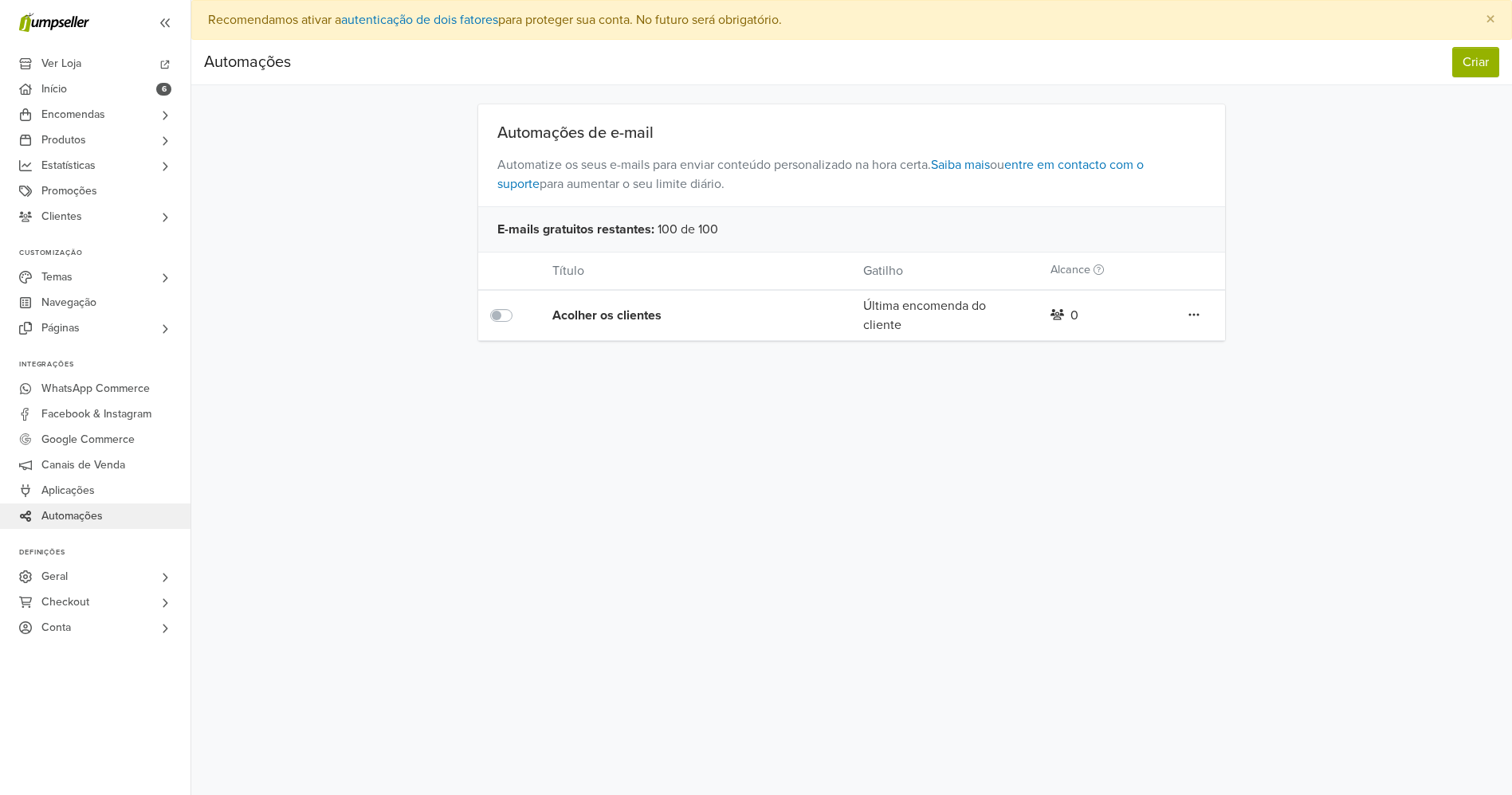
click at [1191, 317] on icon at bounding box center [1193, 314] width 11 height 13
click at [1116, 344] on link "Editar" at bounding box center [1137, 347] width 126 height 25
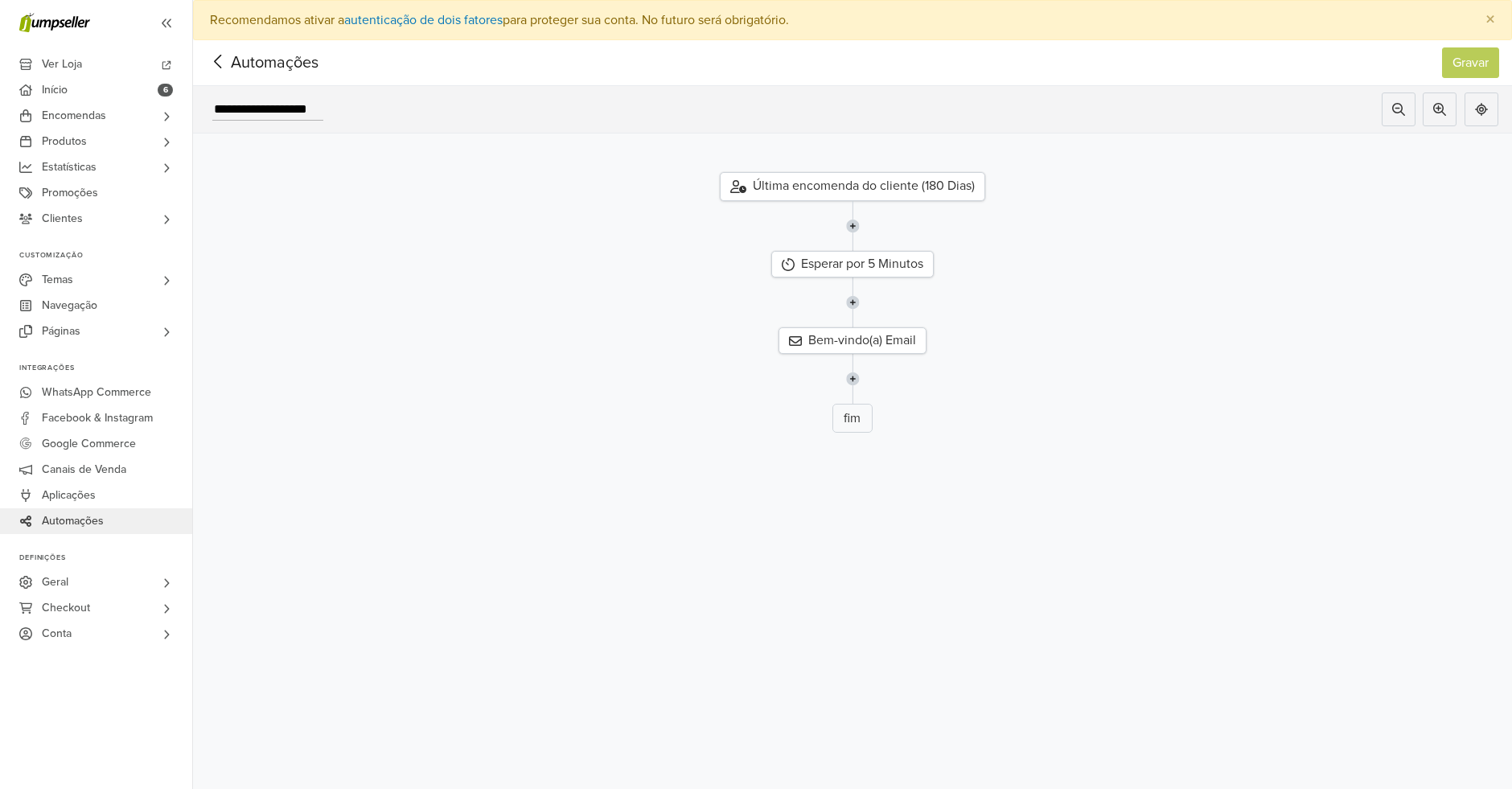
click at [256, 58] on span "Automações" at bounding box center [250, 62] width 88 height 24
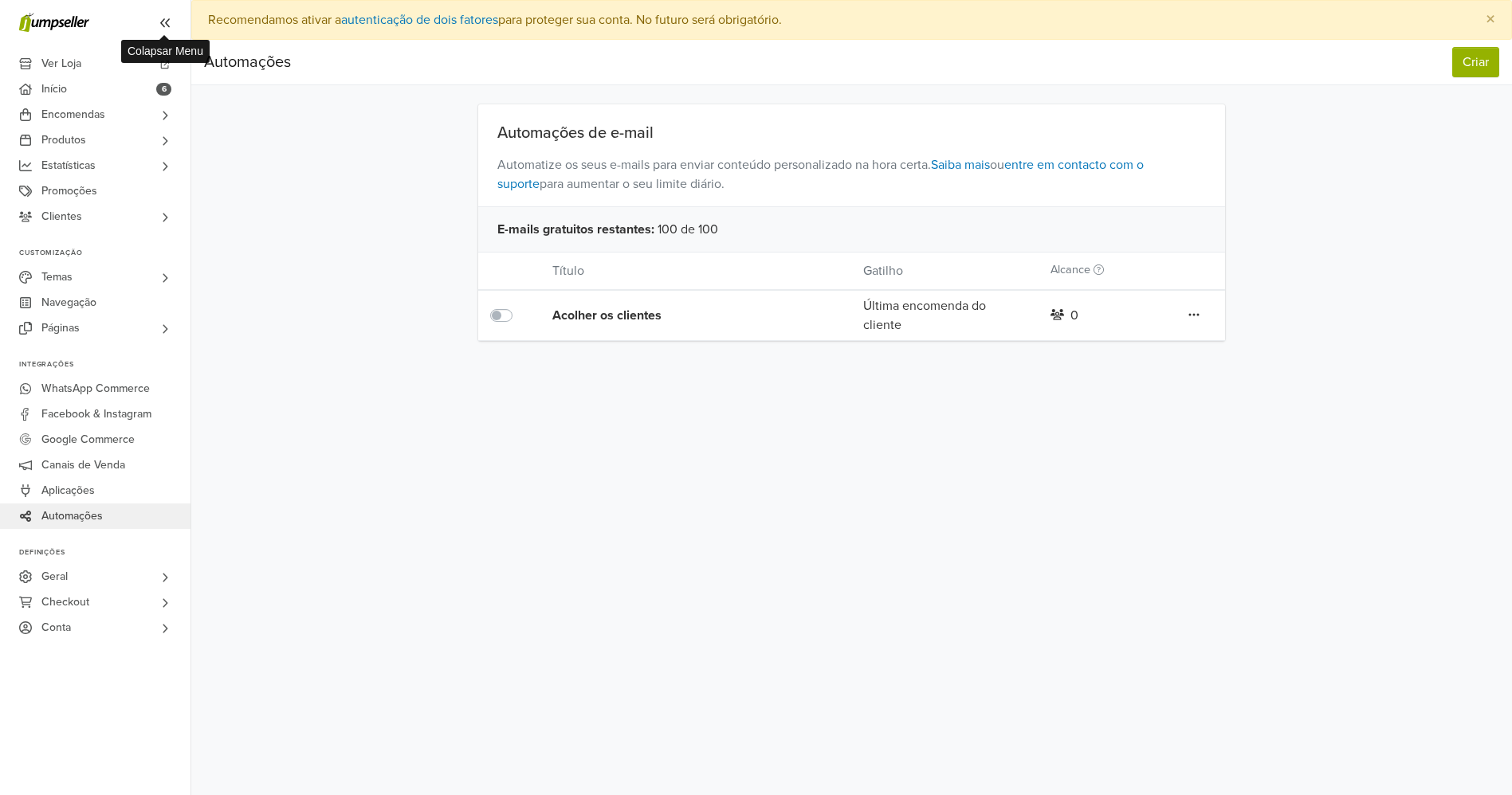
click at [164, 31] on span at bounding box center [165, 22] width 25 height 25
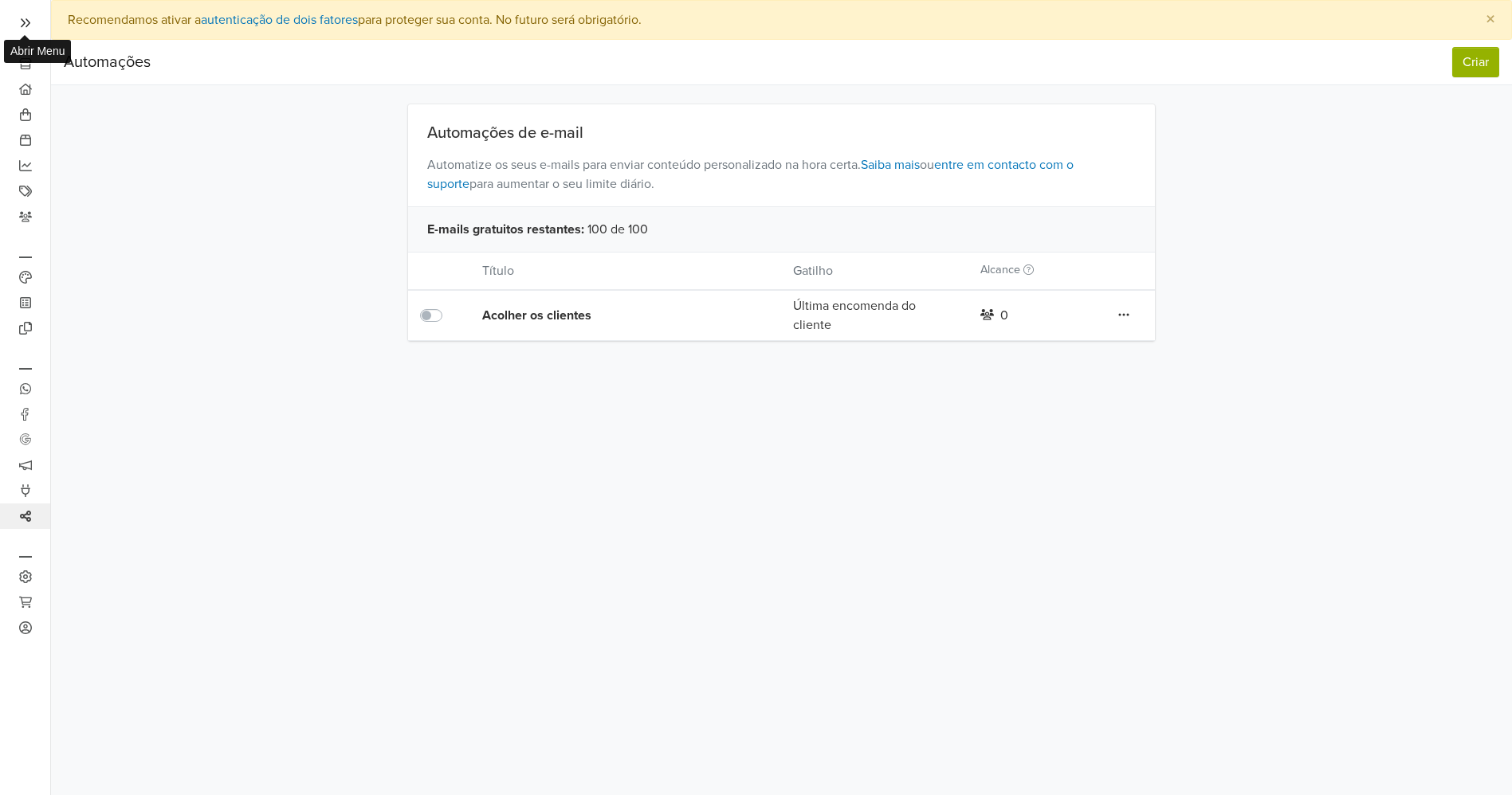
click at [16, 23] on span at bounding box center [25, 22] width 25 height 25
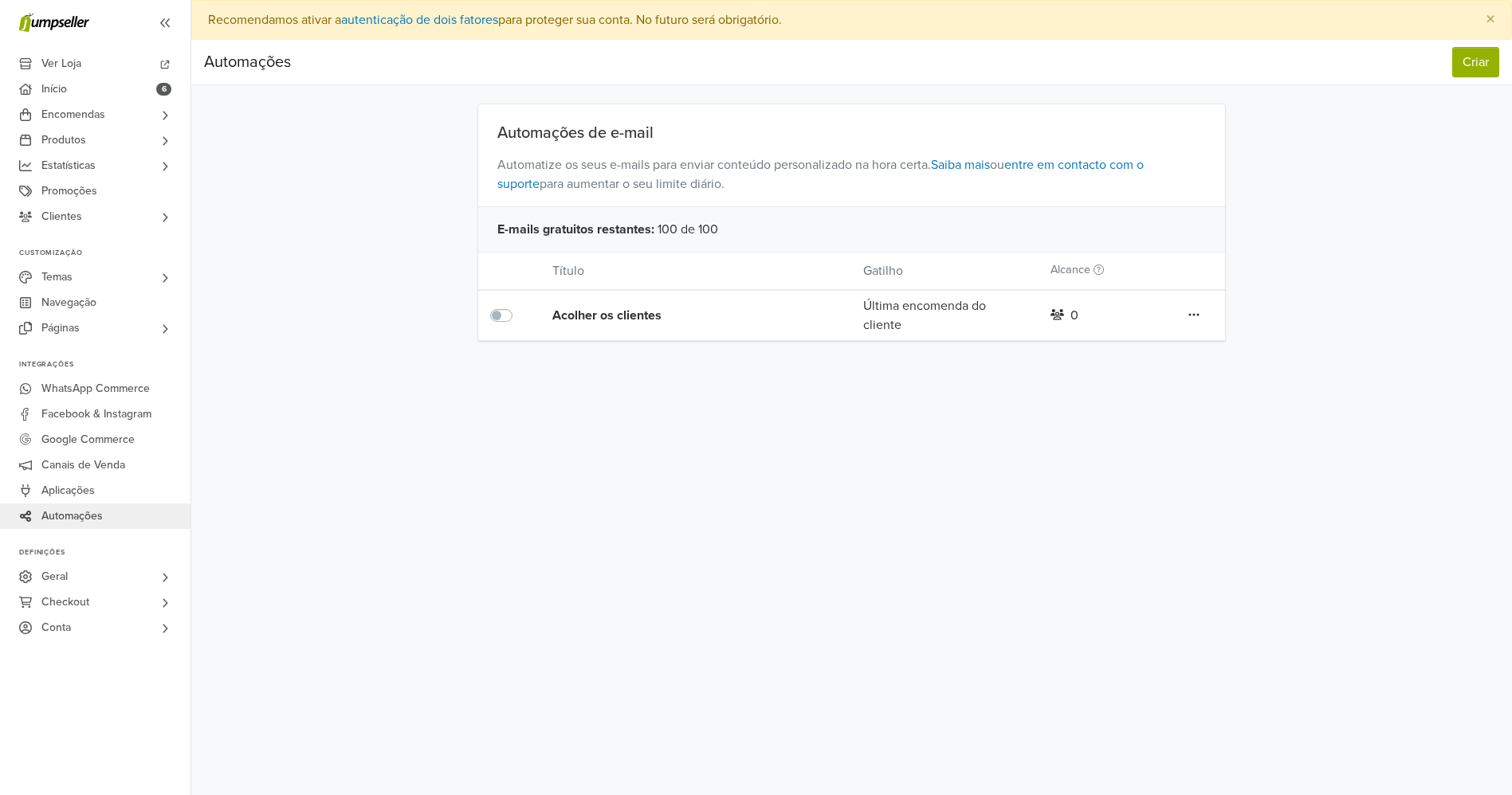
click at [95, 519] on span "Automações" at bounding box center [72, 516] width 61 height 25
click at [1489, 66] on button "Criar" at bounding box center [1476, 62] width 47 height 30
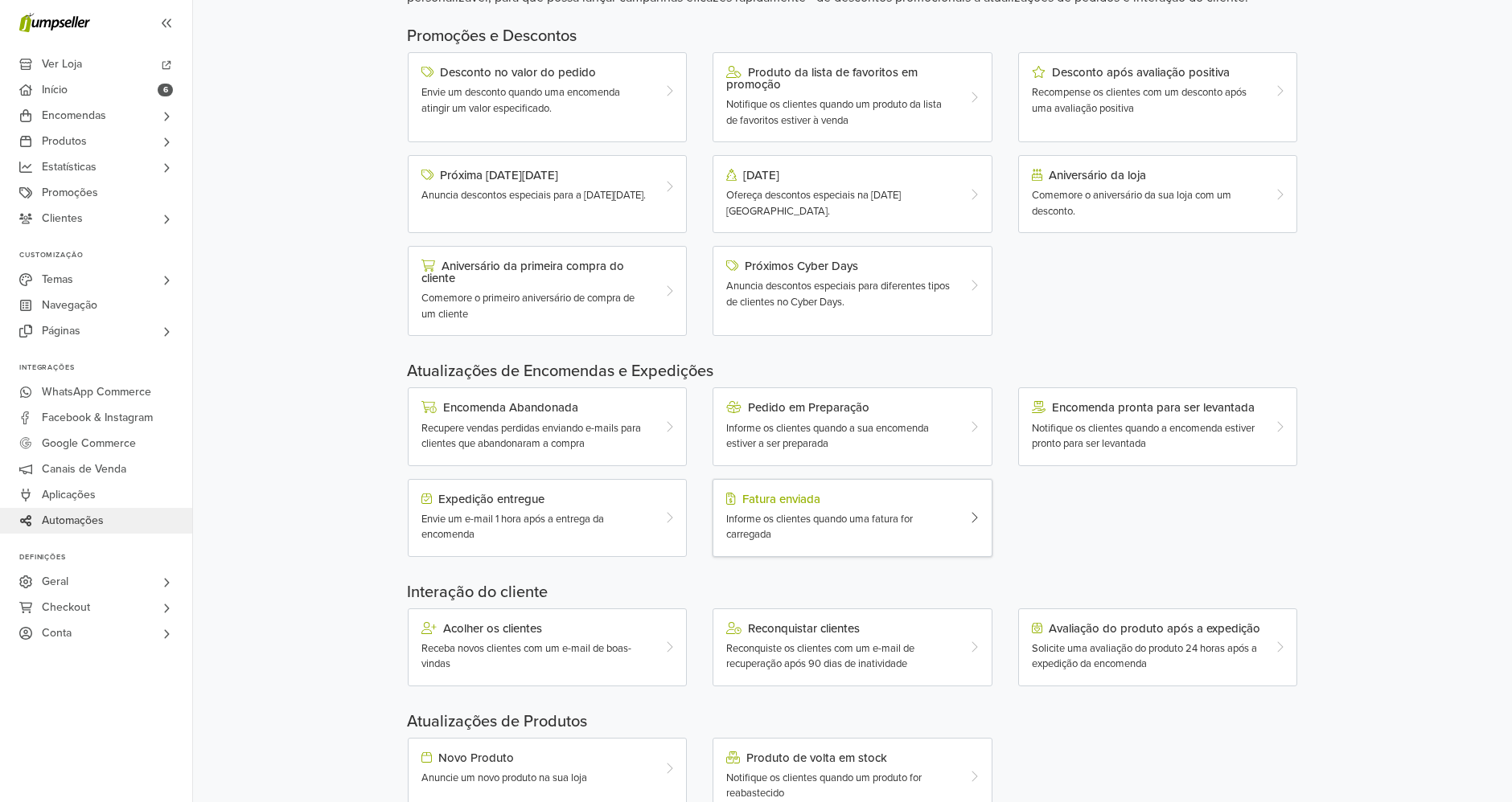
scroll to position [212, 0]
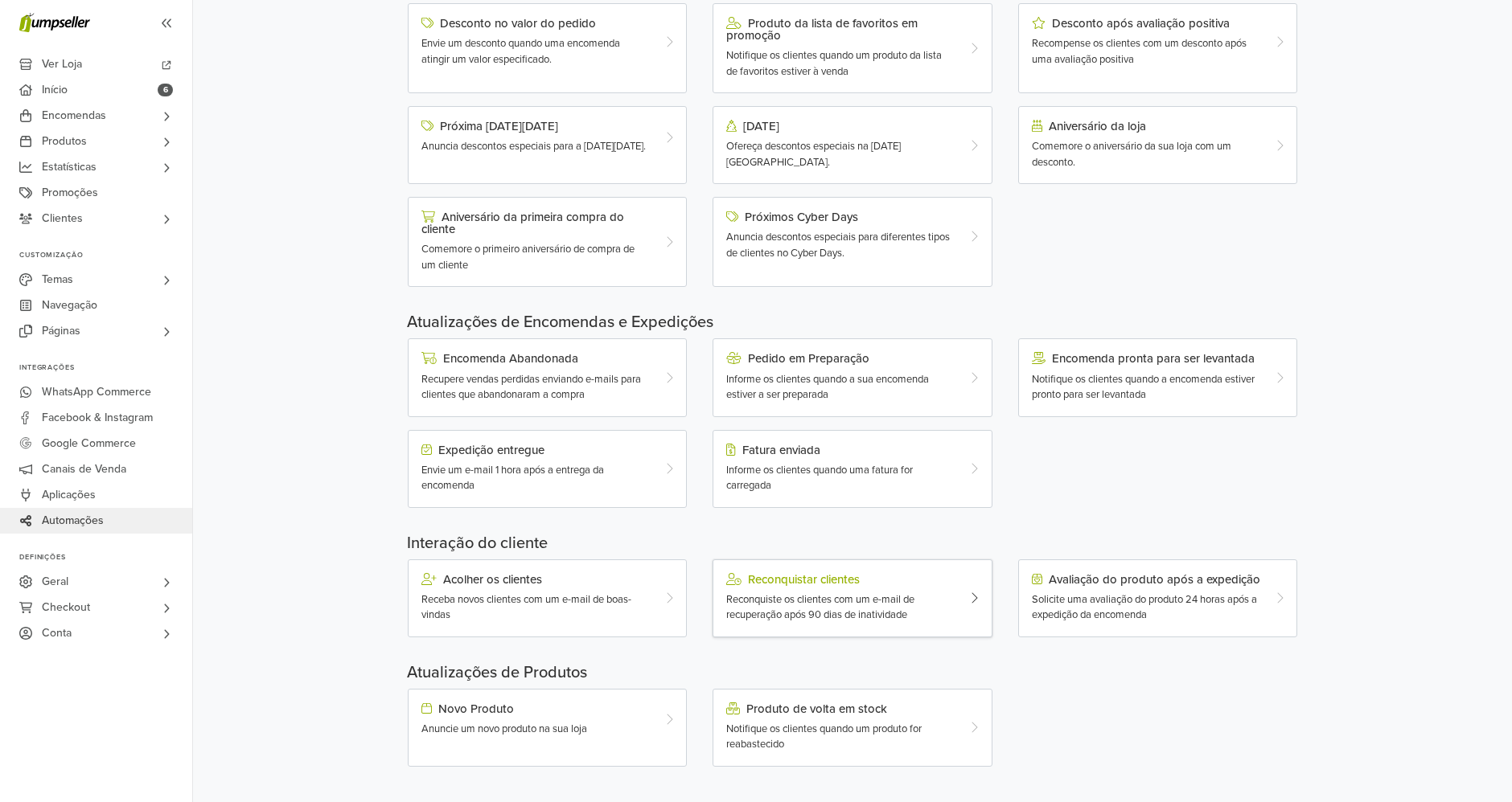
click at [971, 587] on div at bounding box center [980, 599] width 24 height 51
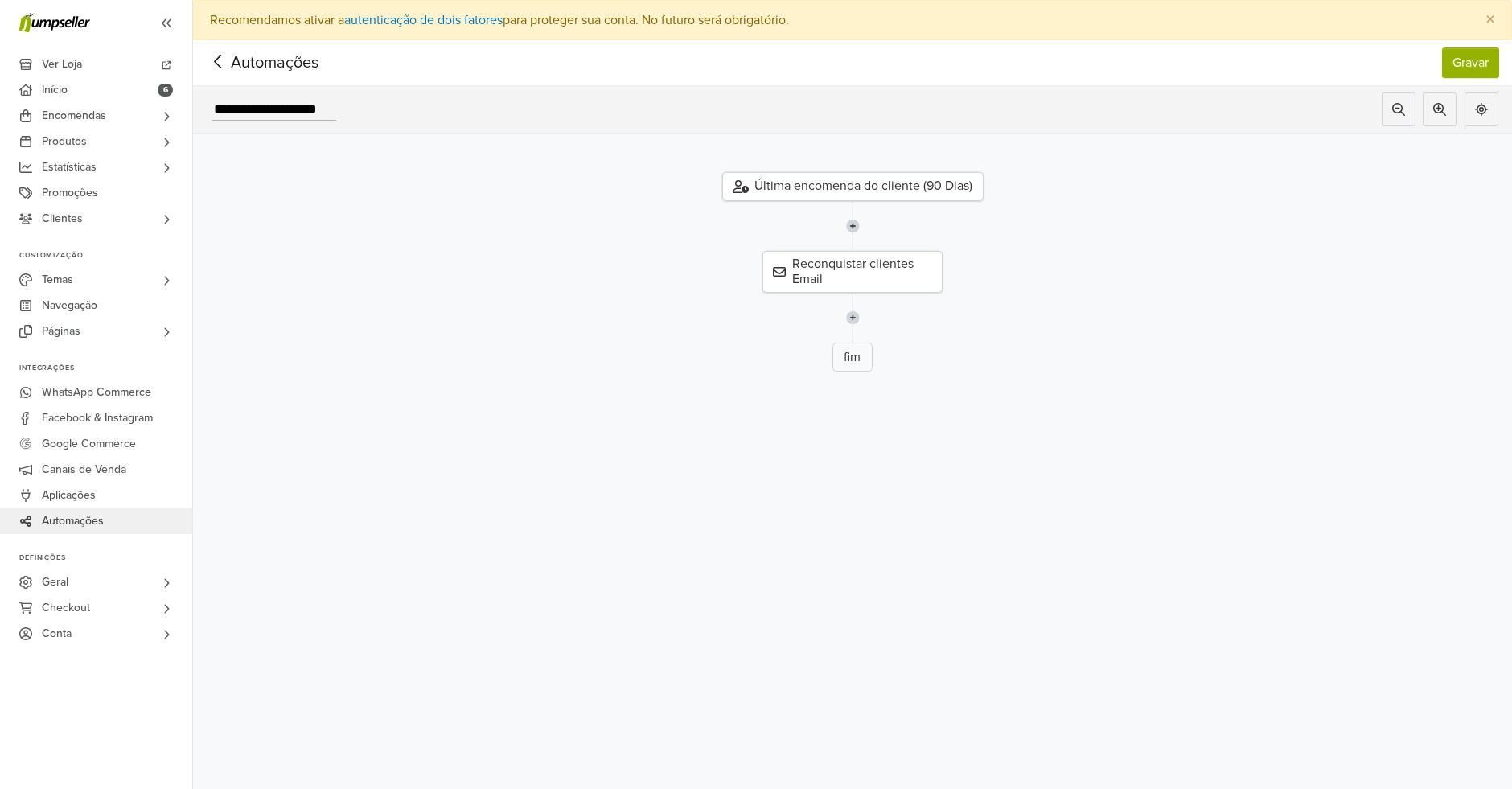
click at [904, 186] on div "Última encomenda do cliente (90 Dias)" at bounding box center [853, 186] width 262 height 29
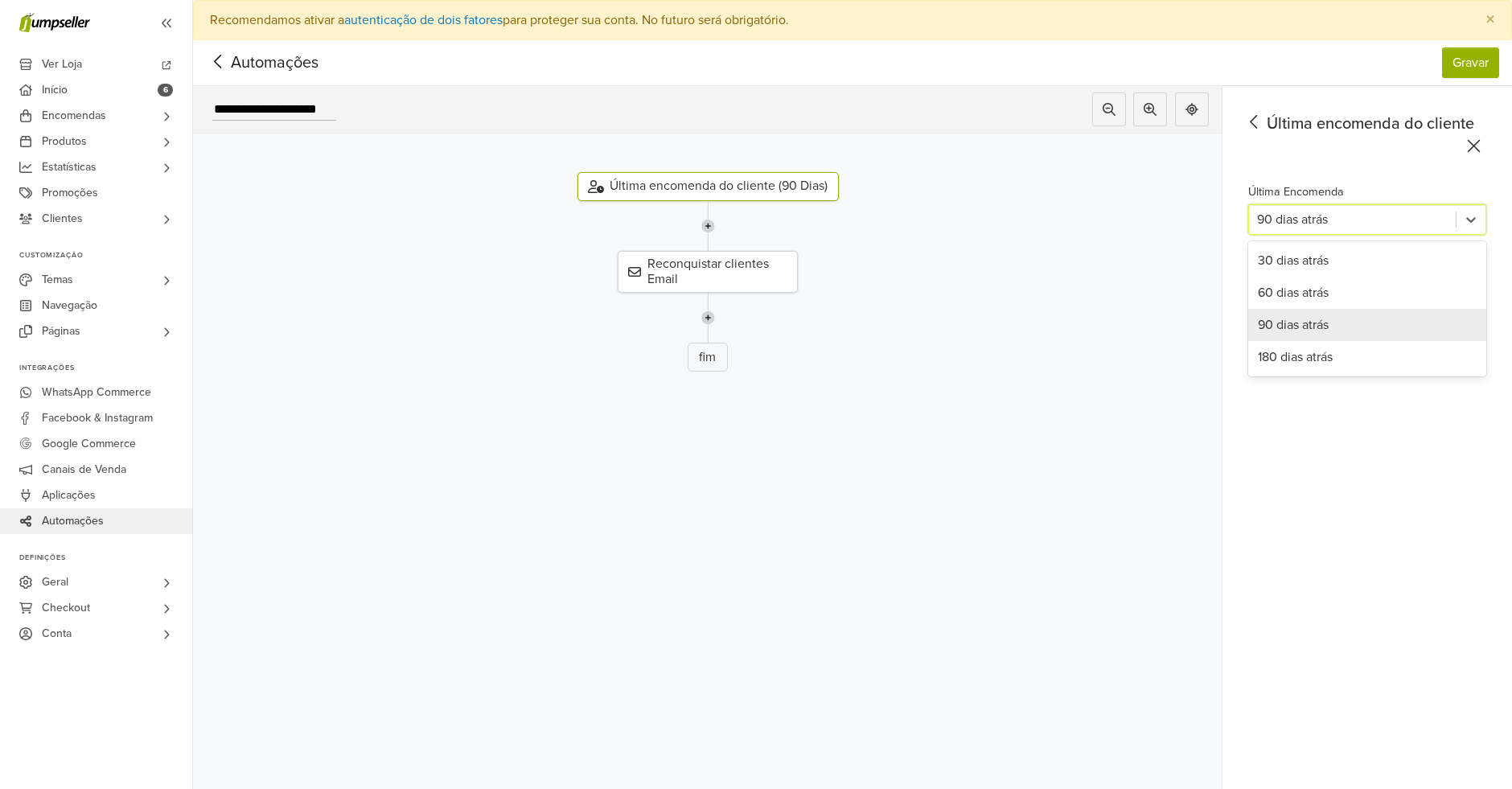
click at [1333, 231] on div "90 dias atrás" at bounding box center [1352, 219] width 207 height 29
click at [1327, 354] on div "180 dias atrás" at bounding box center [1367, 357] width 238 height 32
click at [718, 268] on div "Reconquistar clientes Email" at bounding box center [707, 272] width 180 height 42
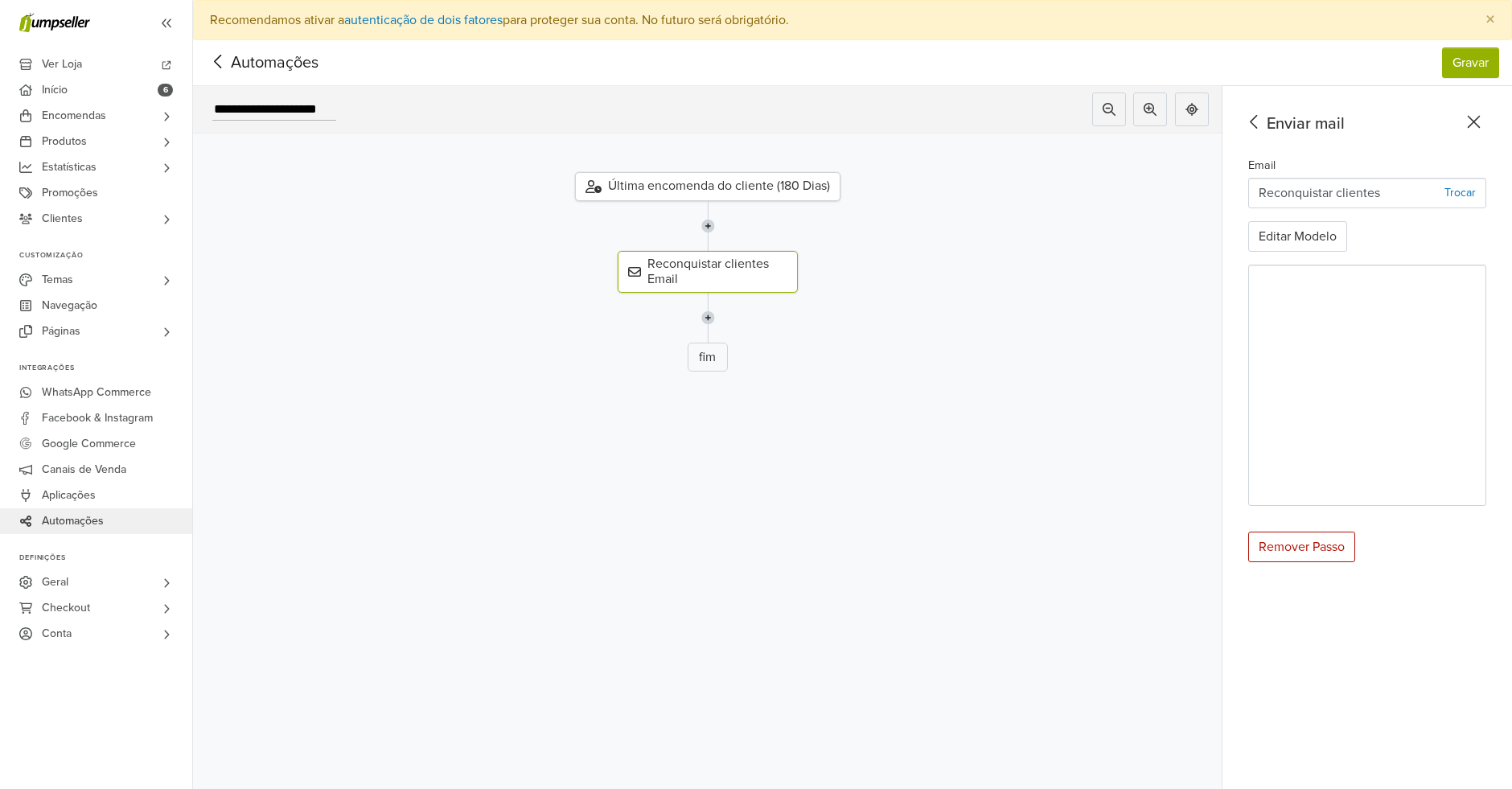
click at [728, 354] on div "fim" at bounding box center [708, 357] width 40 height 29
drag, startPoint x: 719, startPoint y: 348, endPoint x: 709, endPoint y: 362, distance: 17.2
click at [709, 362] on div "fim" at bounding box center [704, 365] width 40 height 29
click at [709, 362] on div "fim" at bounding box center [698, 371] width 40 height 29
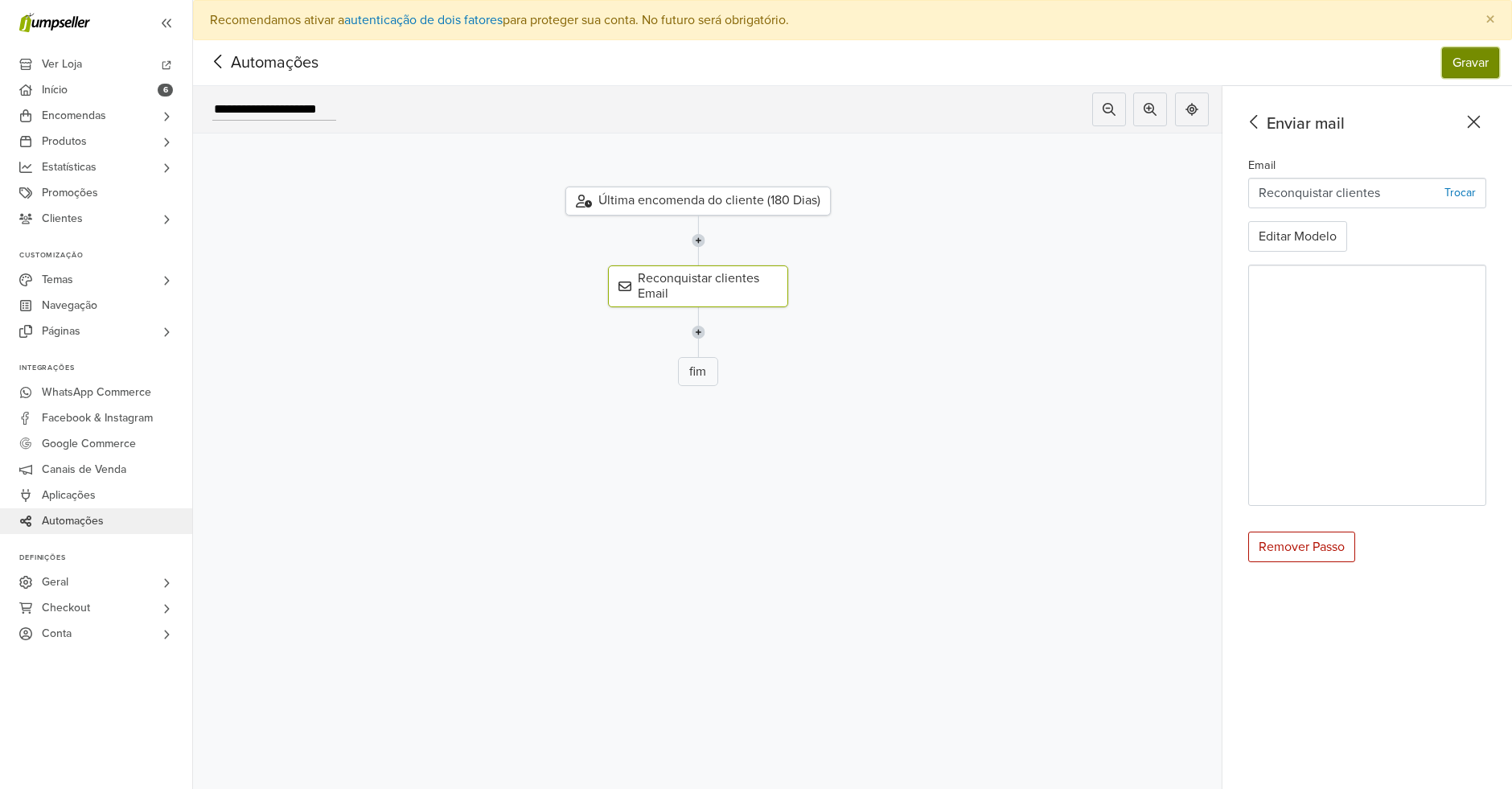
click at [1499, 74] on button "Gravar" at bounding box center [1471, 62] width 57 height 30
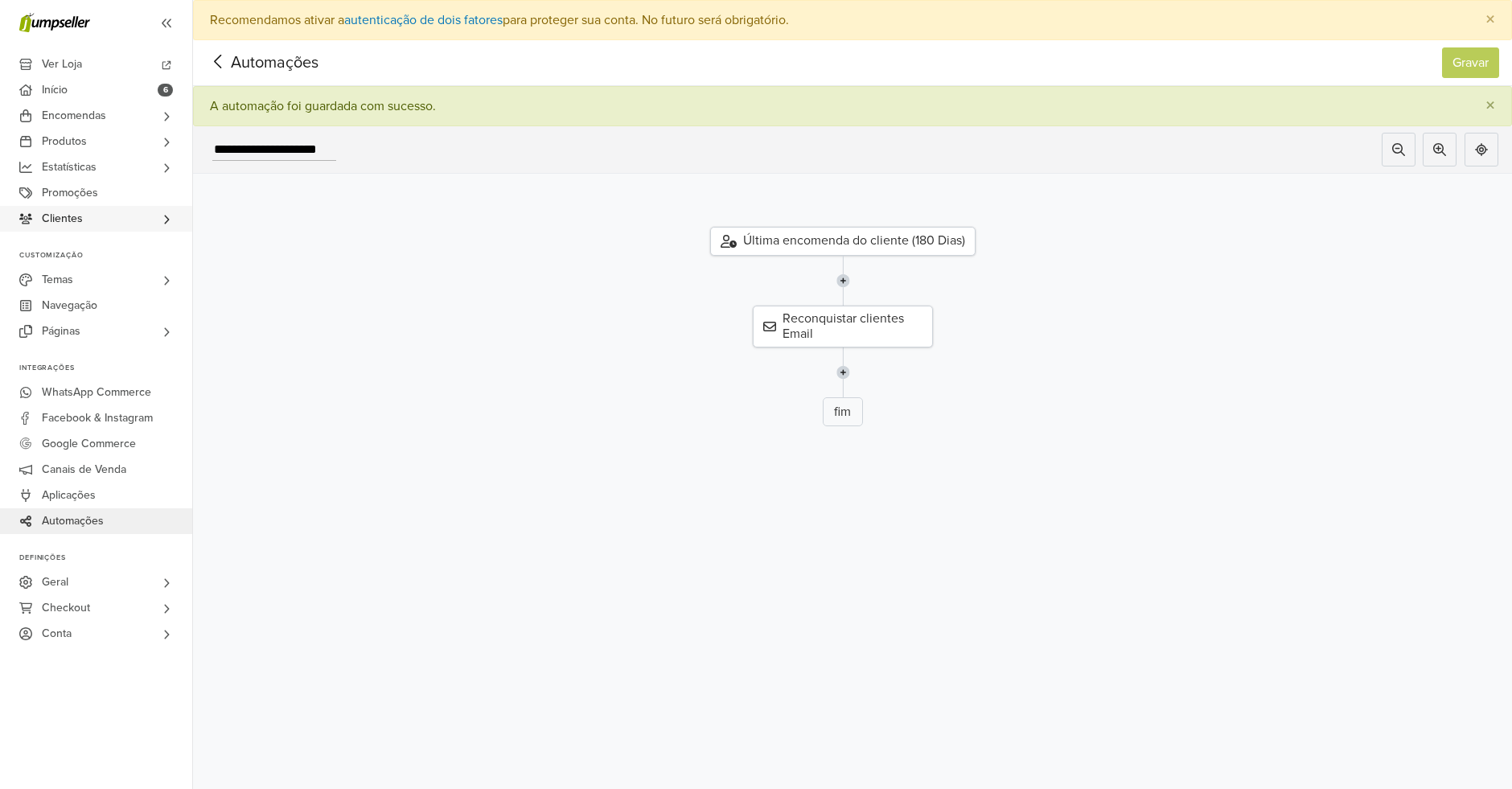
click at [104, 222] on link "Clientes" at bounding box center [96, 219] width 192 height 25
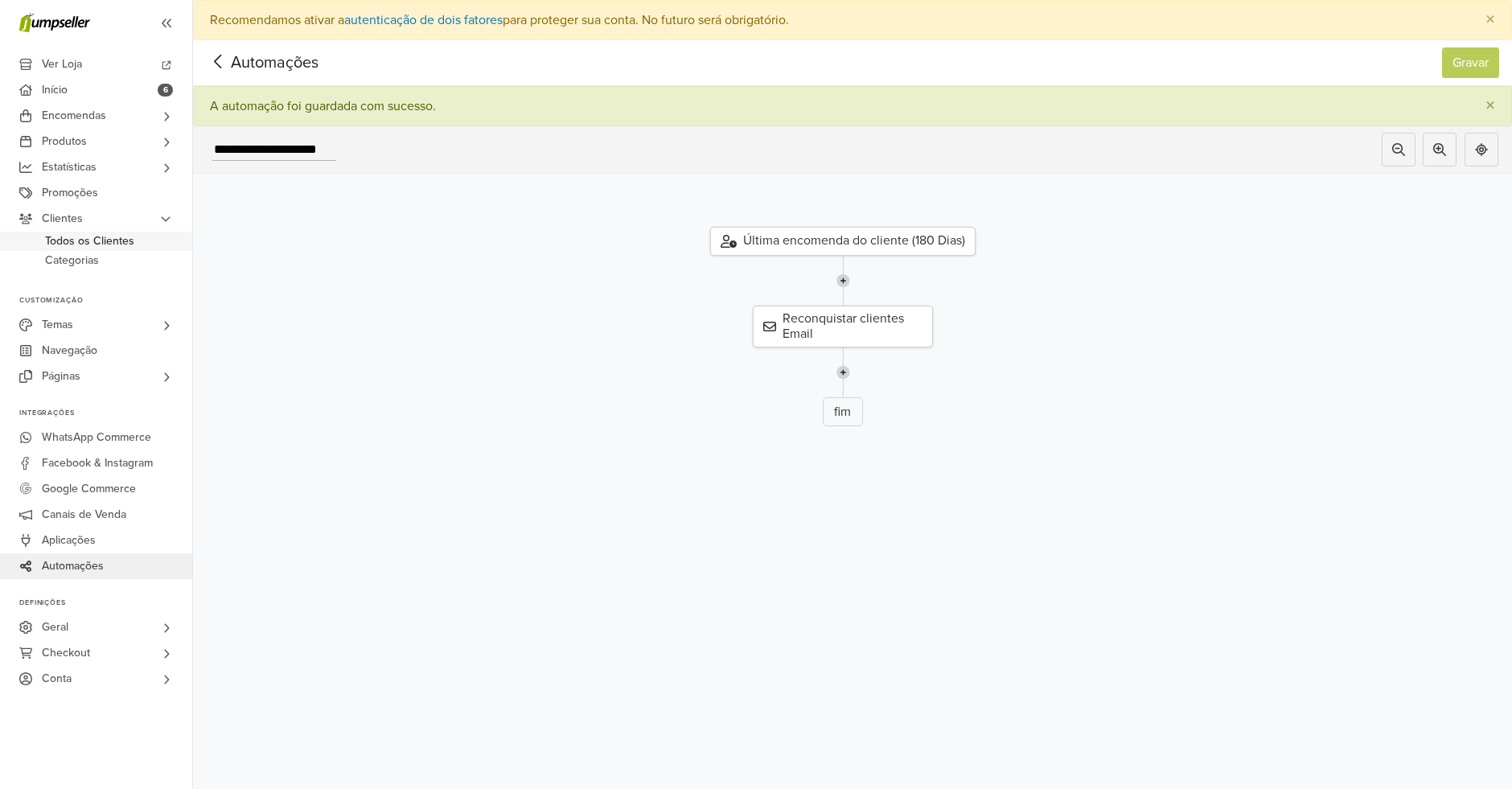
click at [111, 246] on span "Todos os Clientes" at bounding box center [89, 240] width 89 height 19
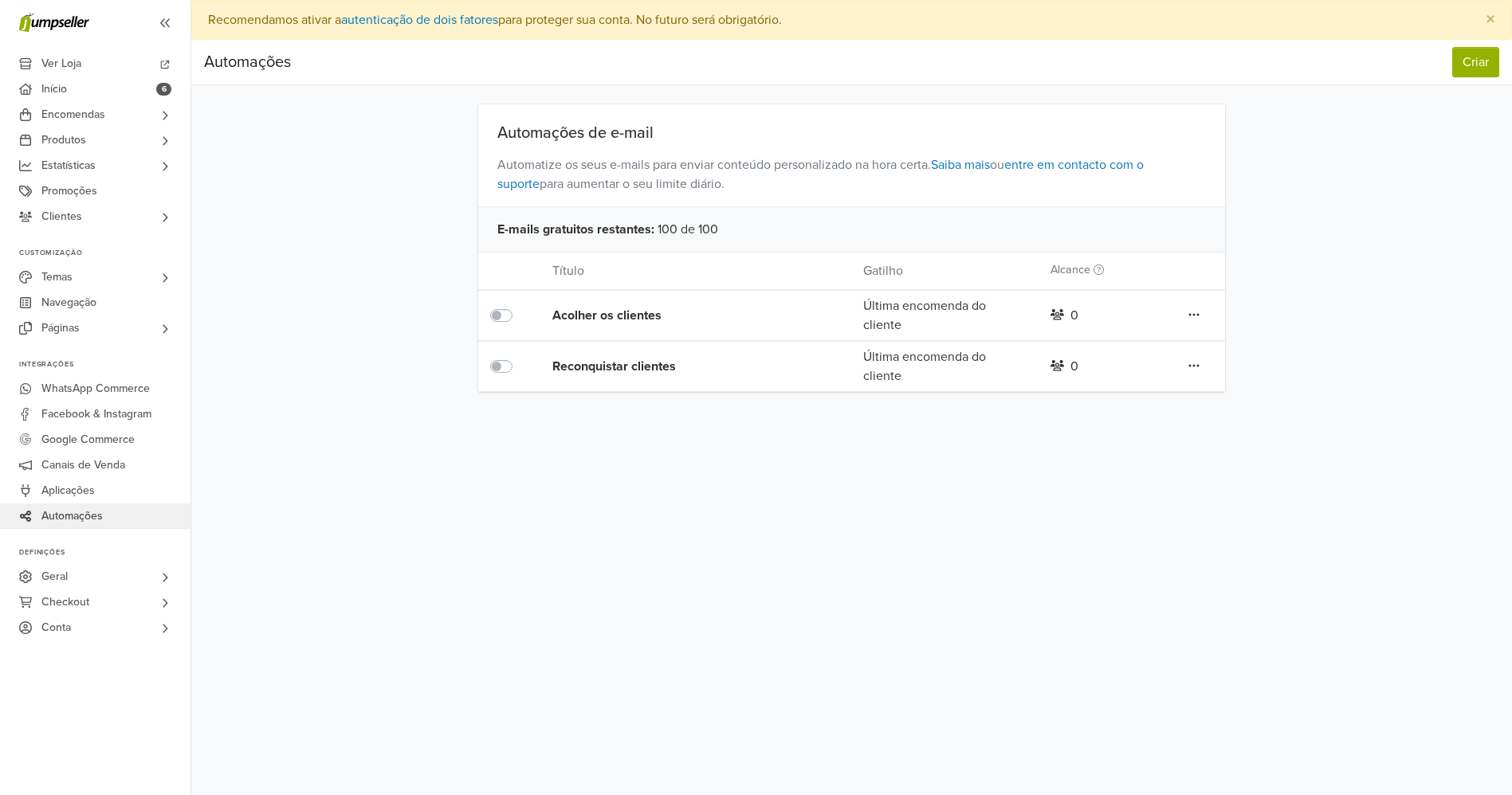
click at [1186, 313] on div "Editar Duplicar Apagar" at bounding box center [1194, 315] width 62 height 21
click at [1198, 317] on icon at bounding box center [1193, 314] width 11 height 13
click at [730, 557] on div "Preferências Subscrição Logout × Recomendamos ativar a autenticação de dois fat…" at bounding box center [851, 397] width 1320 height 795
click at [117, 470] on span "Canais de Venda" at bounding box center [84, 465] width 84 height 25
